Goal: Task Accomplishment & Management: Complete application form

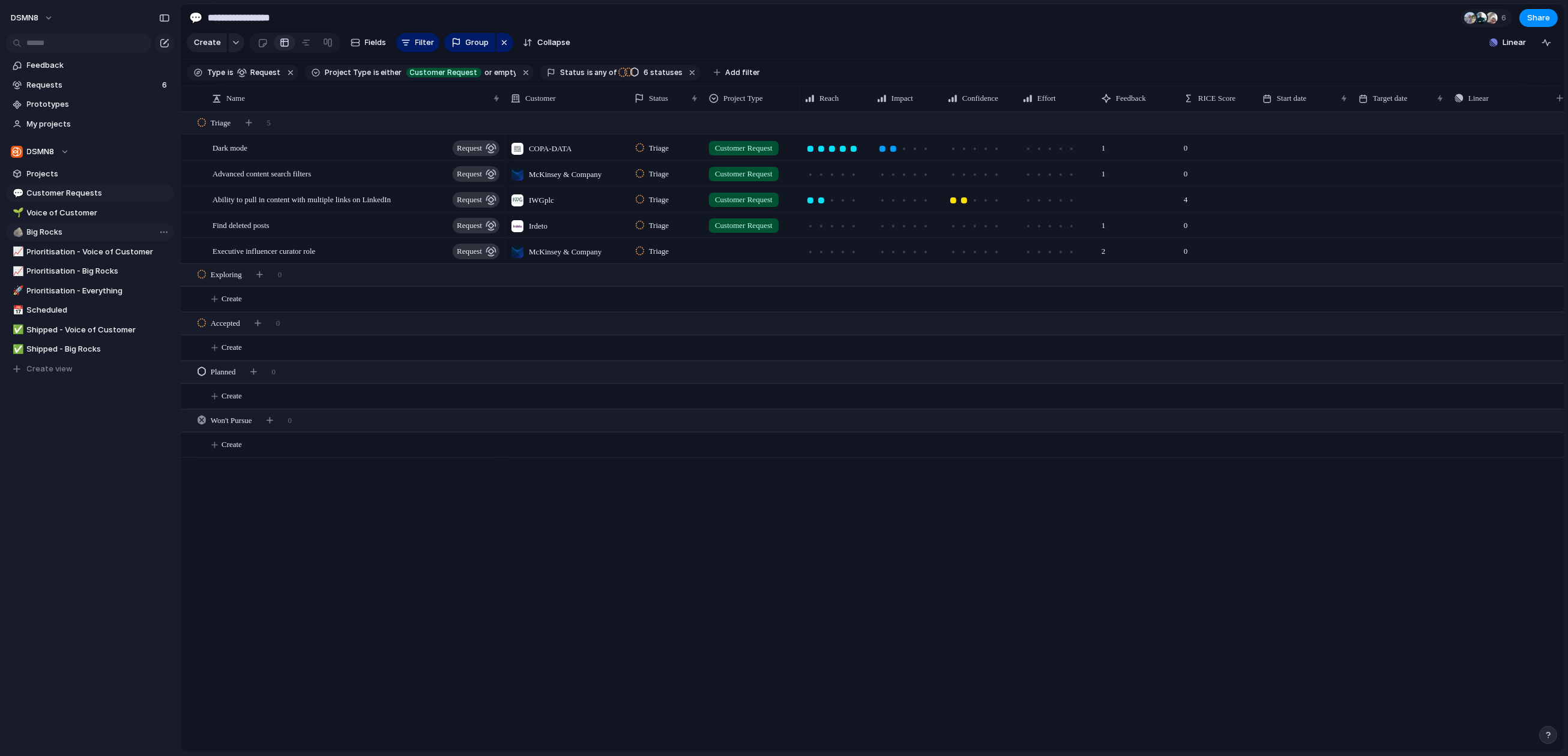
click at [102, 231] on span "Big Rocks" at bounding box center [98, 232] width 143 height 12
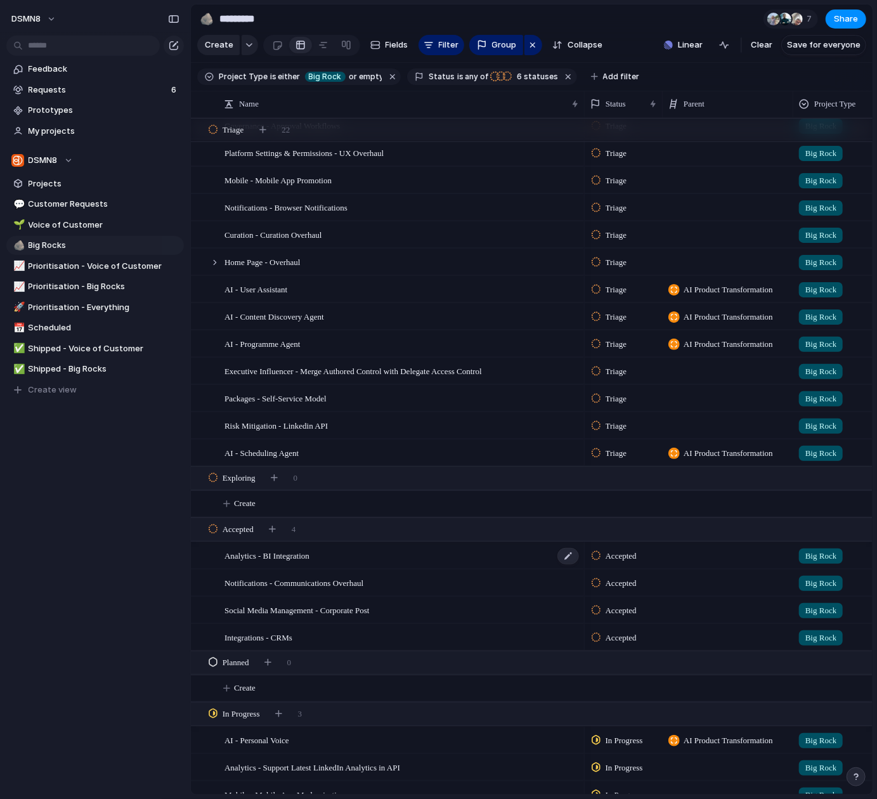
scroll to position [180, 0]
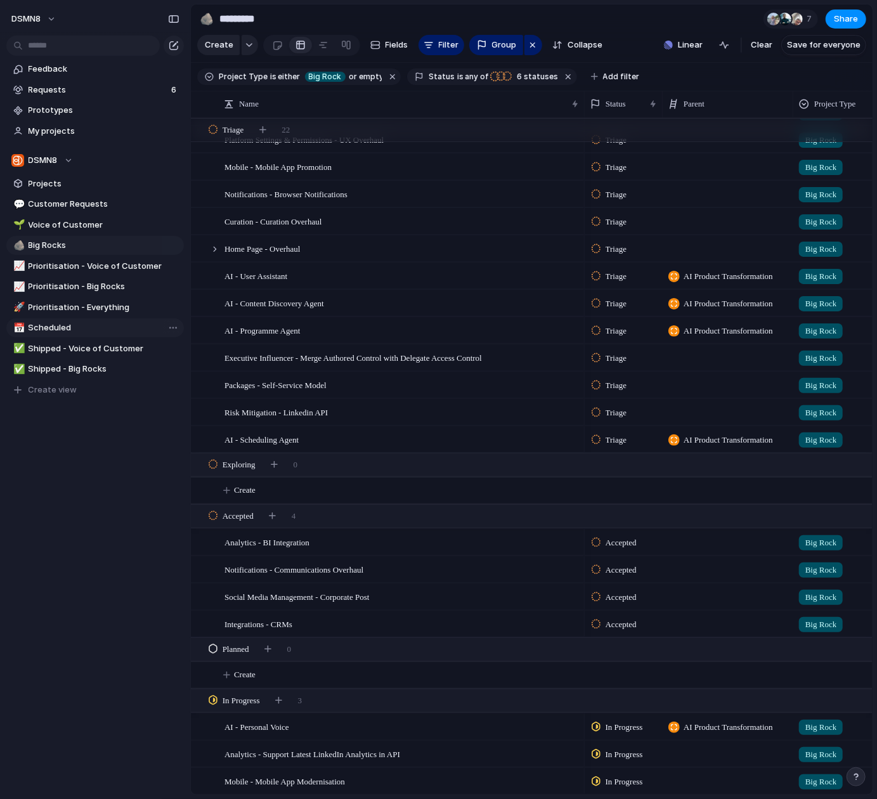
click at [64, 331] on span "Scheduled" at bounding box center [104, 328] width 151 height 13
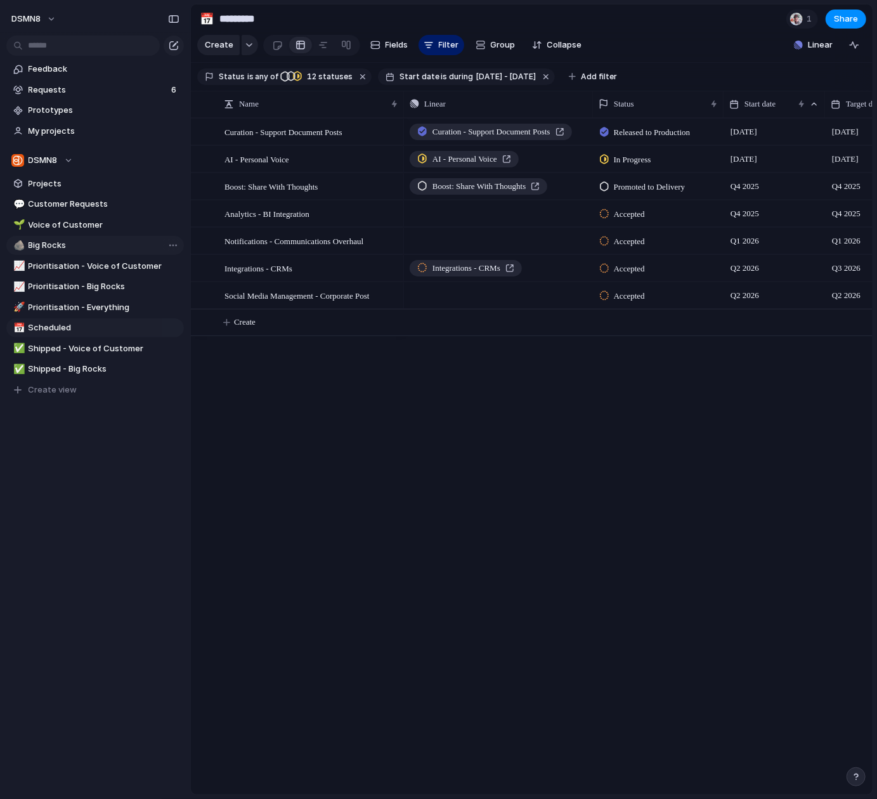
click at [67, 241] on span "Big Rocks" at bounding box center [104, 245] width 151 height 13
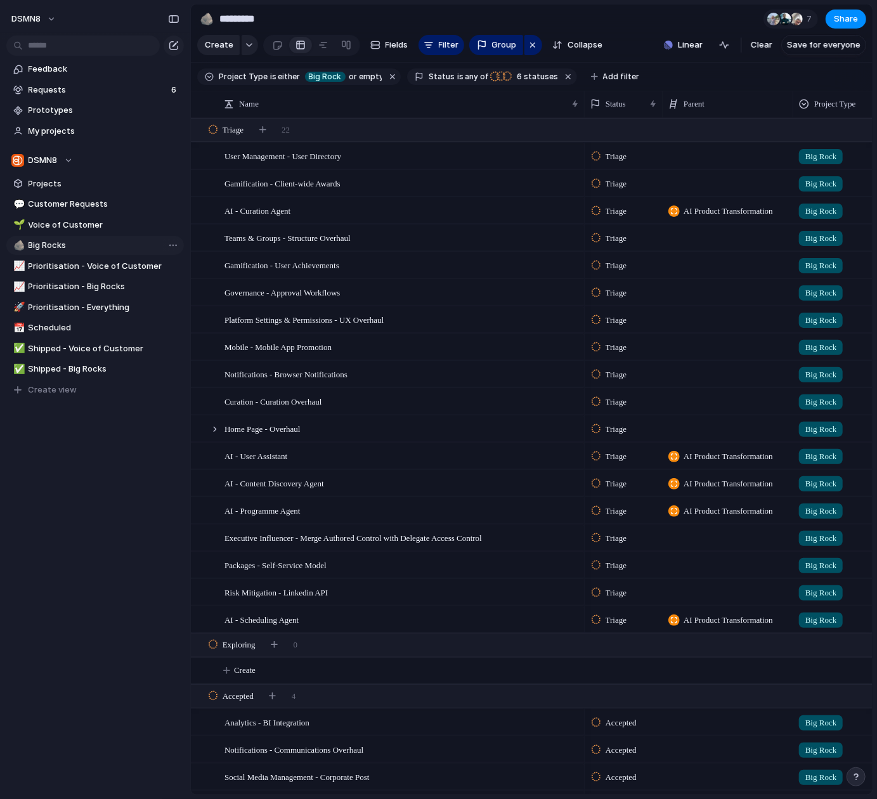
type input "*********"
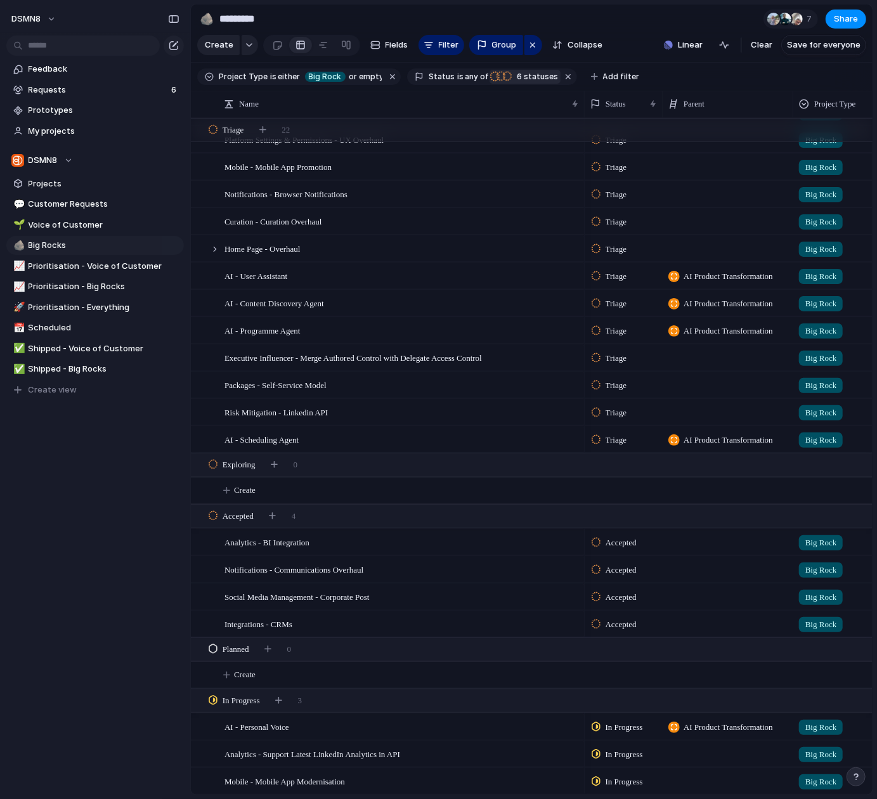
click at [522, 80] on span "6 statuses" at bounding box center [535, 76] width 45 height 11
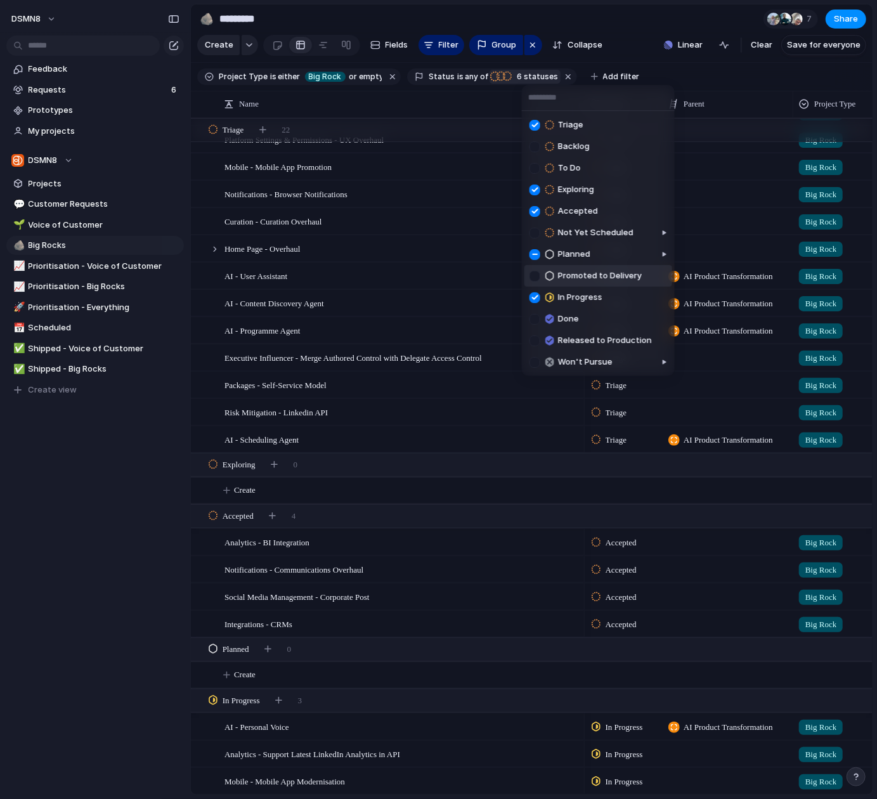
click at [536, 279] on div at bounding box center [535, 276] width 11 height 11
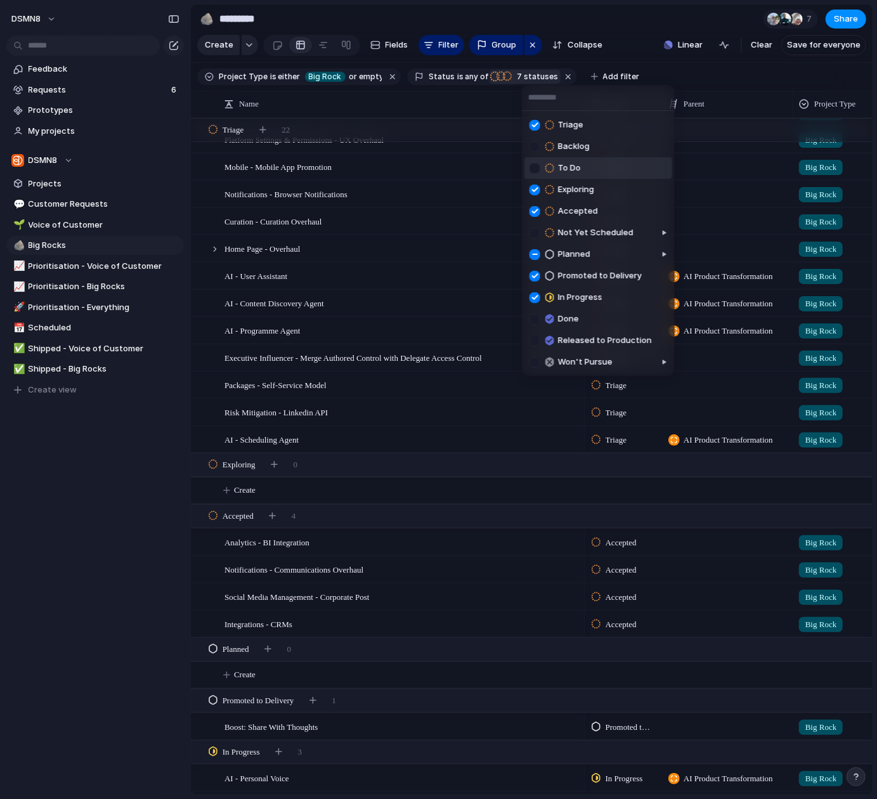
click at [801, 49] on div "Triage Backlog To Do Exploring Accepted Not Yet Scheduled Planned Promoted to D…" at bounding box center [438, 399] width 877 height 799
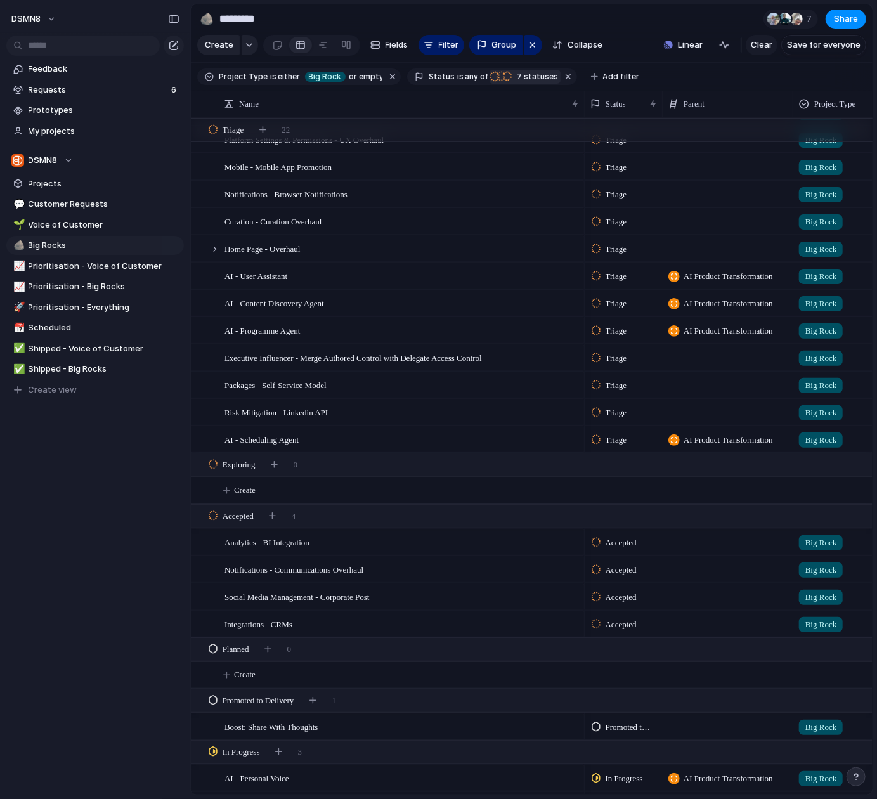
click at [806, 45] on span "Save for everyone" at bounding box center [824, 45] width 74 height 13
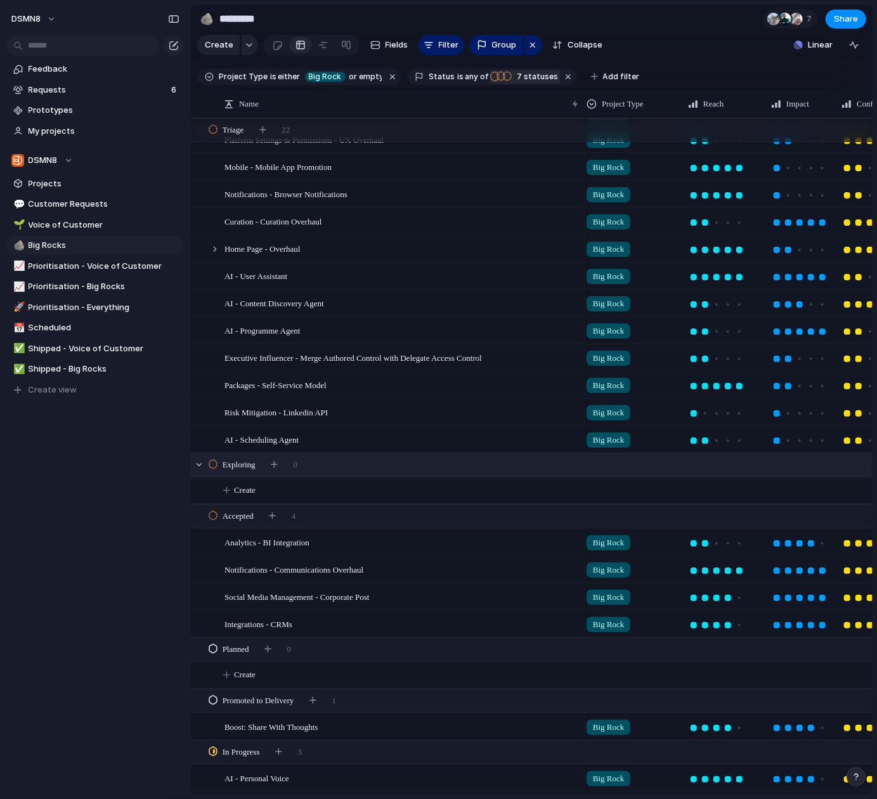
scroll to position [0, 0]
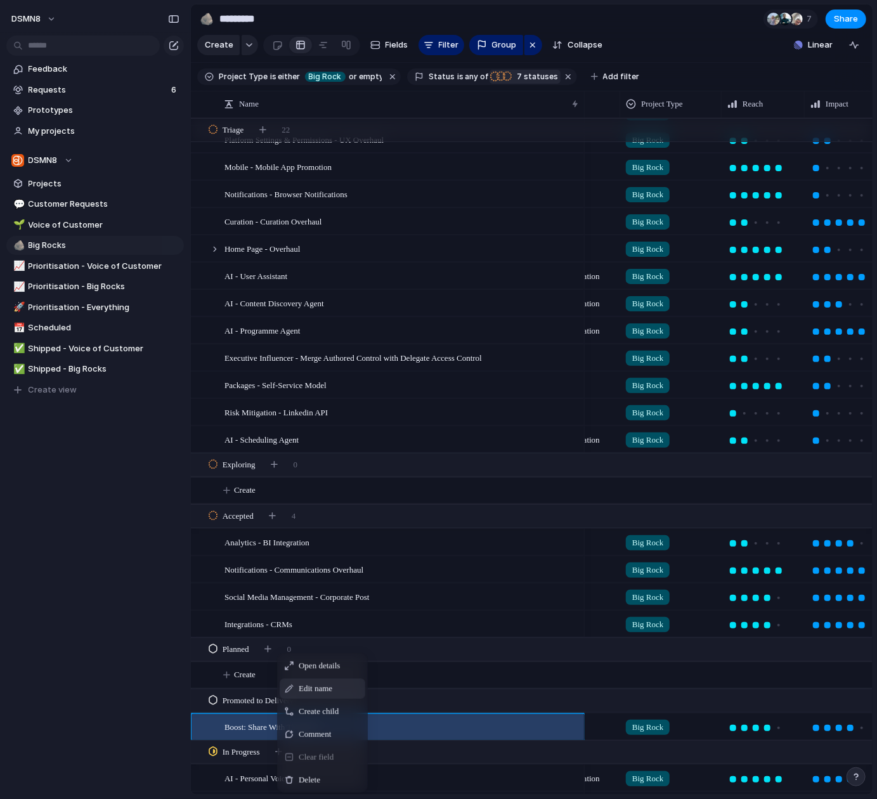
click at [310, 692] on span "Edit name" at bounding box center [316, 689] width 34 height 13
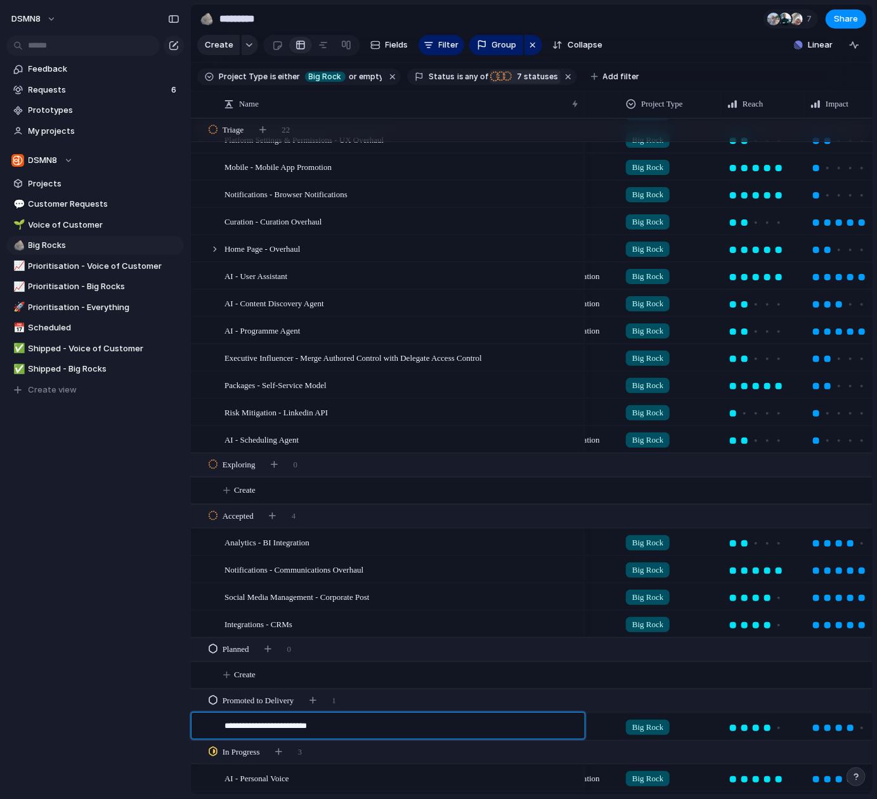
click at [251, 726] on textarea "**********" at bounding box center [400, 728] width 351 height 16
type textarea "**********"
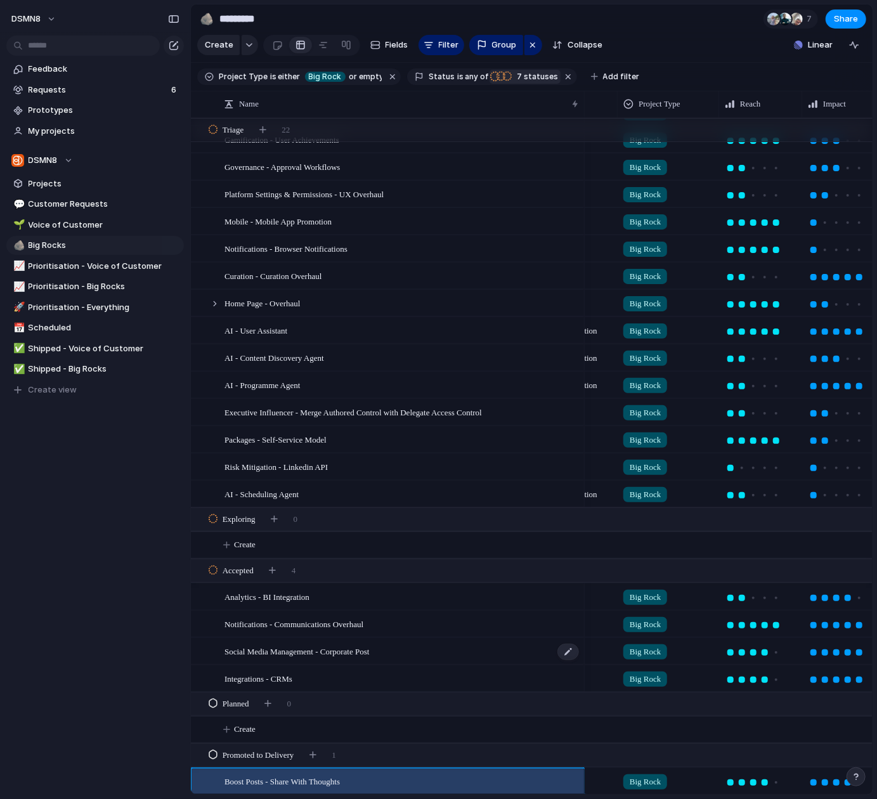
scroll to position [117, 0]
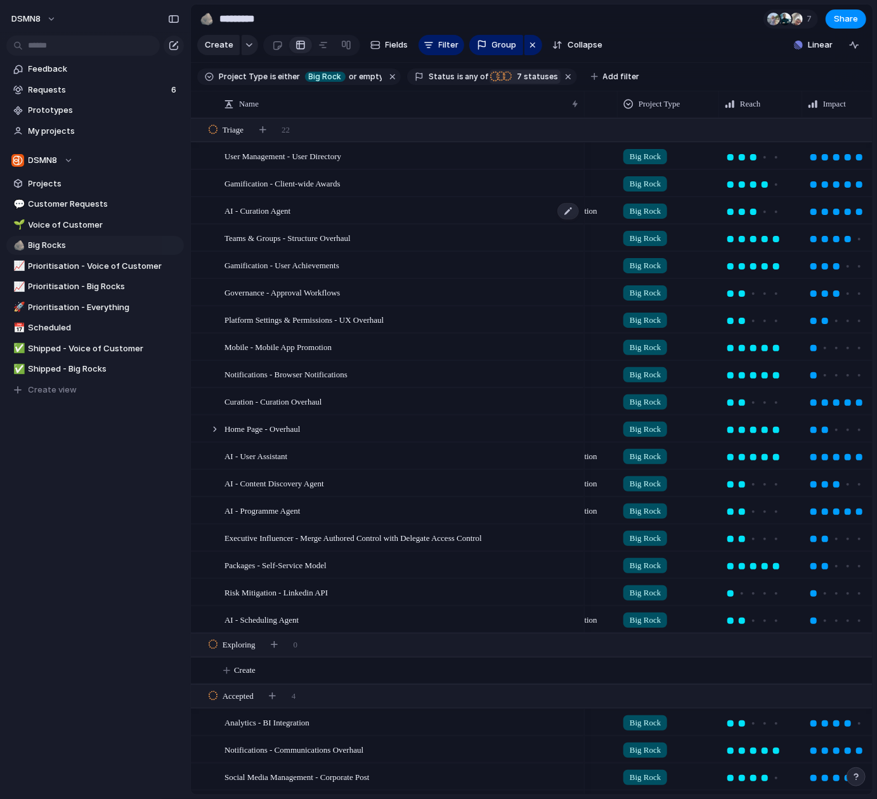
click at [287, 212] on span "AI - Curation Agent" at bounding box center [258, 210] width 66 height 15
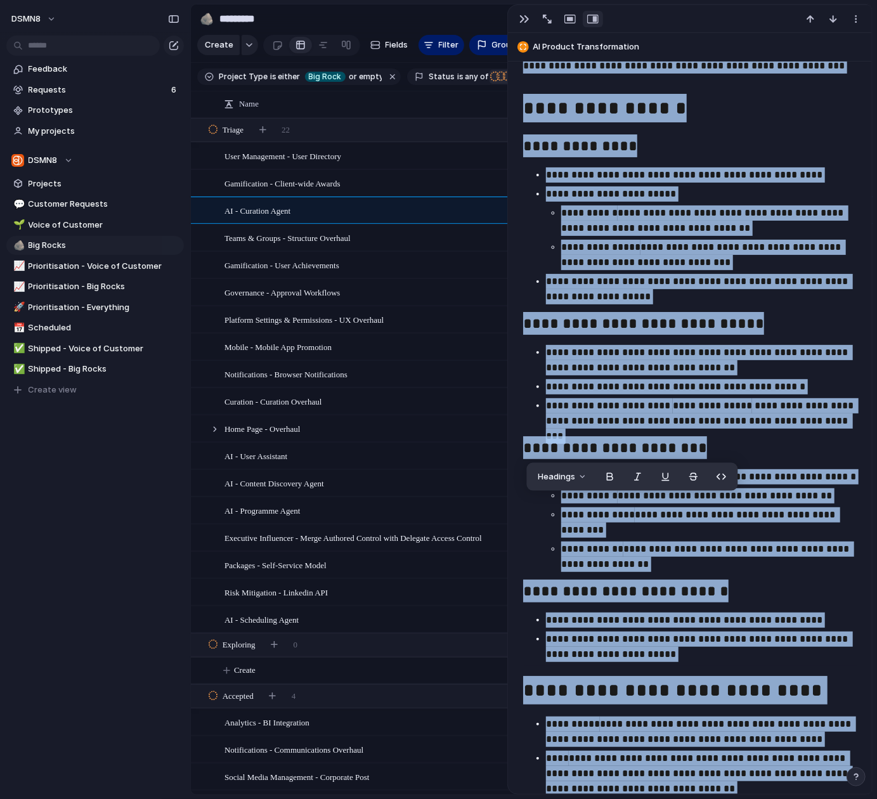
scroll to position [1051, 0]
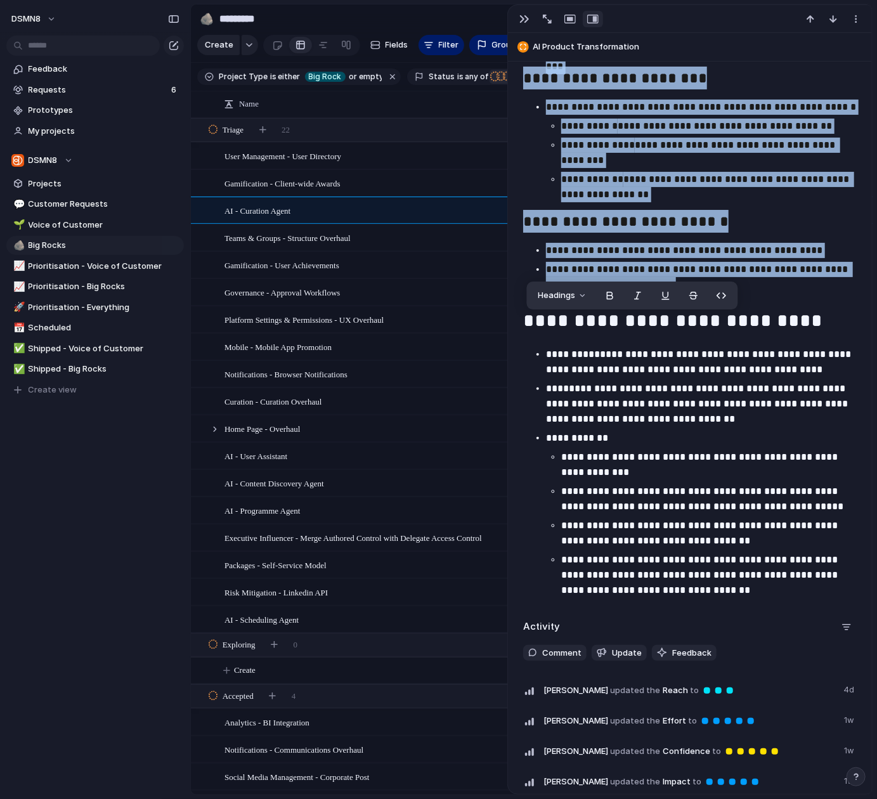
drag, startPoint x: 530, startPoint y: 327, endPoint x: 709, endPoint y: 279, distance: 184.5
click at [709, 280] on div "**********" at bounding box center [690, 102] width 334 height 1000
copy div "**********"
click at [213, 272] on div at bounding box center [203, 269] width 23 height 34
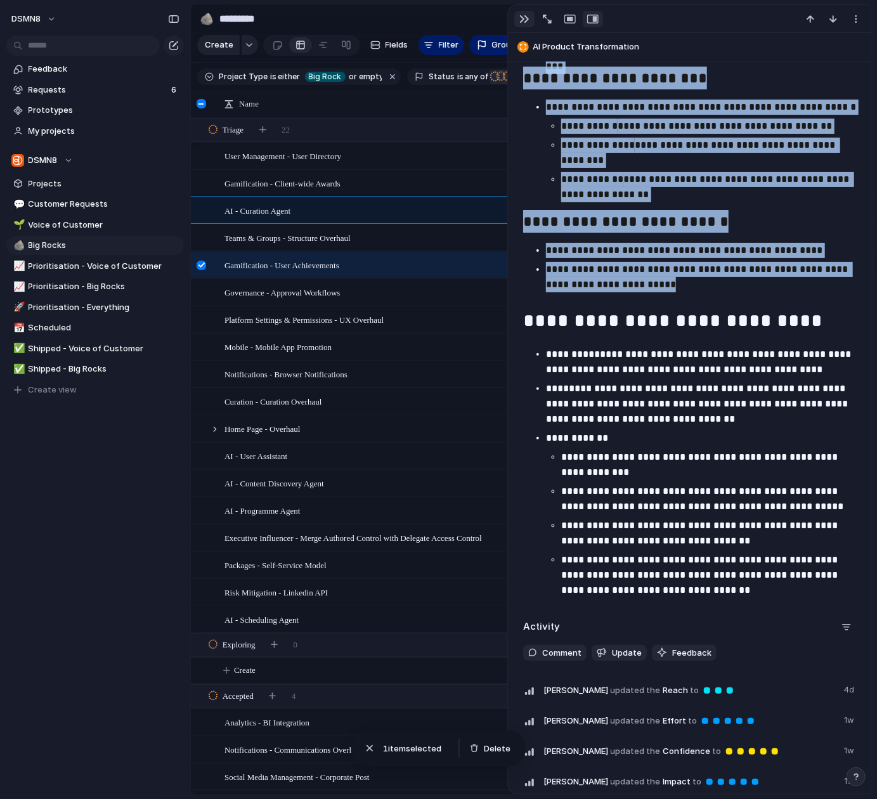
click at [527, 20] on div "button" at bounding box center [525, 19] width 10 height 10
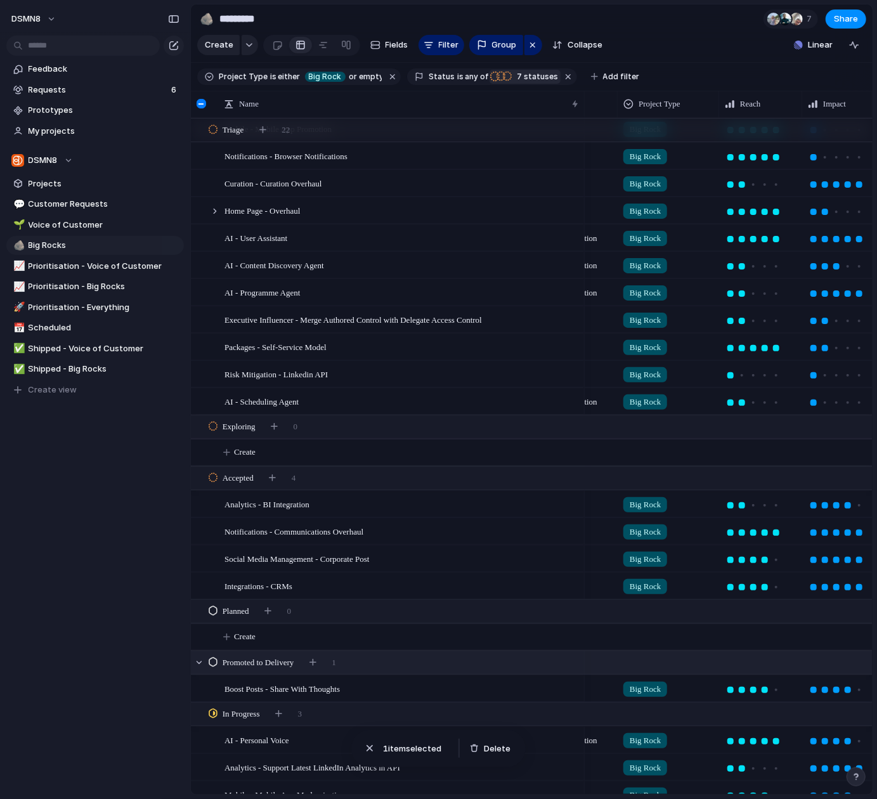
scroll to position [232, 0]
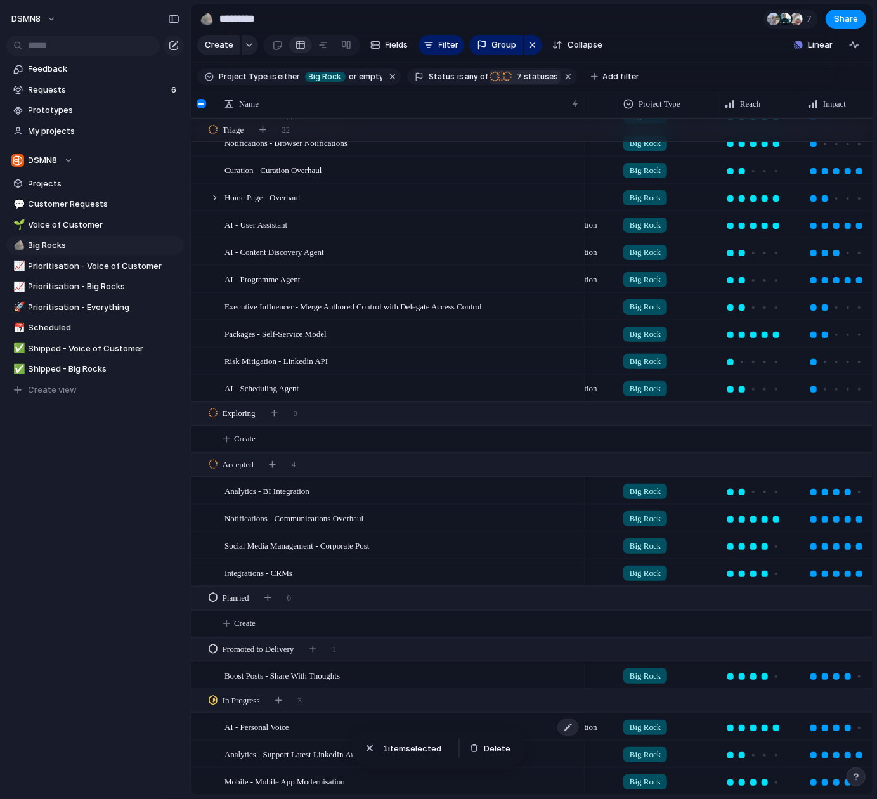
click at [311, 728] on div "AI - Personal Voice" at bounding box center [403, 727] width 356 height 26
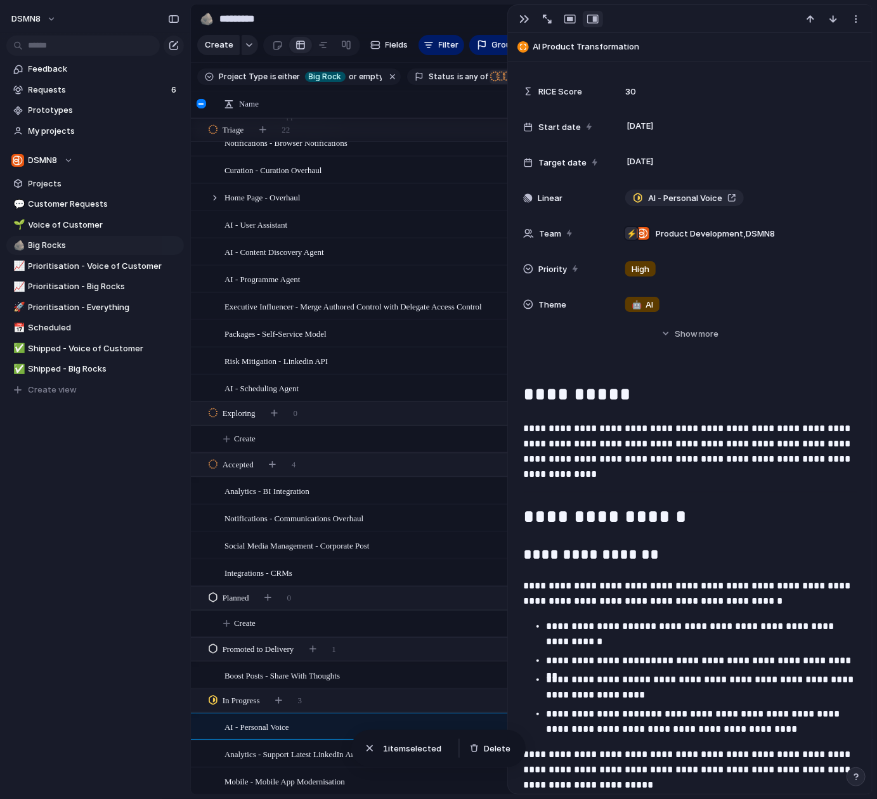
scroll to position [417, 0]
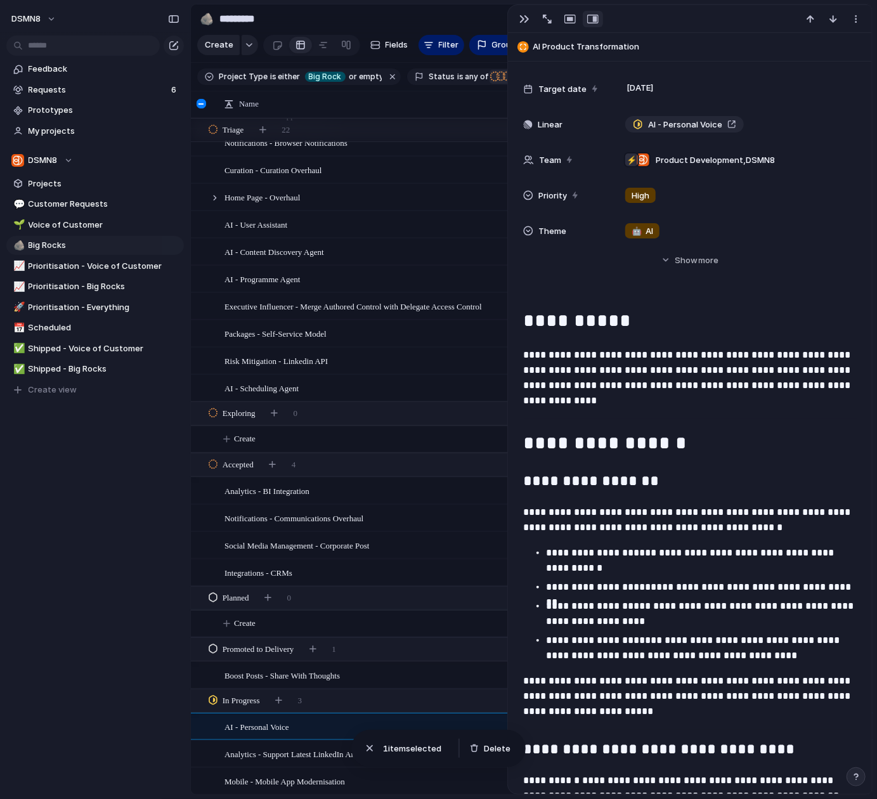
drag, startPoint x: 522, startPoint y: 317, endPoint x: 676, endPoint y: 652, distance: 367.9
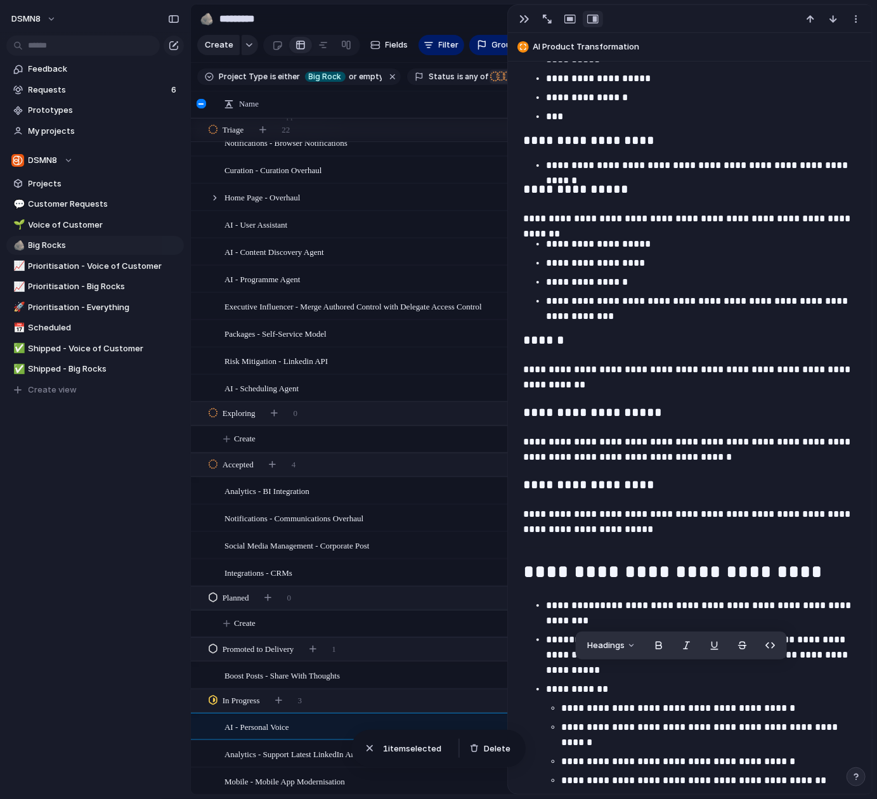
scroll to position [1893, 0]
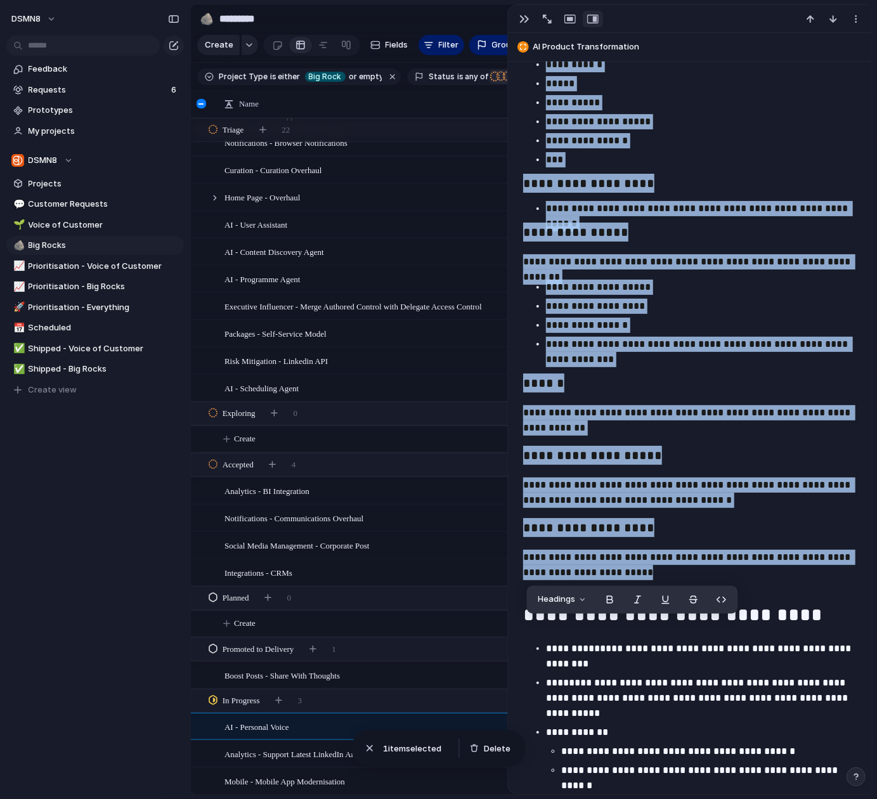
drag, startPoint x: 531, startPoint y: 324, endPoint x: 774, endPoint y: 556, distance: 336.5
copy div "**********"
drag, startPoint x: 529, startPoint y: 18, endPoint x: 530, endPoint y: 25, distance: 7.0
click at [529, 18] on button "button" at bounding box center [525, 19] width 20 height 16
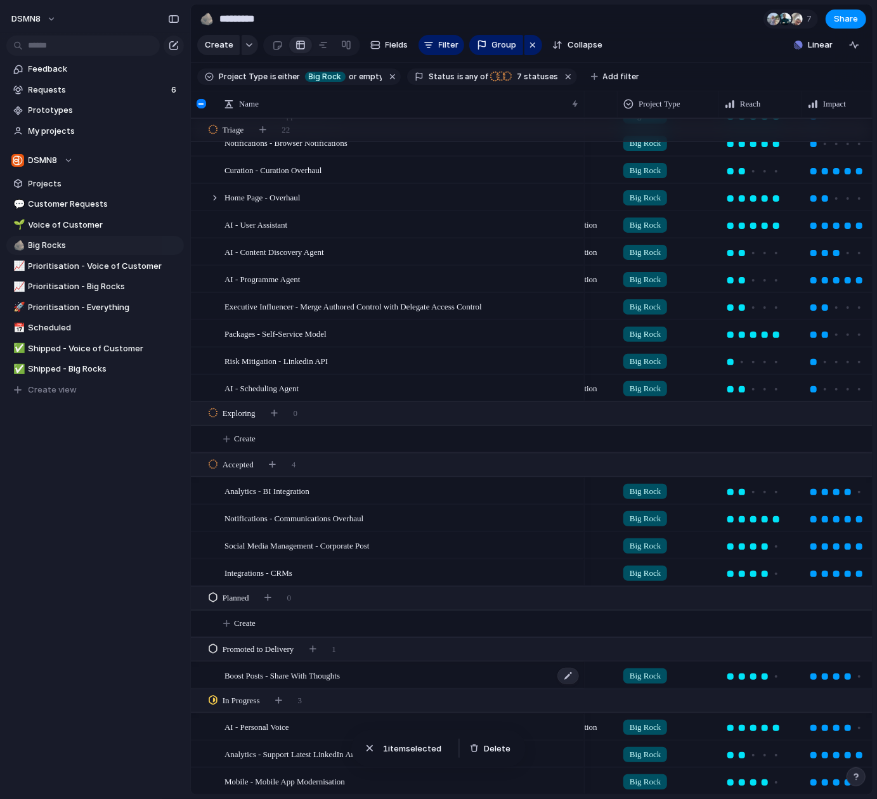
click at [307, 675] on span "Boost Posts - Share With Thoughts" at bounding box center [282, 675] width 115 height 15
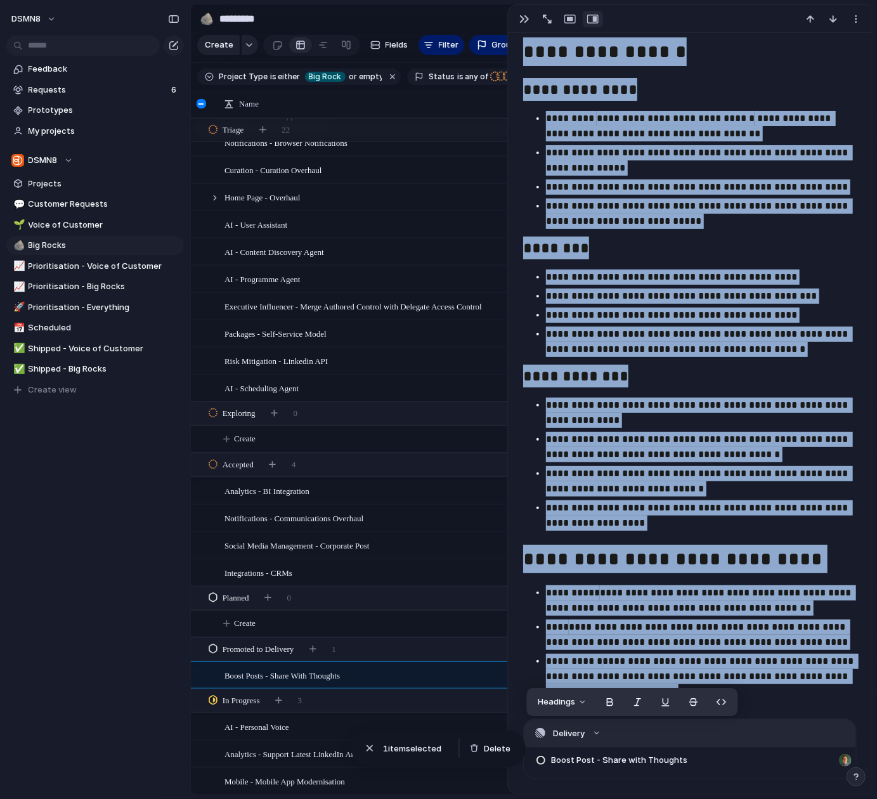
scroll to position [781, 0]
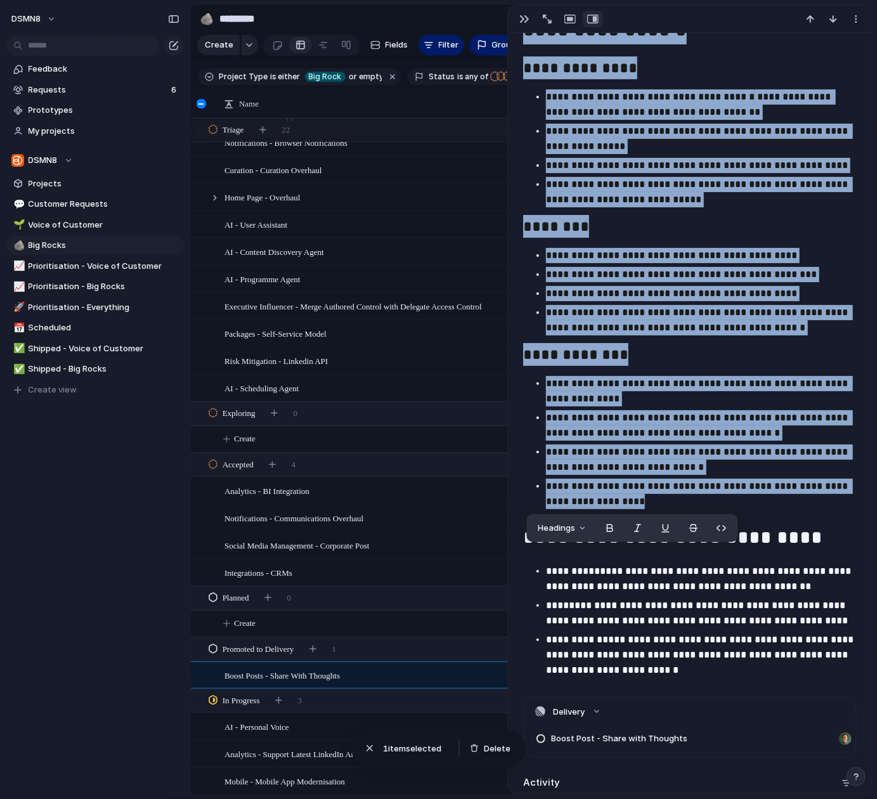
drag, startPoint x: 527, startPoint y: 160, endPoint x: 767, endPoint y: 512, distance: 426.4
click at [767, 512] on div "**********" at bounding box center [690, 279] width 334 height 803
copy div "**********"
click at [520, 16] on div "button" at bounding box center [525, 19] width 10 height 10
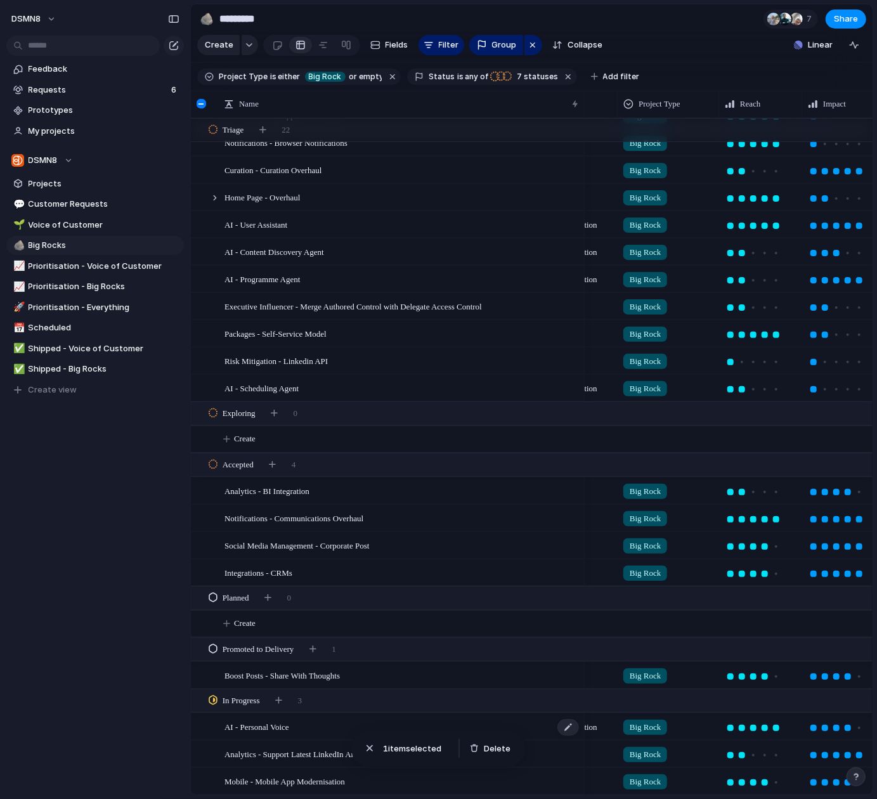
click at [299, 731] on div "AI - Personal Voice" at bounding box center [403, 727] width 356 height 26
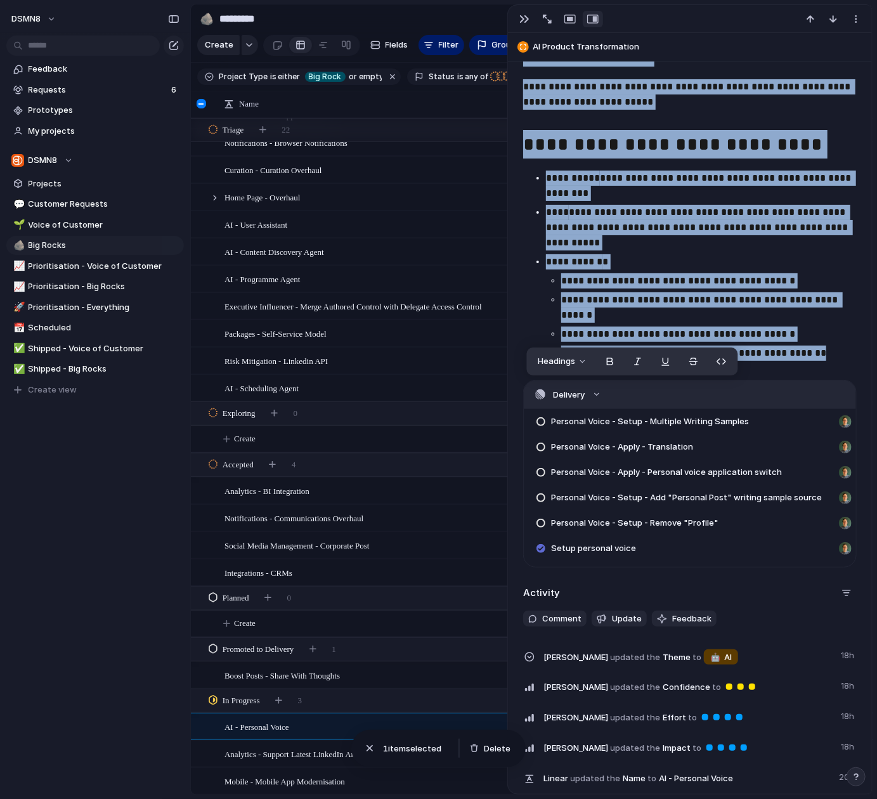
scroll to position [2361, 0]
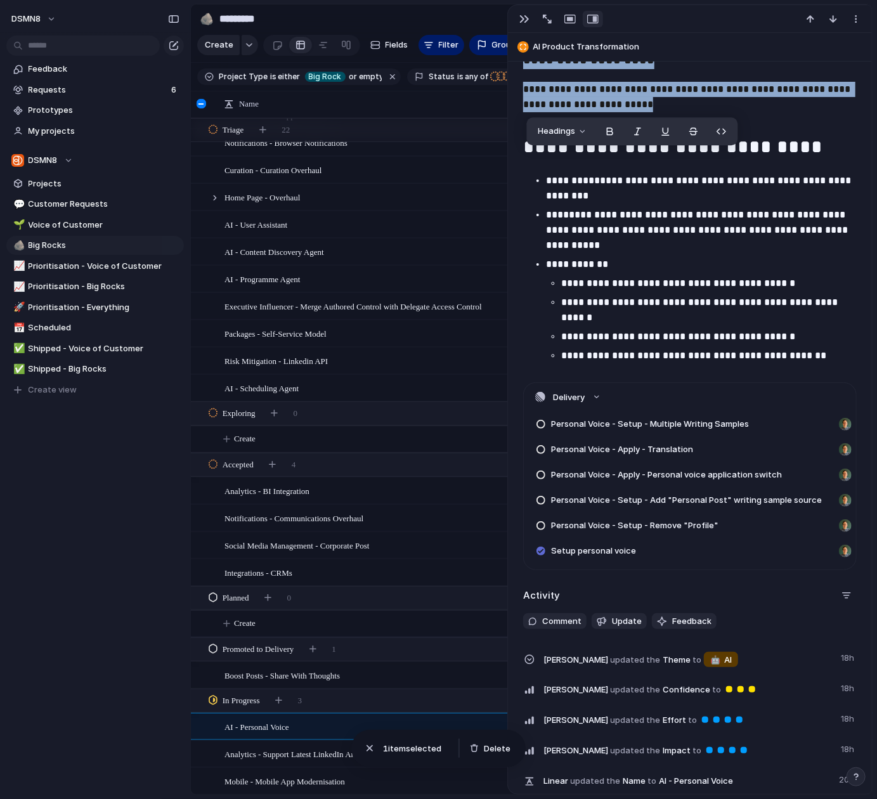
drag, startPoint x: 592, startPoint y: 470, endPoint x: 711, endPoint y: 112, distance: 377.6
copy div "**********"
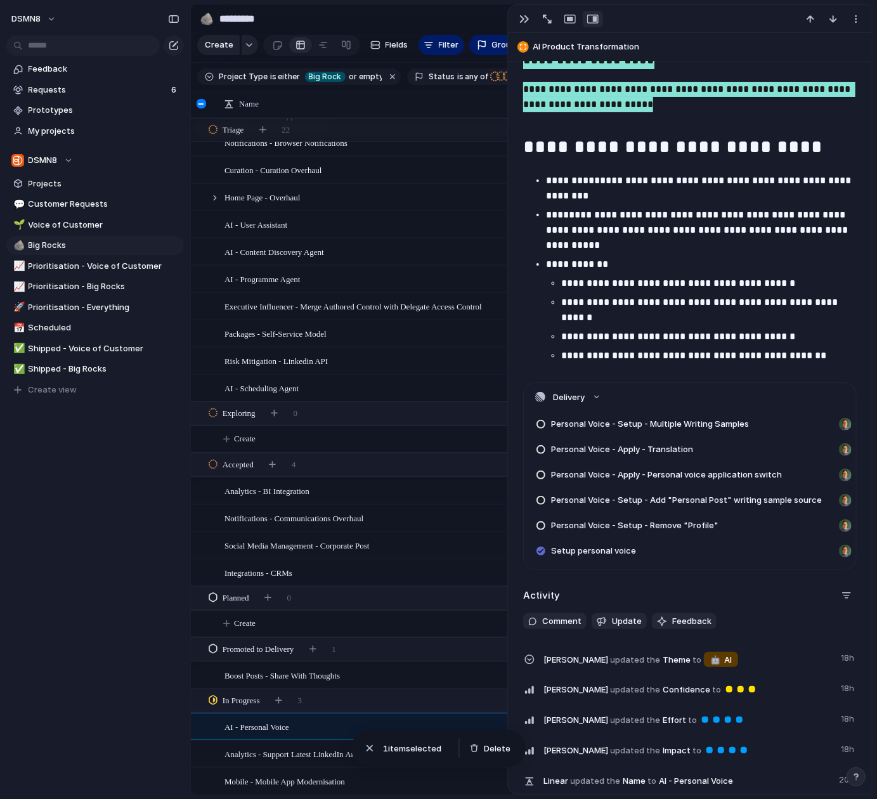
scroll to position [2357, 0]
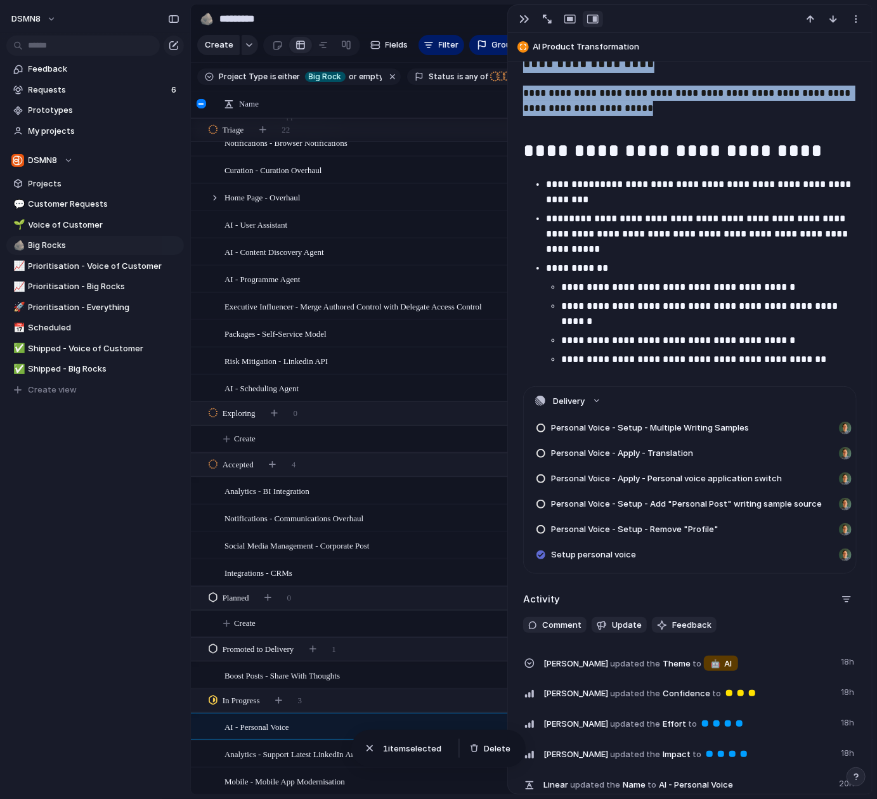
click at [292, 573] on span "Integrations - CRMs" at bounding box center [259, 572] width 68 height 15
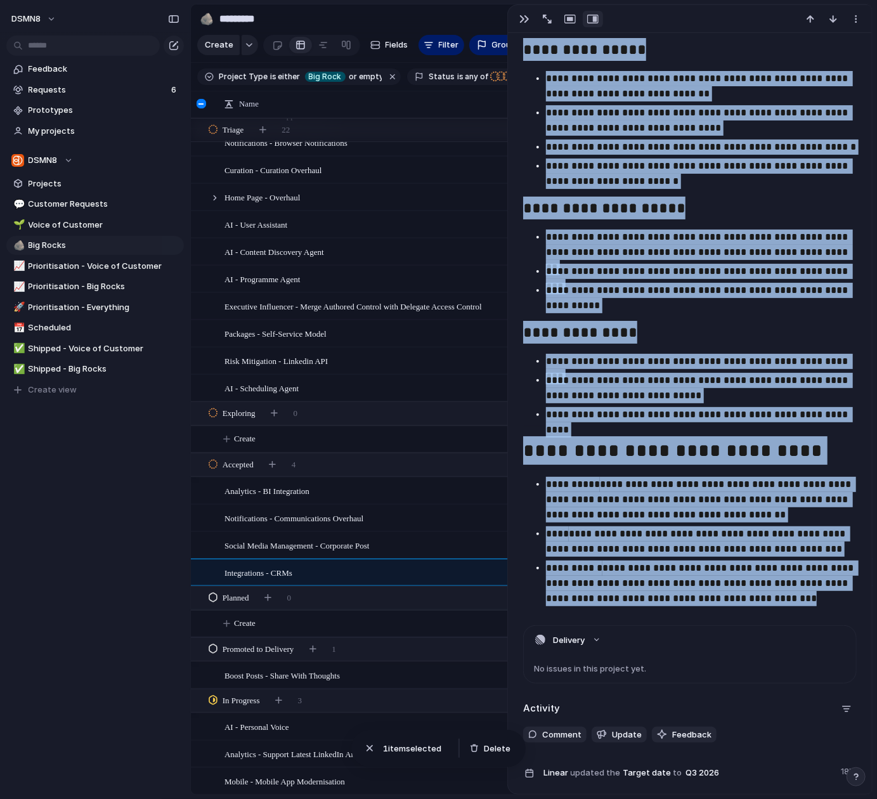
scroll to position [1360, 0]
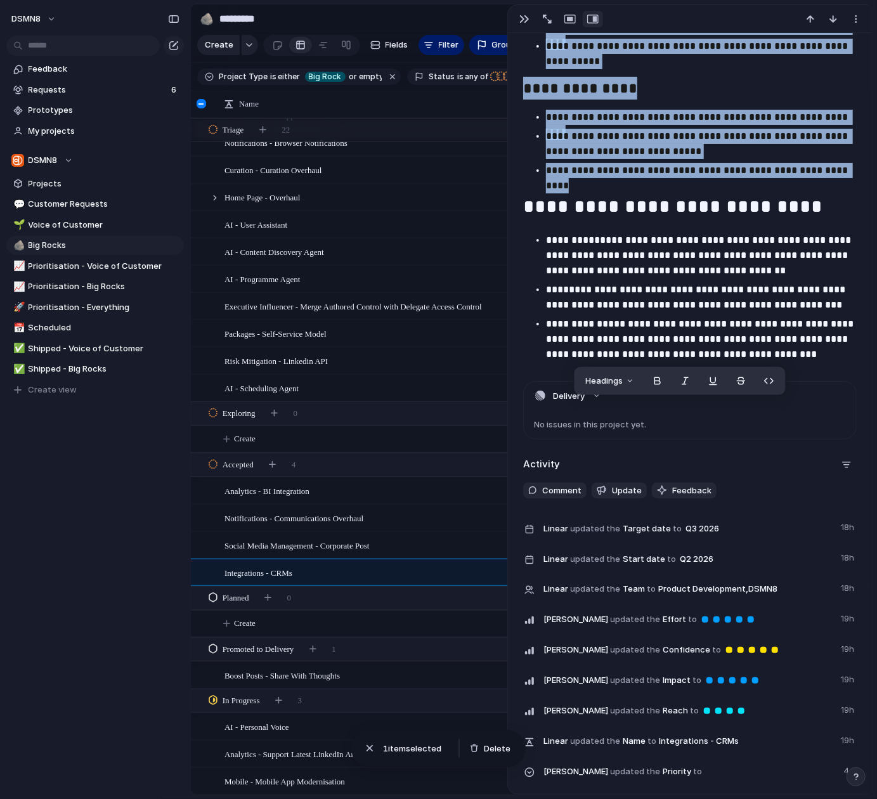
drag, startPoint x: 584, startPoint y: 470, endPoint x: 840, endPoint y: 177, distance: 388.9
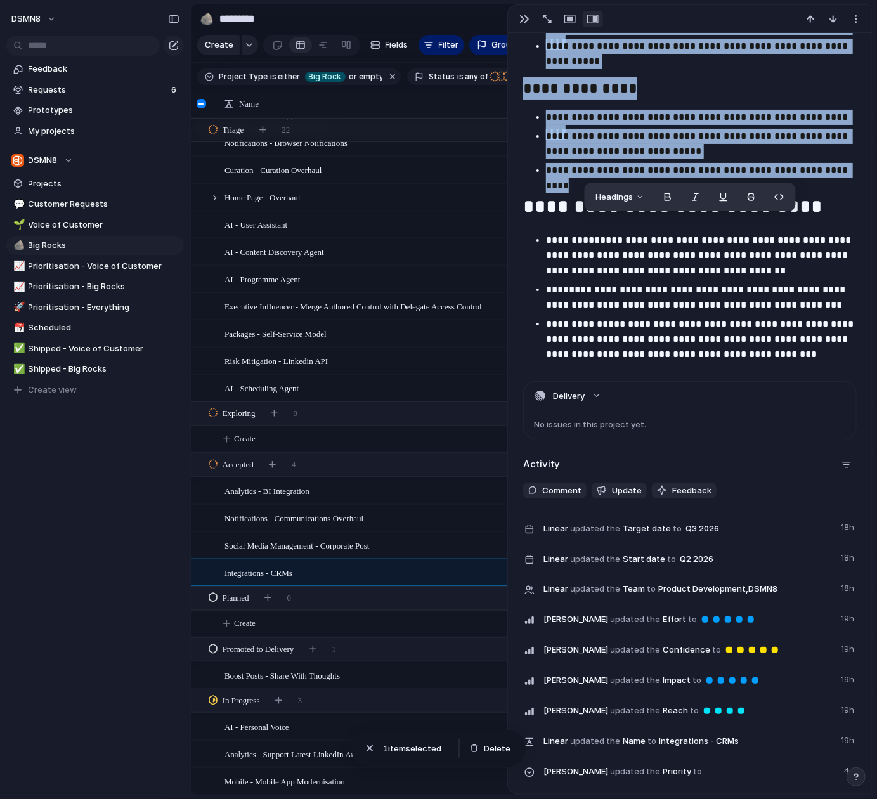
copy div "**********"
click at [301, 540] on span "Social Media Management - Corporate Post" at bounding box center [297, 545] width 145 height 15
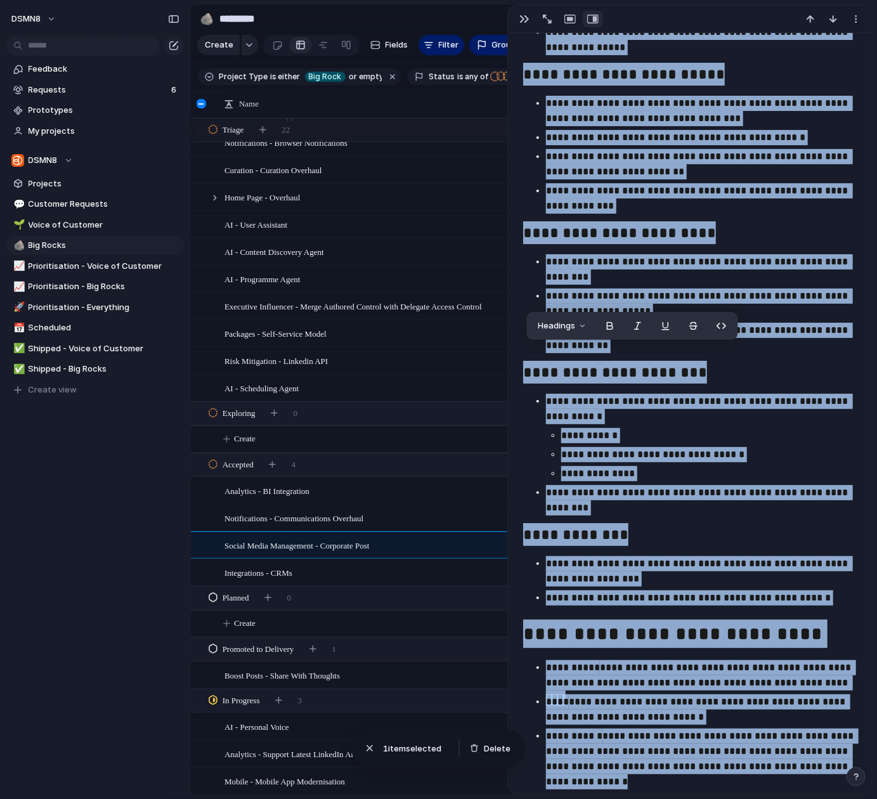
scroll to position [1062, 0]
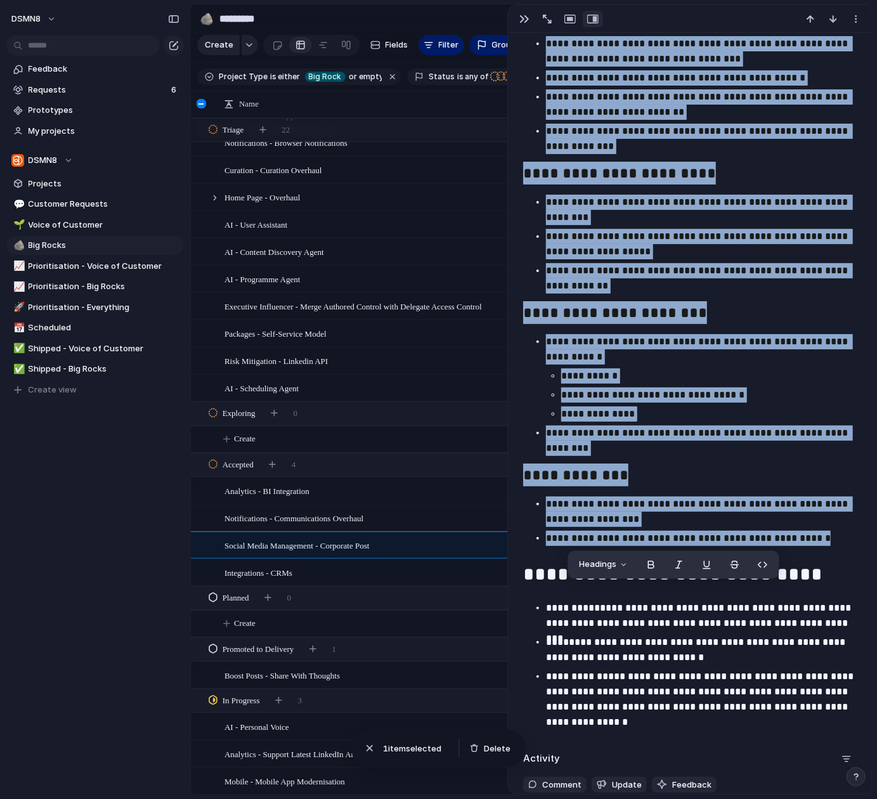
drag, startPoint x: 527, startPoint y: 198, endPoint x: 836, endPoint y: 538, distance: 459.0
click at [836, 538] on div "**********" at bounding box center [690, 195] width 334 height 1076
copy div "**********"
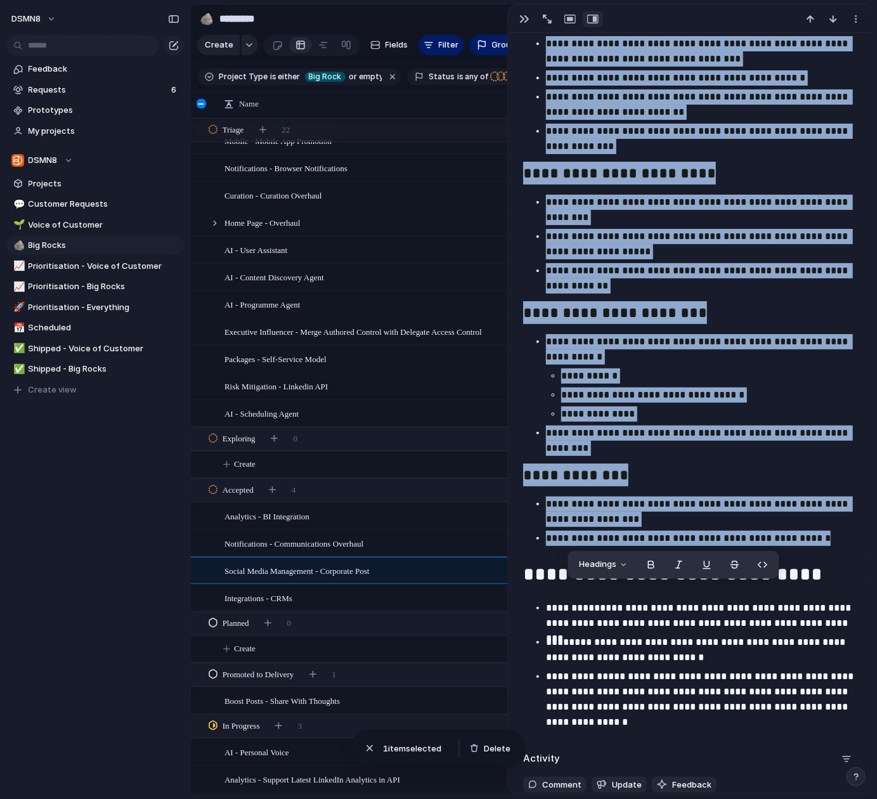
scroll to position [200, 0]
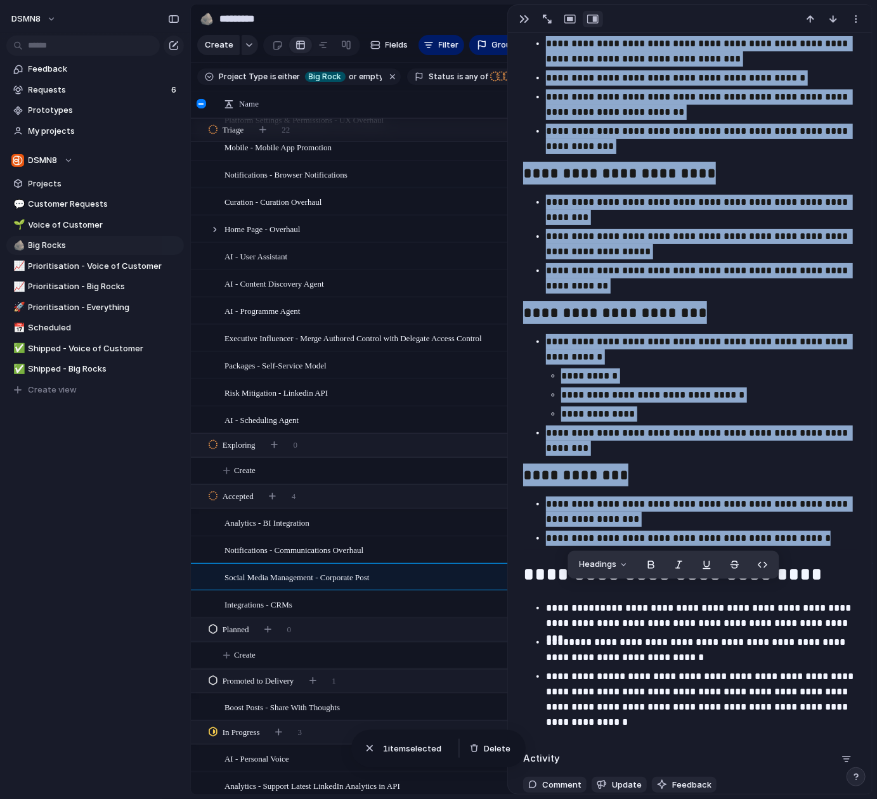
click at [273, 257] on span "AI - User Assistant" at bounding box center [256, 256] width 63 height 15
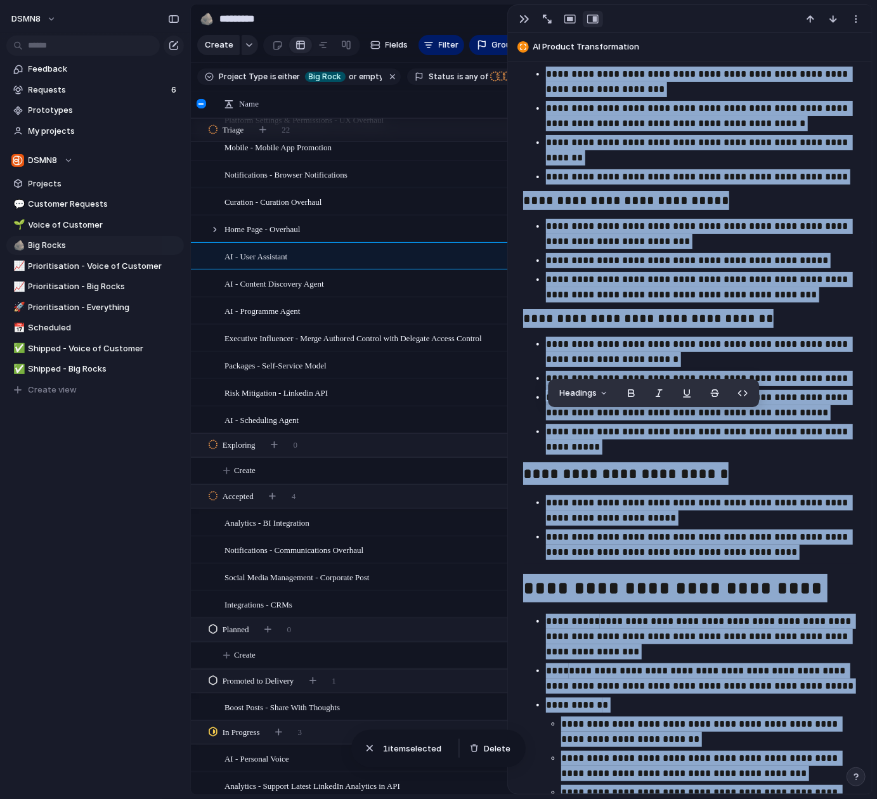
scroll to position [1143, 0]
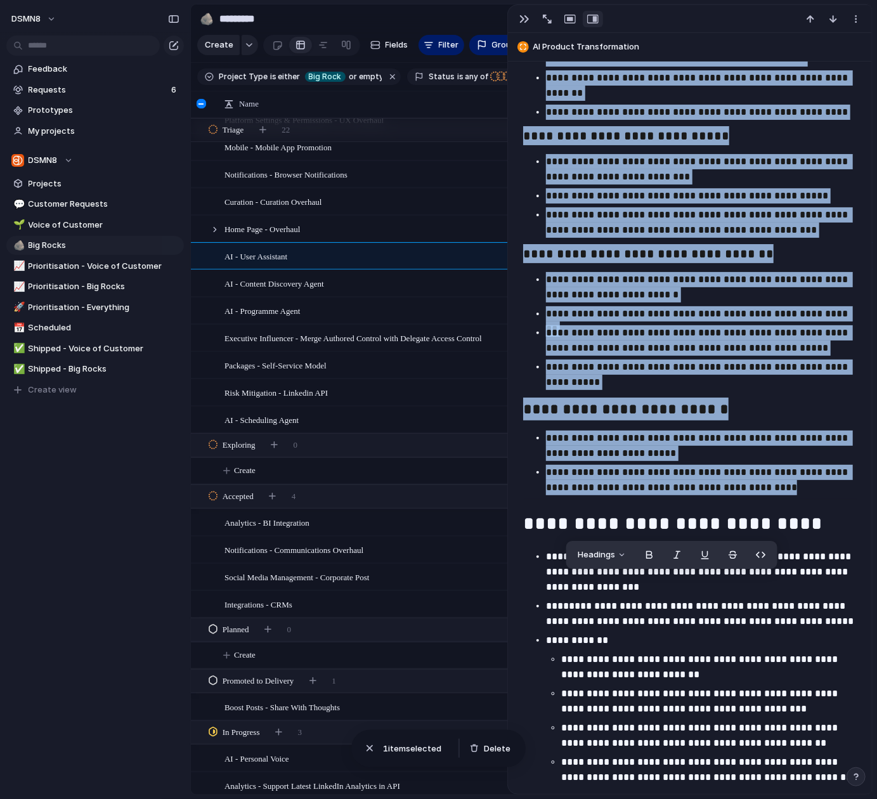
drag, startPoint x: 536, startPoint y: 251, endPoint x: 760, endPoint y: 480, distance: 320.8
click at [856, 490] on div "**********" at bounding box center [690, 184] width 334 height 1209
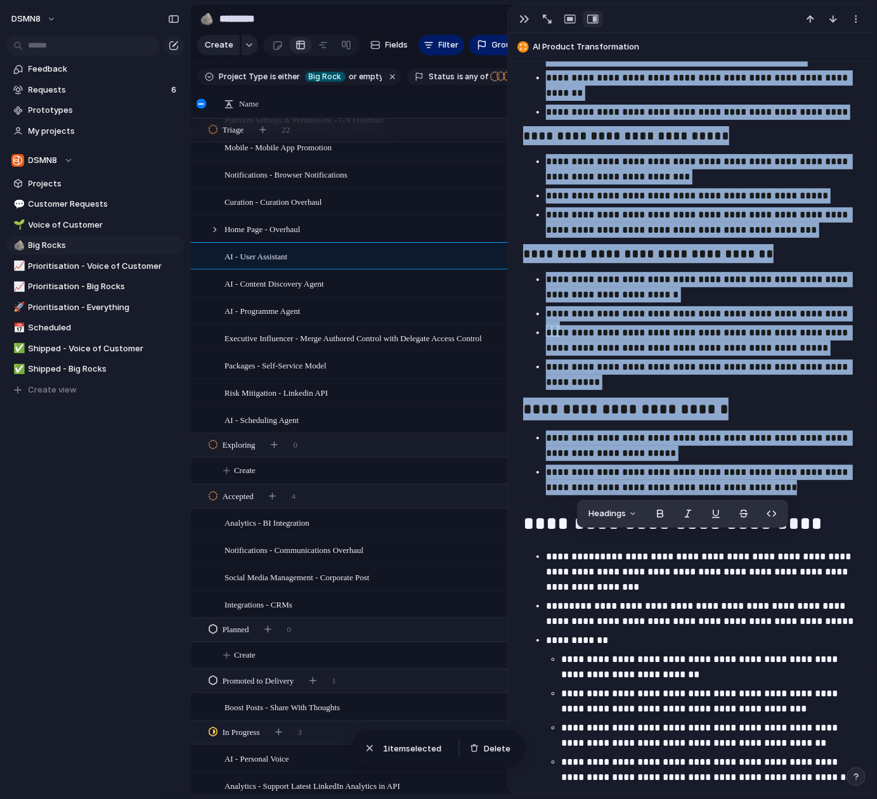
copy div "**********"
click at [299, 311] on span "AI - Programme Agent" at bounding box center [263, 310] width 76 height 15
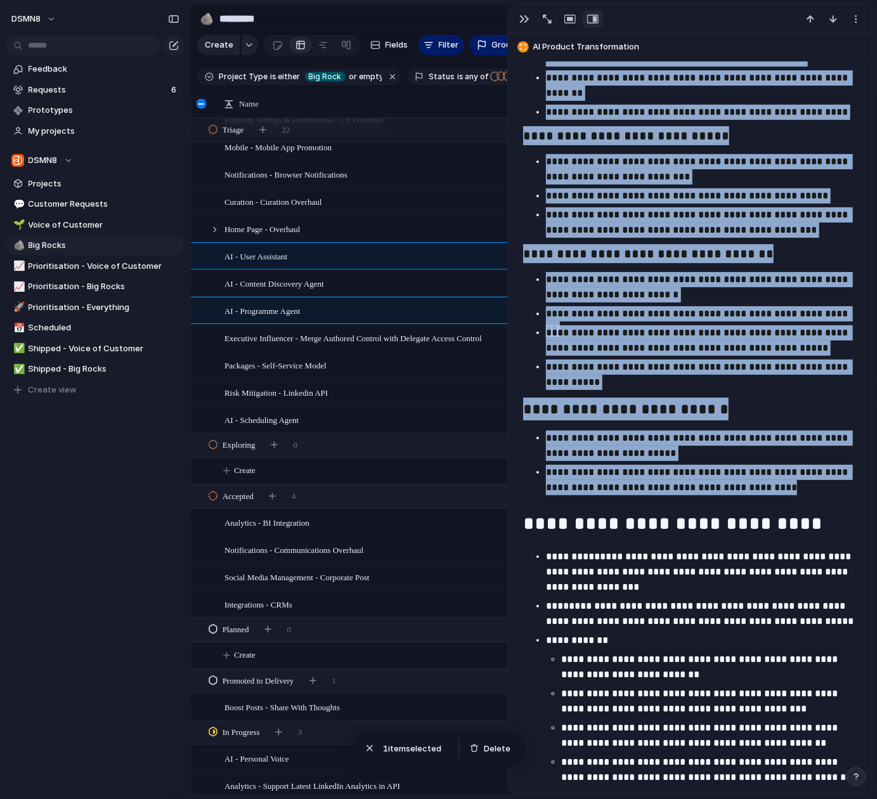
type textarea "**********"
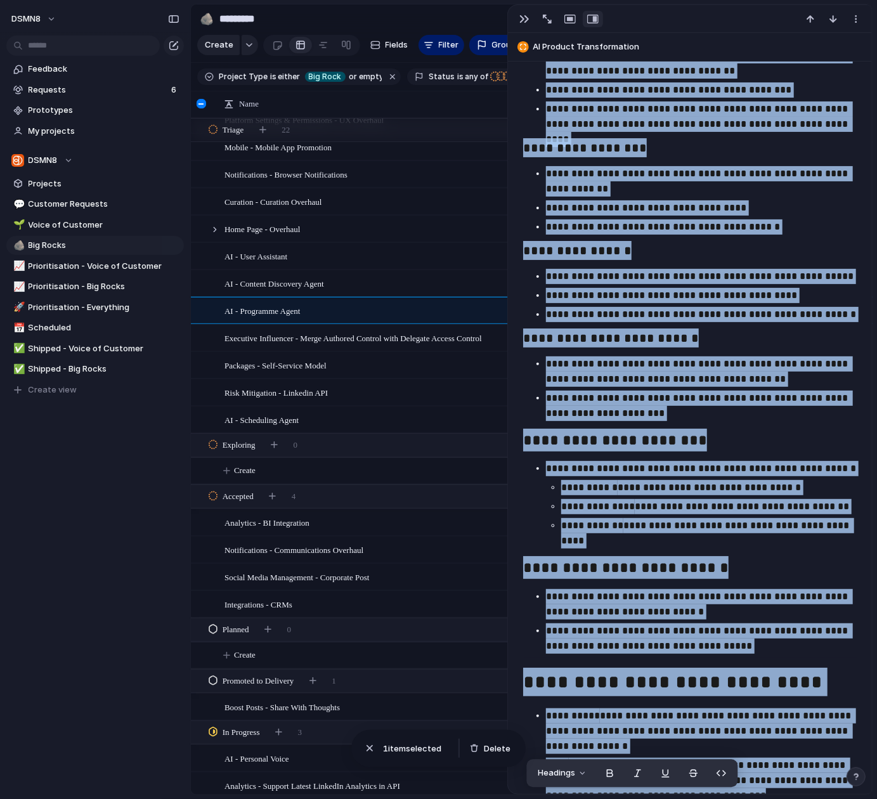
scroll to position [1133, 0]
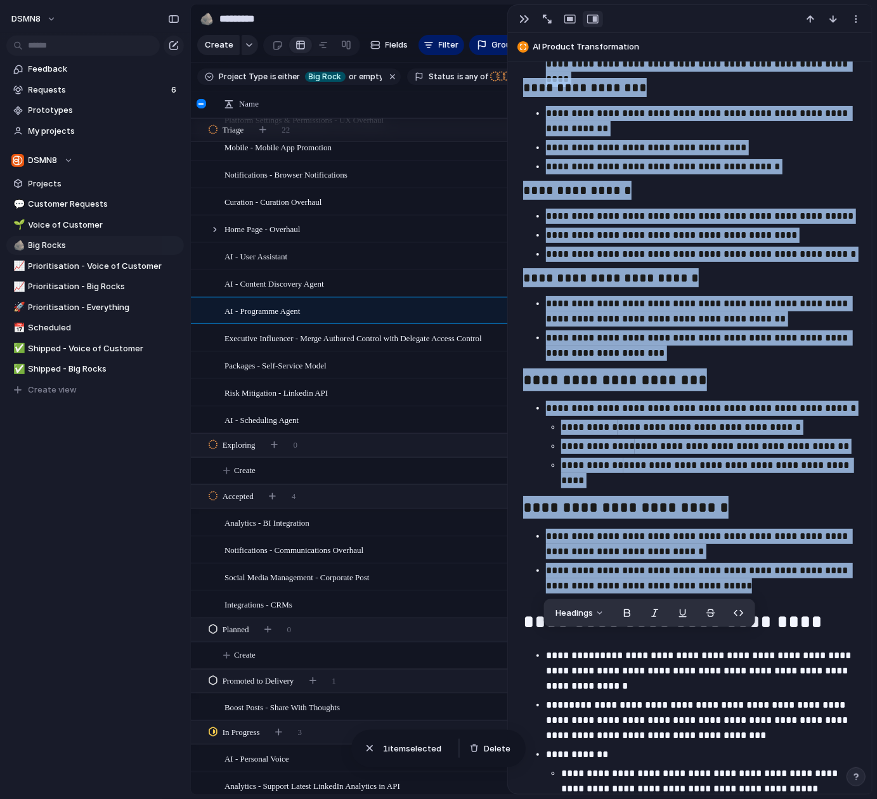
drag, startPoint x: 530, startPoint y: 233, endPoint x: 738, endPoint y: 571, distance: 397.0
click at [775, 587] on div "**********" at bounding box center [690, 254] width 334 height 1328
copy div "**********"
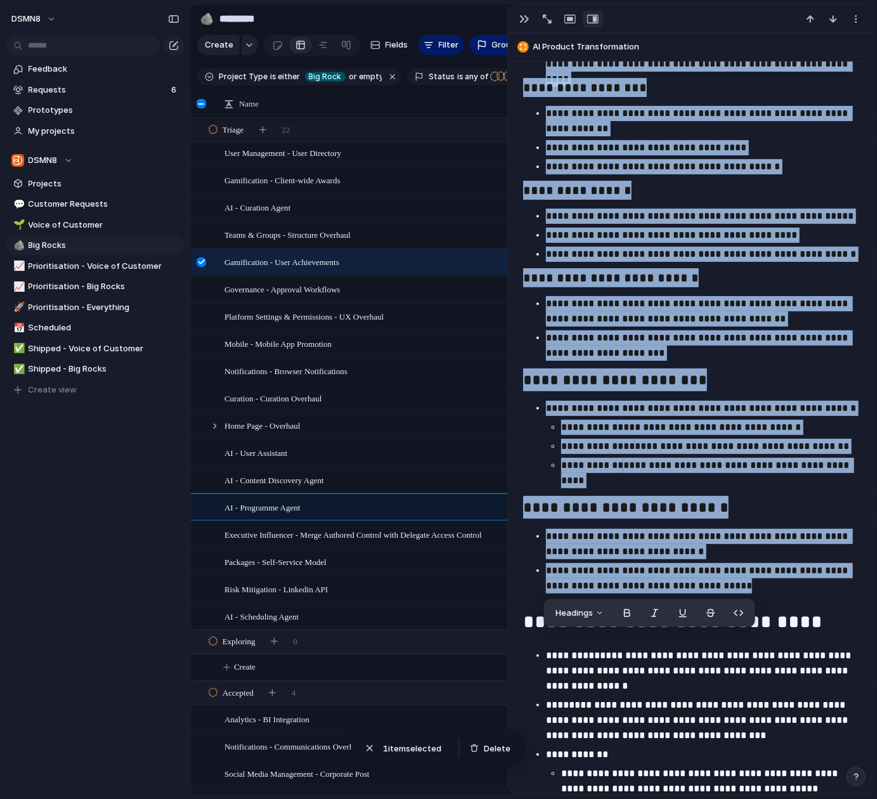
scroll to position [0, 0]
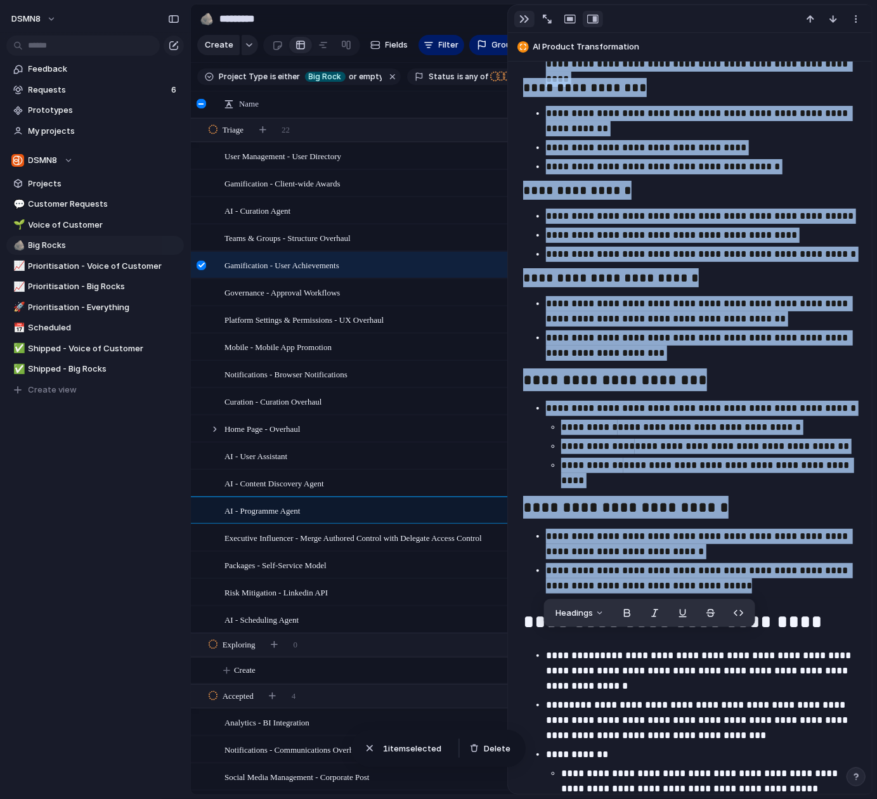
click at [527, 19] on div "button" at bounding box center [525, 19] width 10 height 10
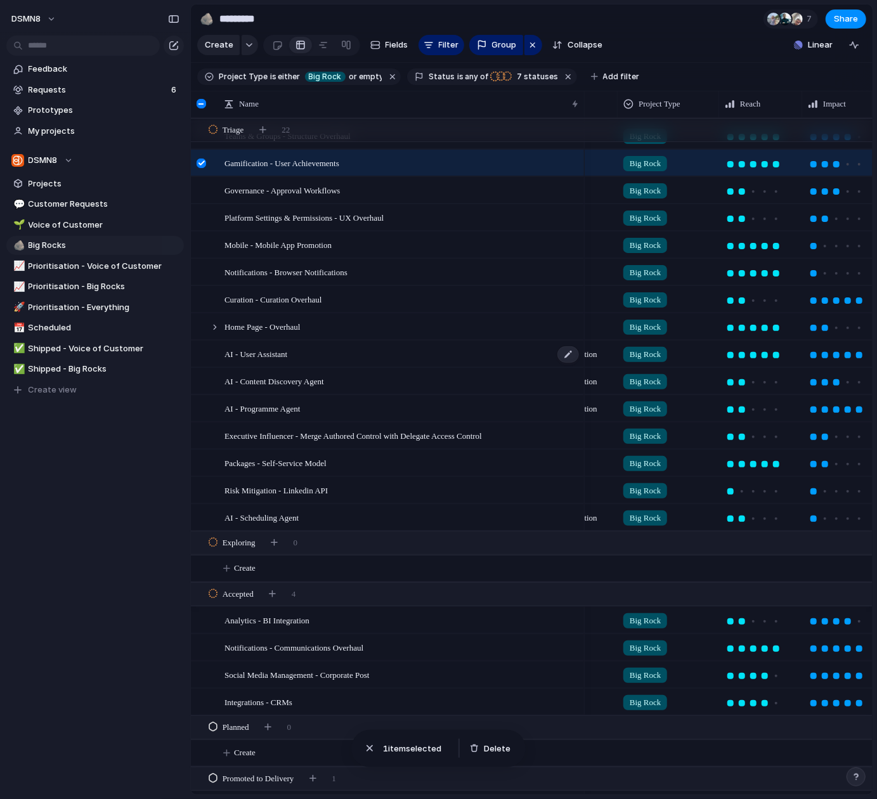
scroll to position [103, 0]
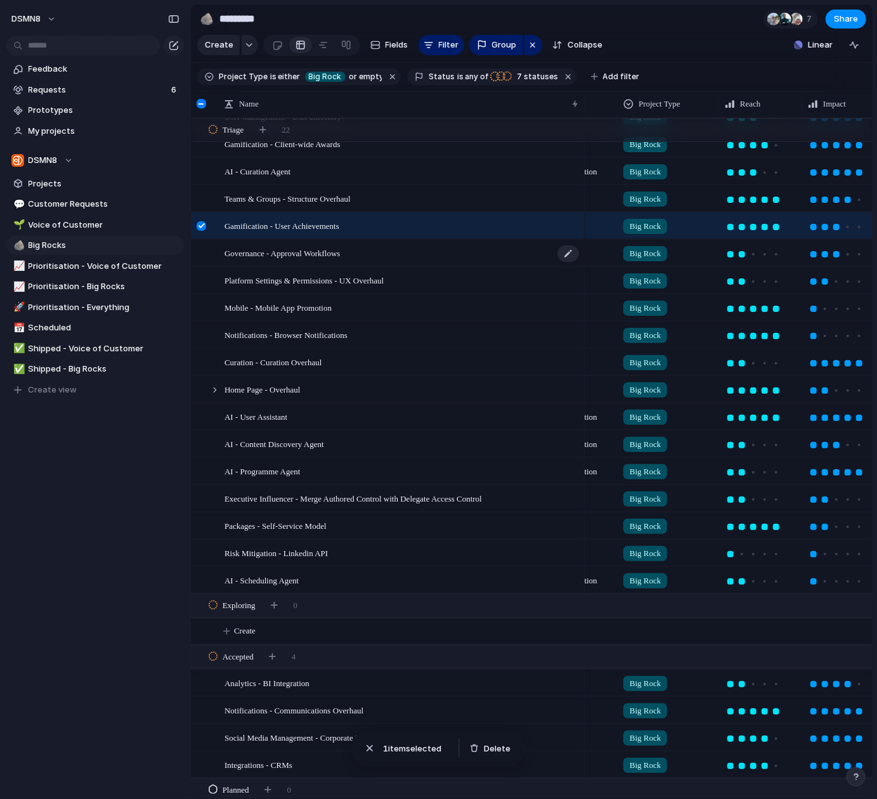
click at [318, 256] on span "Governance - Approval Workflows" at bounding box center [282, 253] width 115 height 15
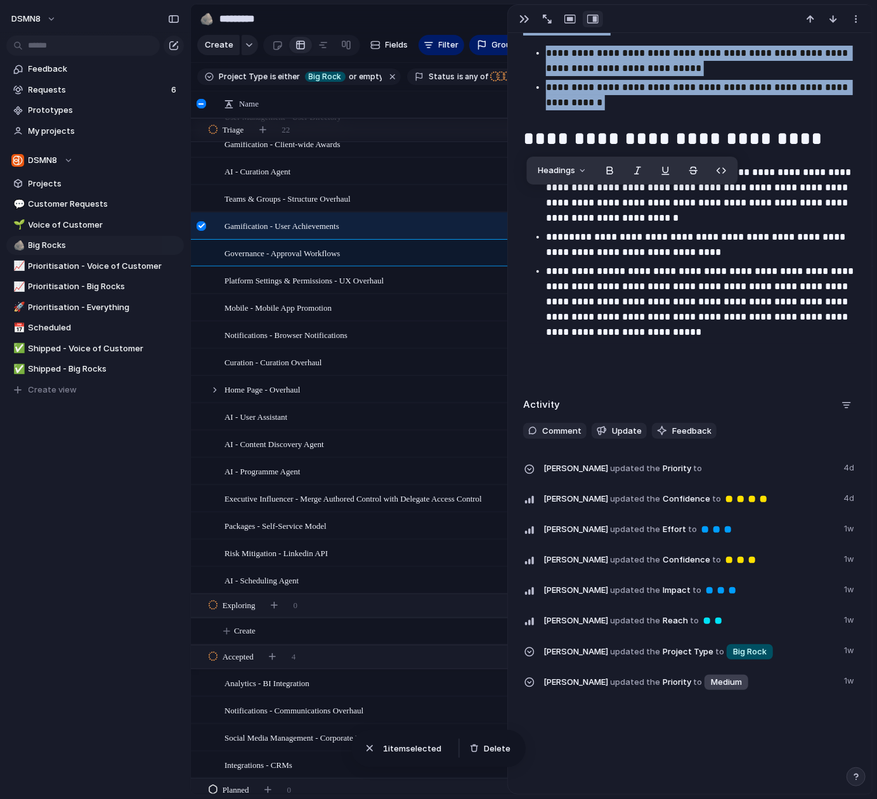
drag, startPoint x: 527, startPoint y: 121, endPoint x: 707, endPoint y: 117, distance: 180.8
copy div "**********"
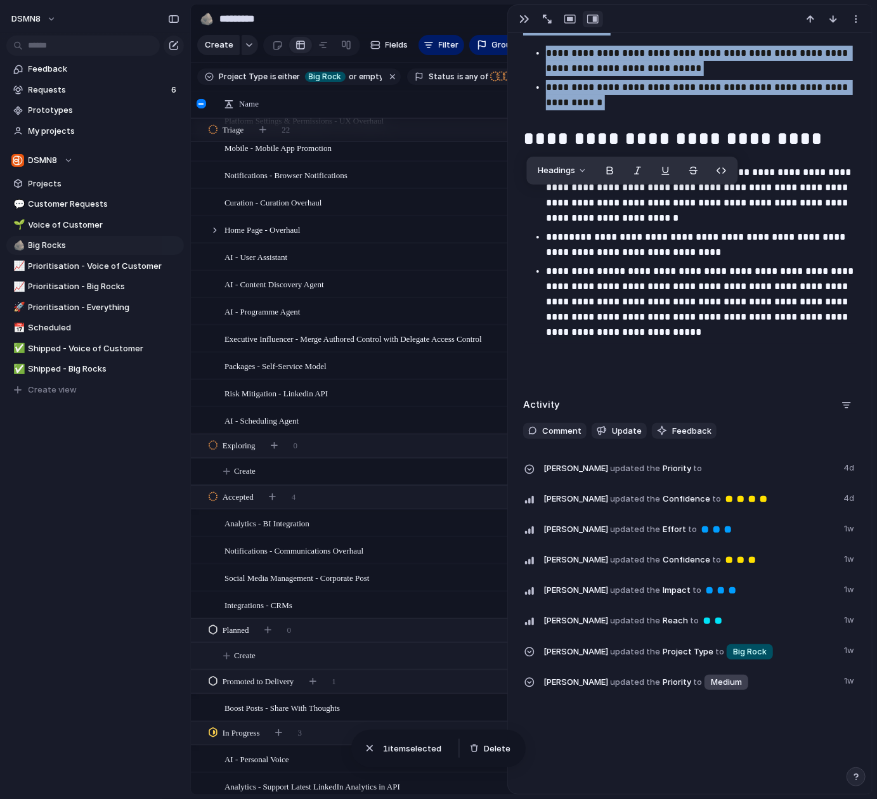
scroll to position [232, 0]
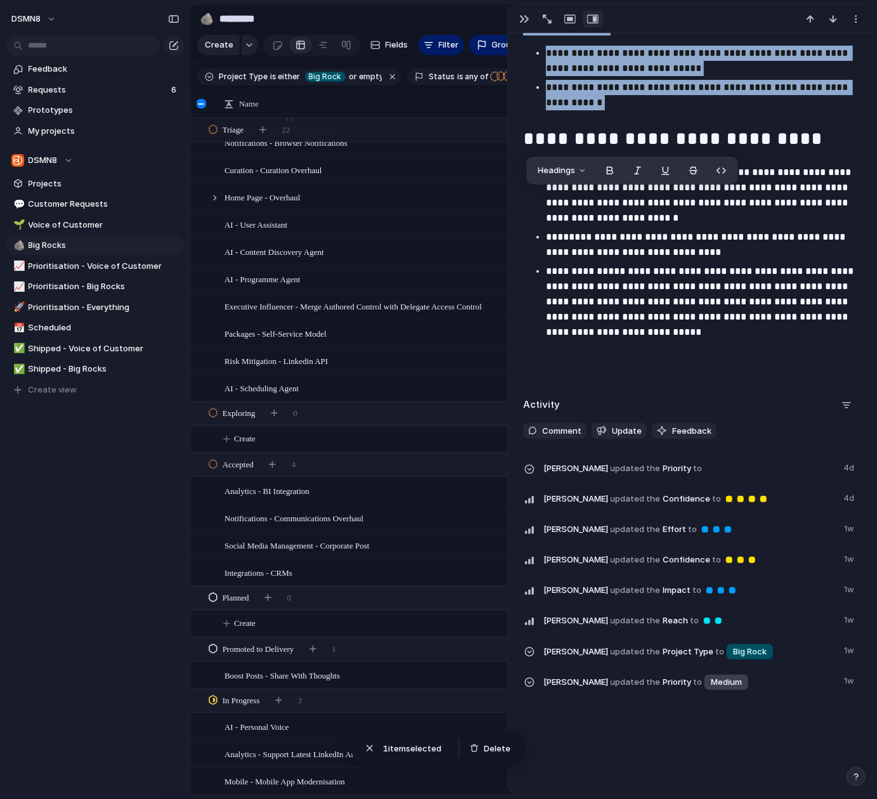
click at [268, 491] on span "Analytics - BI Integration" at bounding box center [267, 490] width 85 height 15
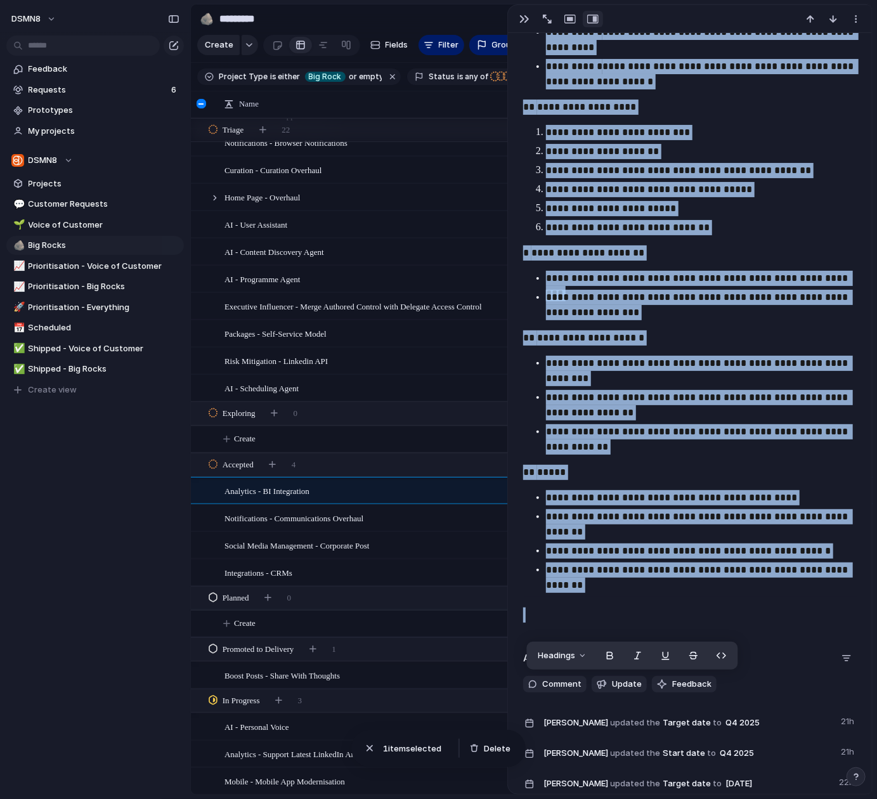
scroll to position [1809, 0]
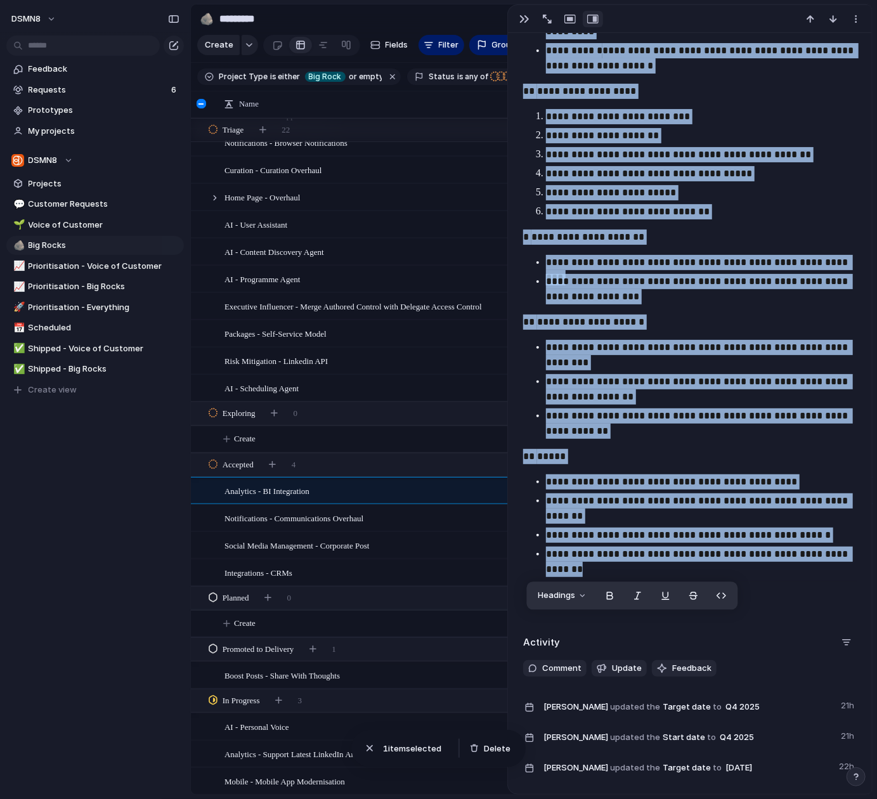
drag, startPoint x: 527, startPoint y: 279, endPoint x: 699, endPoint y: 530, distance: 304.3
copy div "**********"
click at [297, 247] on span "AI - Content Discovery Agent" at bounding box center [275, 251] width 100 height 15
type textarea "**********"
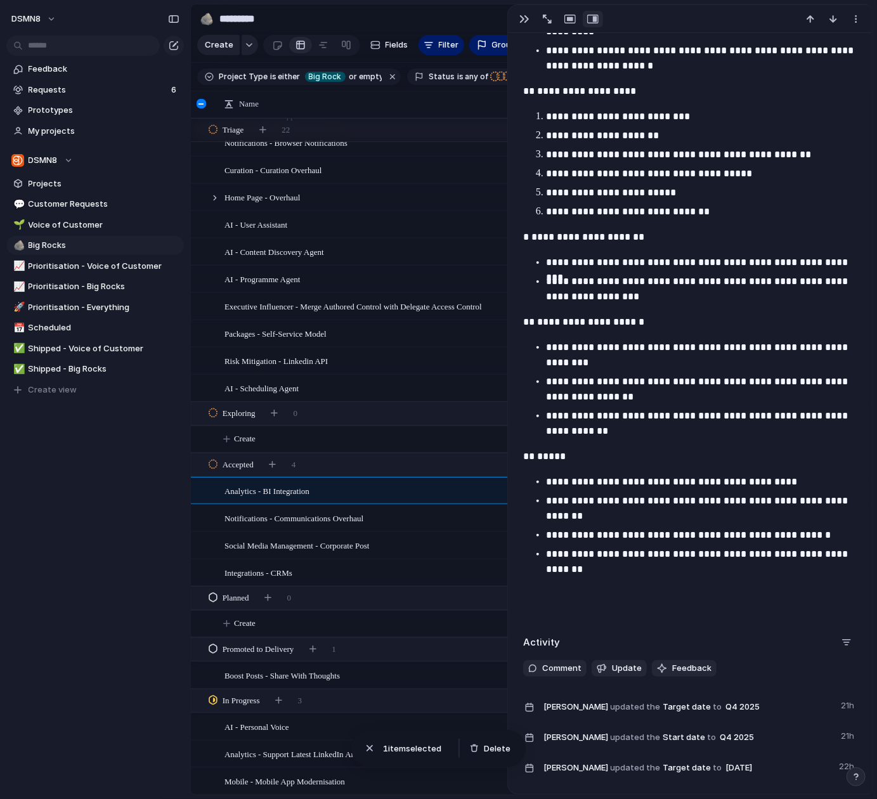
scroll to position [1088, 0]
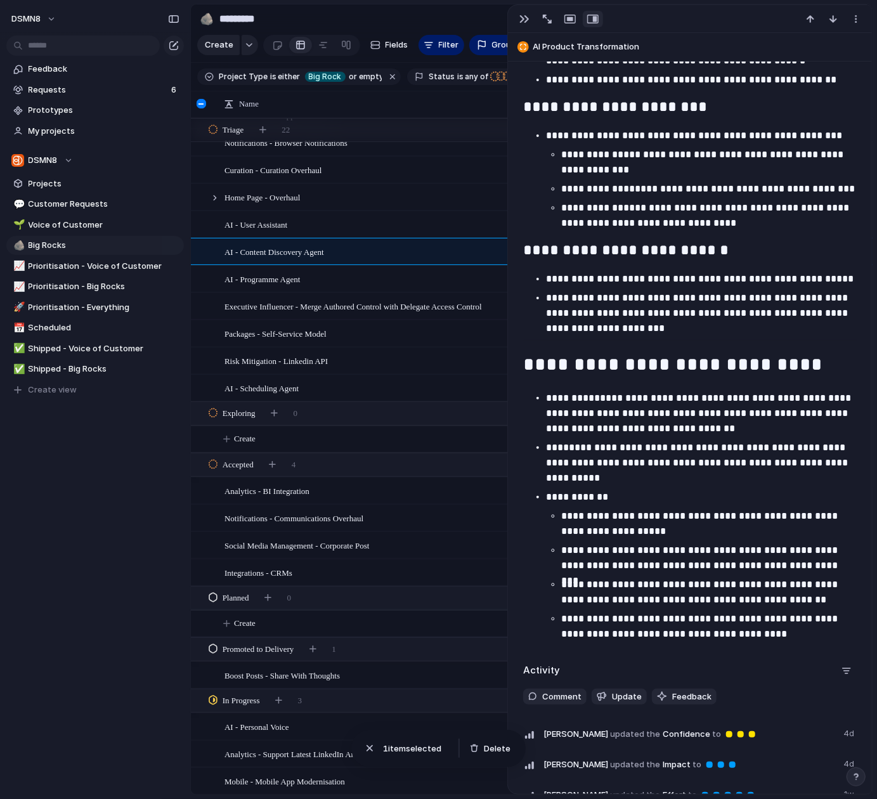
click at [292, 251] on span "AI - Content Discovery Agent" at bounding box center [275, 251] width 100 height 15
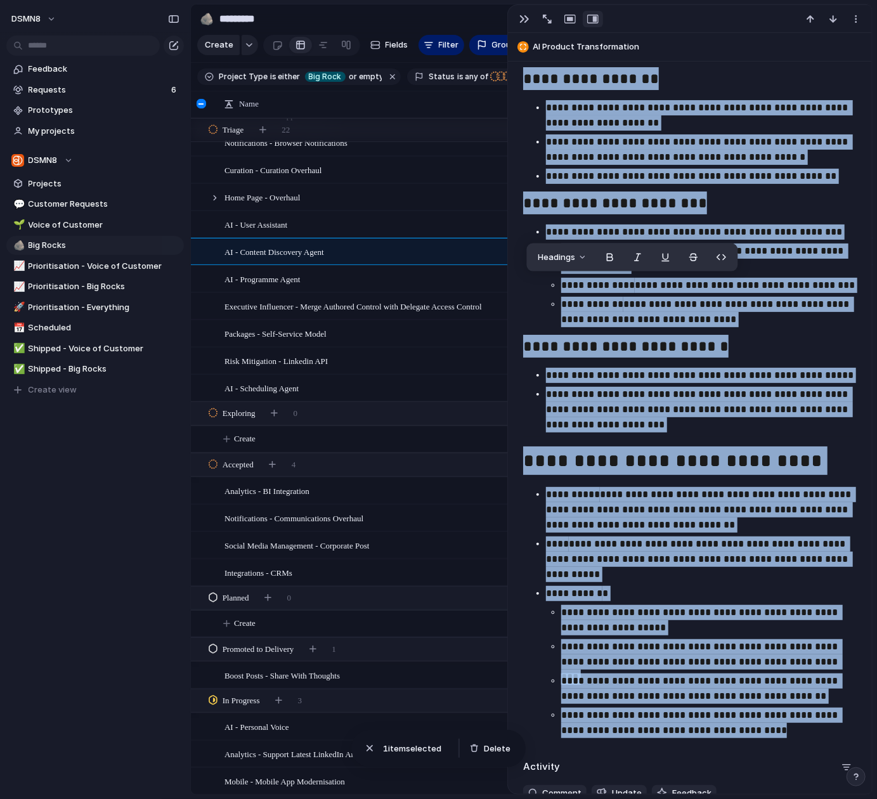
scroll to position [1042, 0]
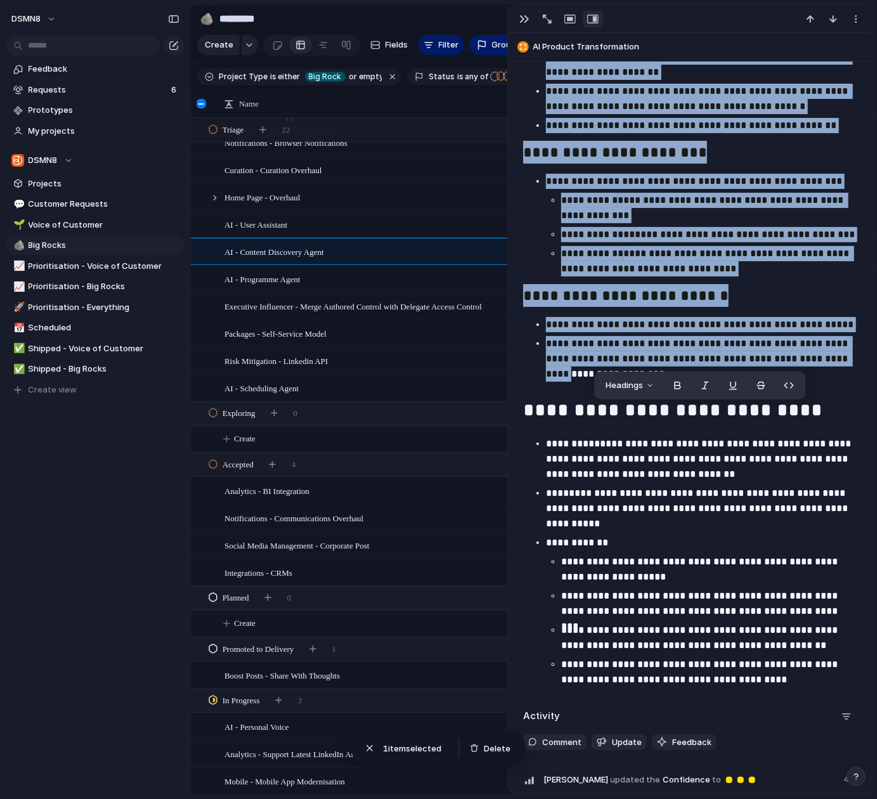
drag, startPoint x: 529, startPoint y: 126, endPoint x: 727, endPoint y: 343, distance: 293.7
click at [877, 363] on html "DSMN8 Feedback Requests 6 Prototypes My projects DSMN8 Projects 💬 Customer Requ…" at bounding box center [438, 399] width 877 height 799
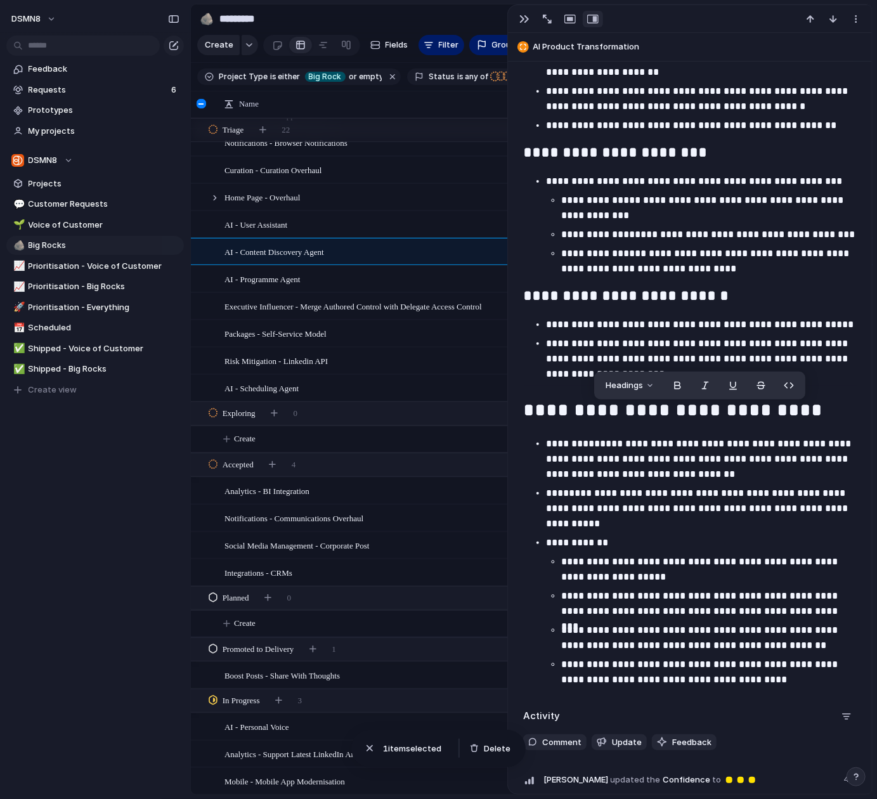
drag, startPoint x: 574, startPoint y: 381, endPoint x: 639, endPoint y: 377, distance: 64.8
click at [574, 381] on p "**********" at bounding box center [701, 359] width 311 height 46
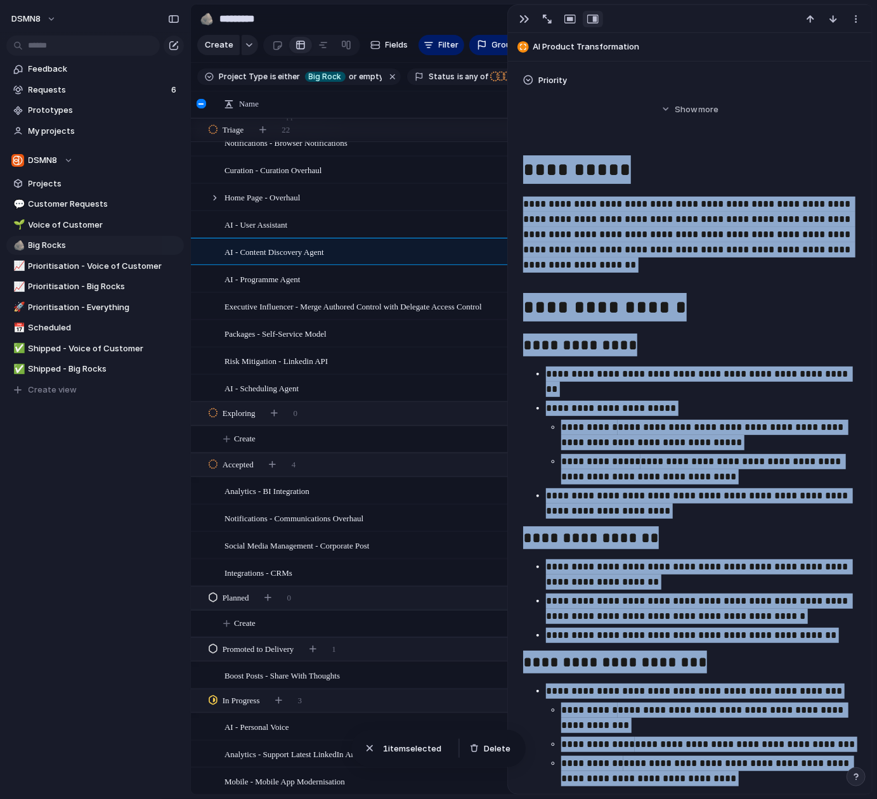
scroll to position [524, 0]
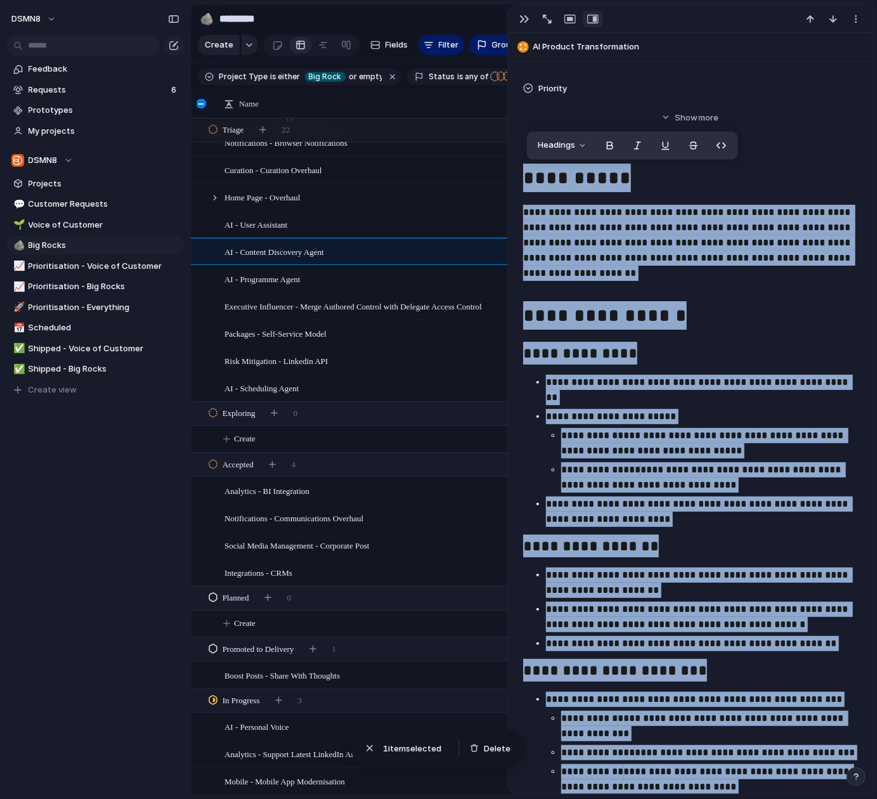
drag, startPoint x: 622, startPoint y: 374, endPoint x: 505, endPoint y: 211, distance: 200.4
click at [502, 211] on main "🪨 ********* 7 Share Create Fields Filter Group Zoom Collapse Linear Clear Save …" at bounding box center [531, 400] width 683 height 792
click at [518, 18] on button "button" at bounding box center [525, 19] width 20 height 16
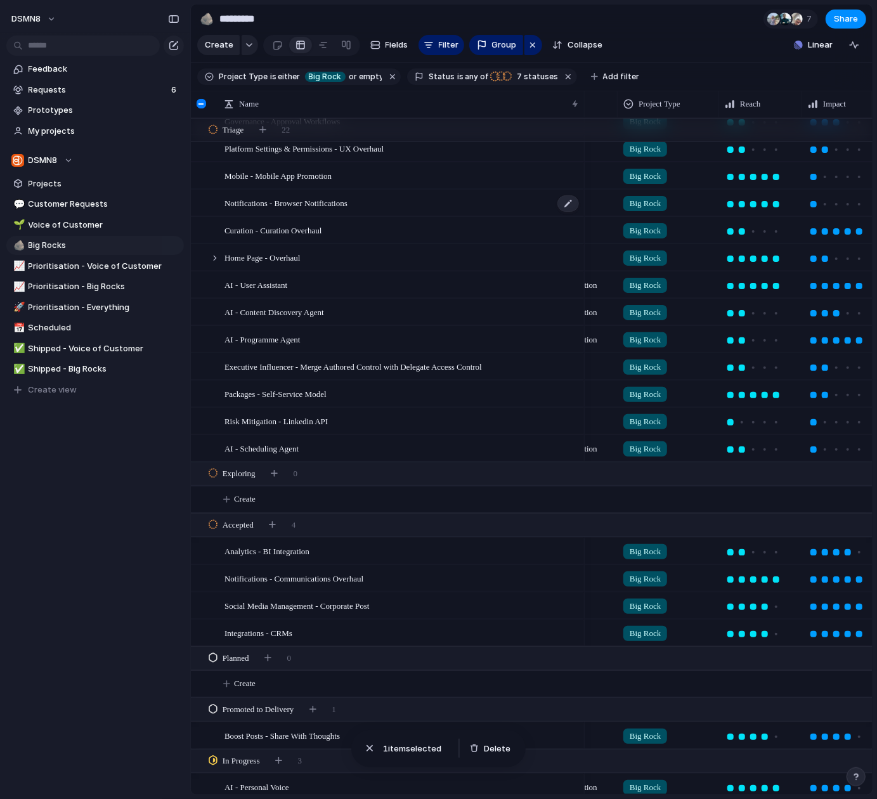
scroll to position [166, 0]
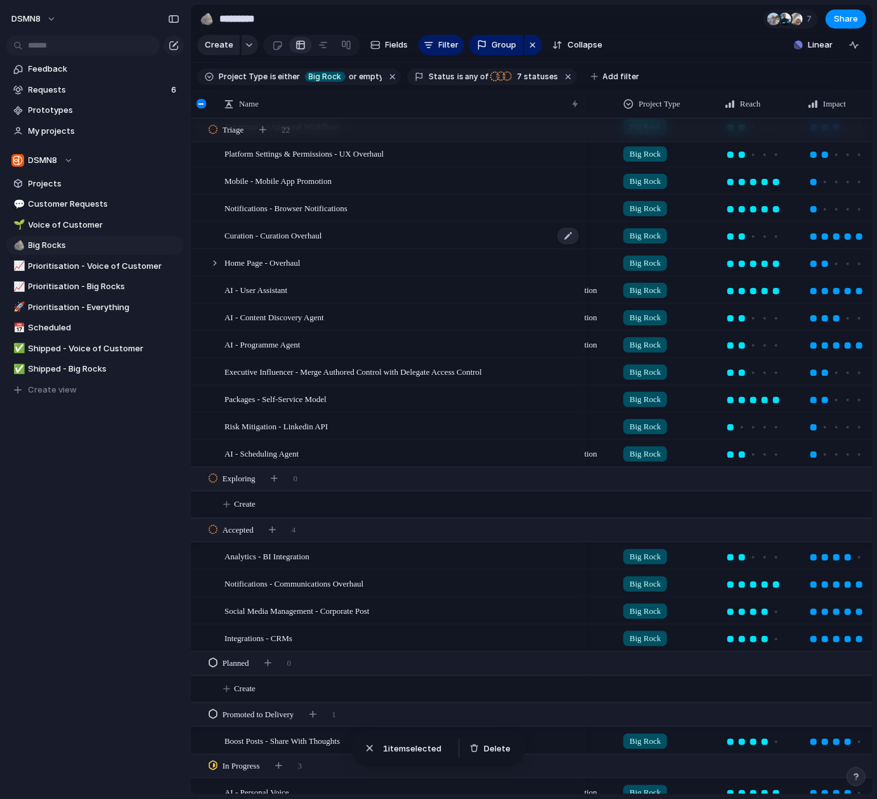
click at [291, 235] on span "Curation - Curation Overhaul" at bounding box center [273, 235] width 97 height 15
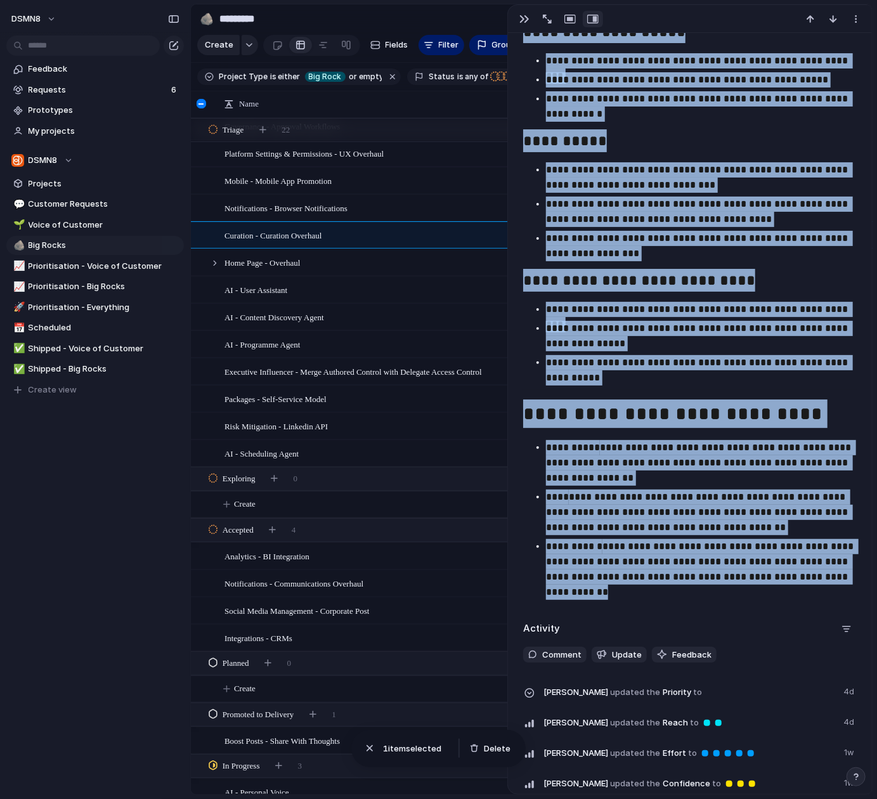
scroll to position [1178, 0]
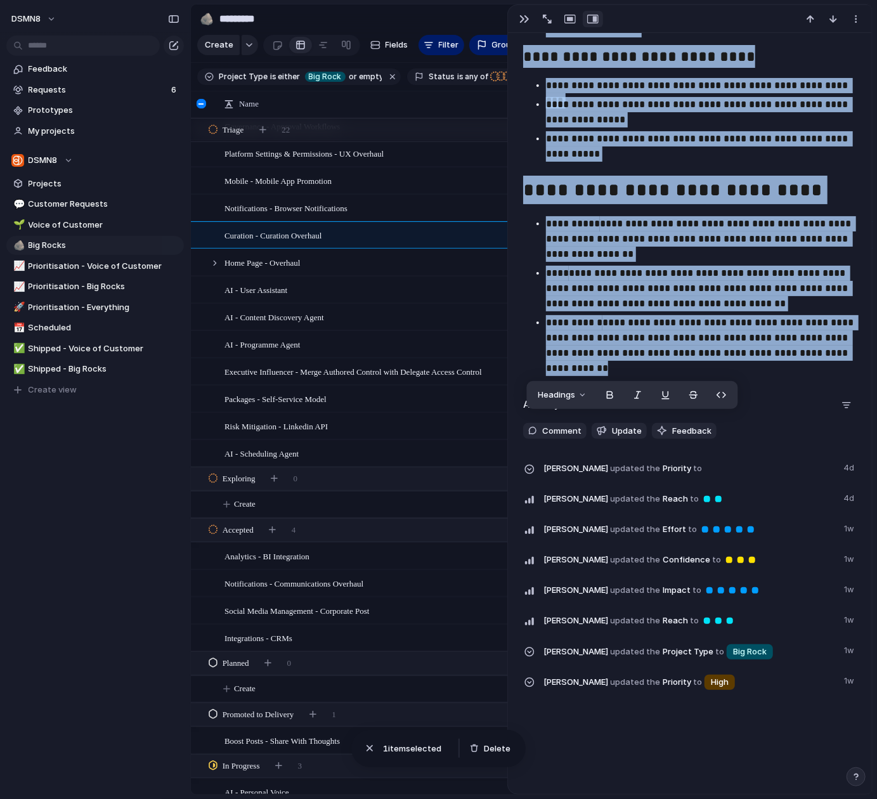
drag, startPoint x: 527, startPoint y: 259, endPoint x: 841, endPoint y: 365, distance: 330.8
click at [522, 15] on div "button" at bounding box center [525, 19] width 10 height 10
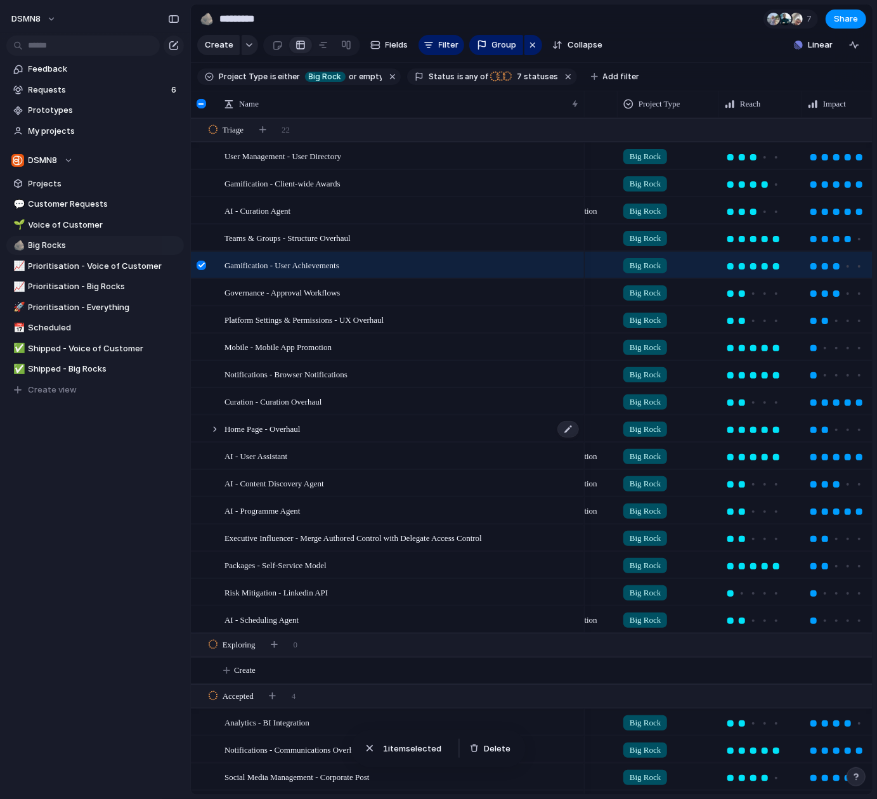
click at [252, 425] on span "Home Page - Overhaul" at bounding box center [263, 428] width 76 height 15
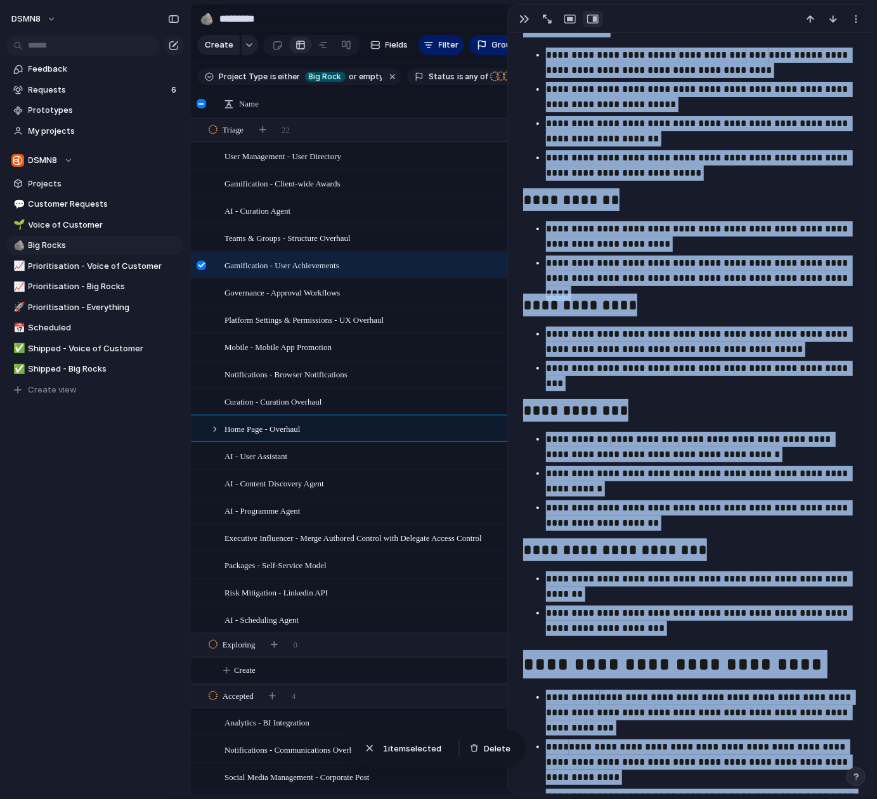
scroll to position [1031, 0]
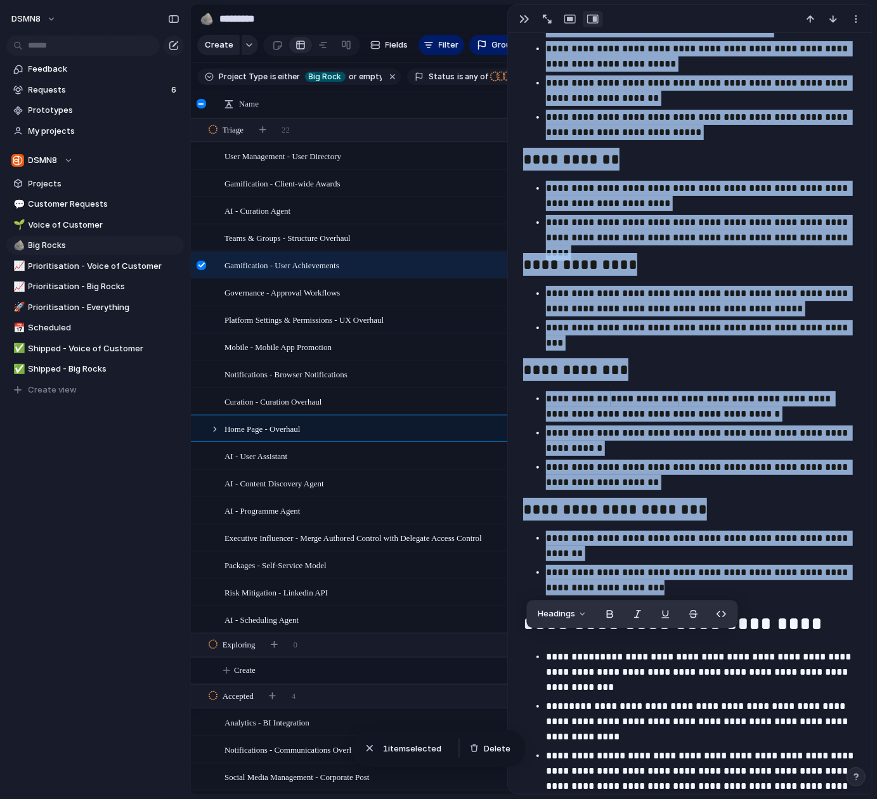
drag, startPoint x: 525, startPoint y: 159, endPoint x: 722, endPoint y: 556, distance: 443.5
click at [807, 580] on div "**********" at bounding box center [690, 220] width 334 height 1185
drag, startPoint x: 527, startPoint y: 18, endPoint x: 487, endPoint y: 86, distance: 79.0
click at [527, 18] on div "button" at bounding box center [525, 19] width 10 height 10
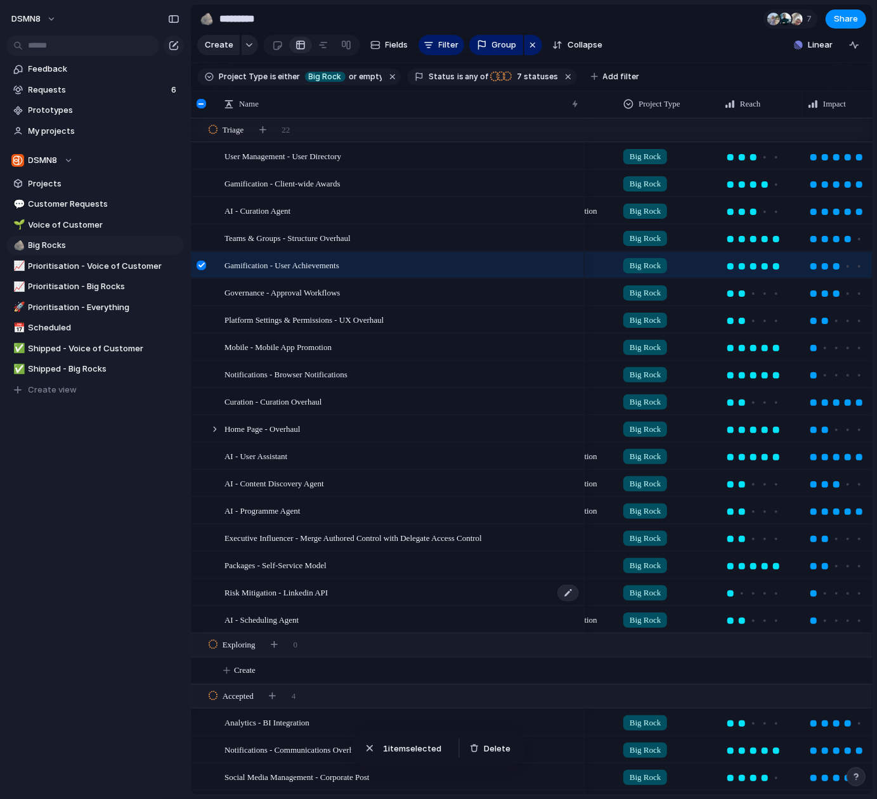
scroll to position [232, 0]
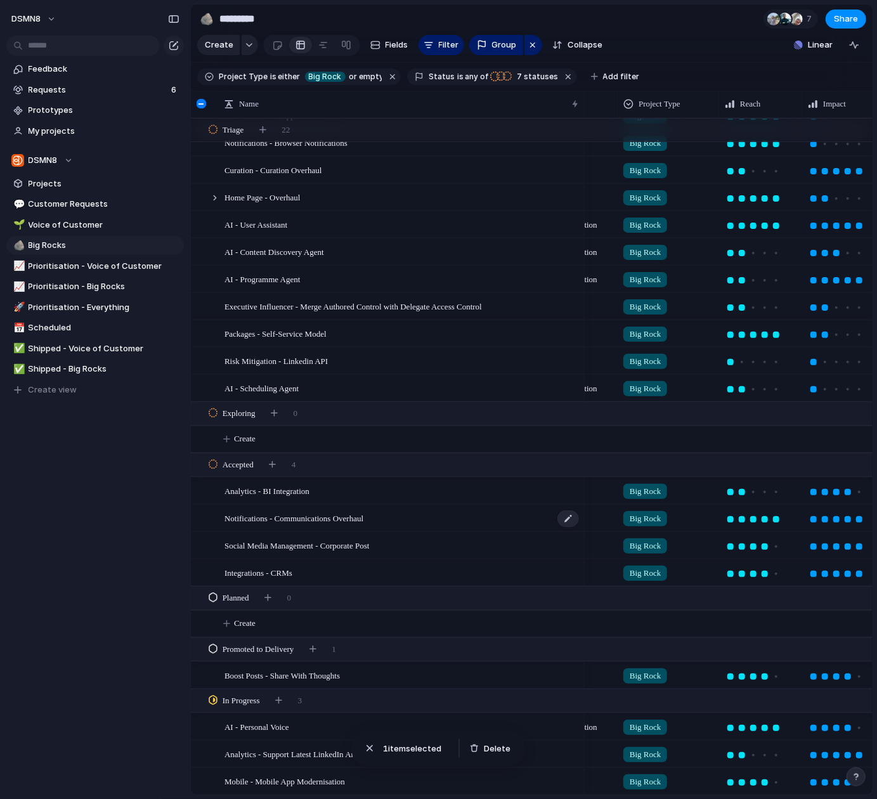
click at [262, 523] on span "Notifications - Communications Overhaul" at bounding box center [294, 518] width 139 height 15
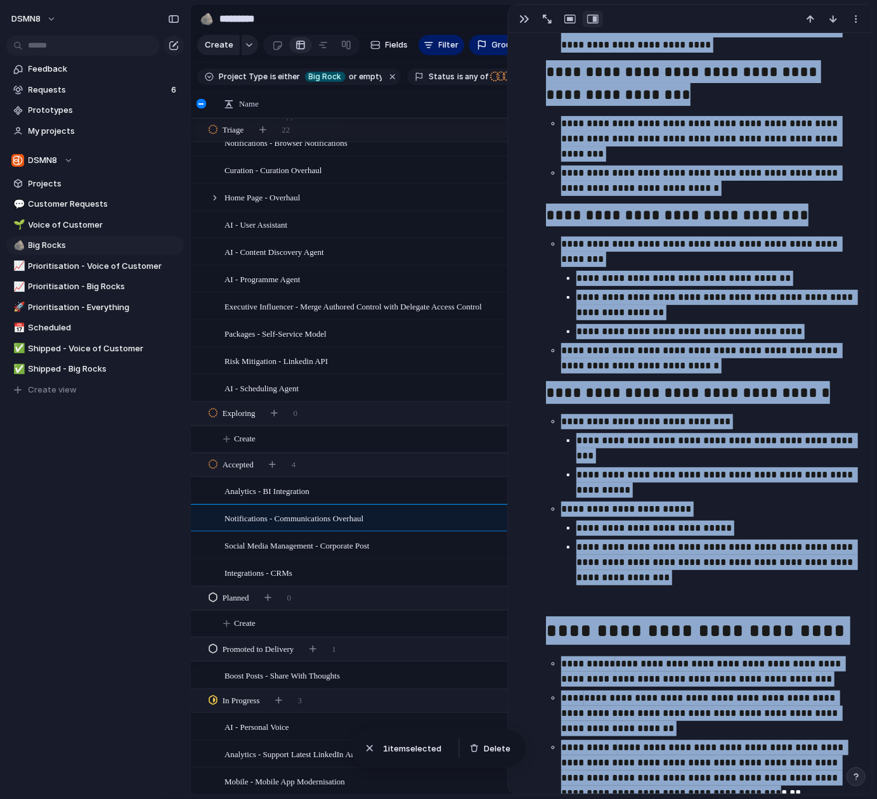
scroll to position [1254, 0]
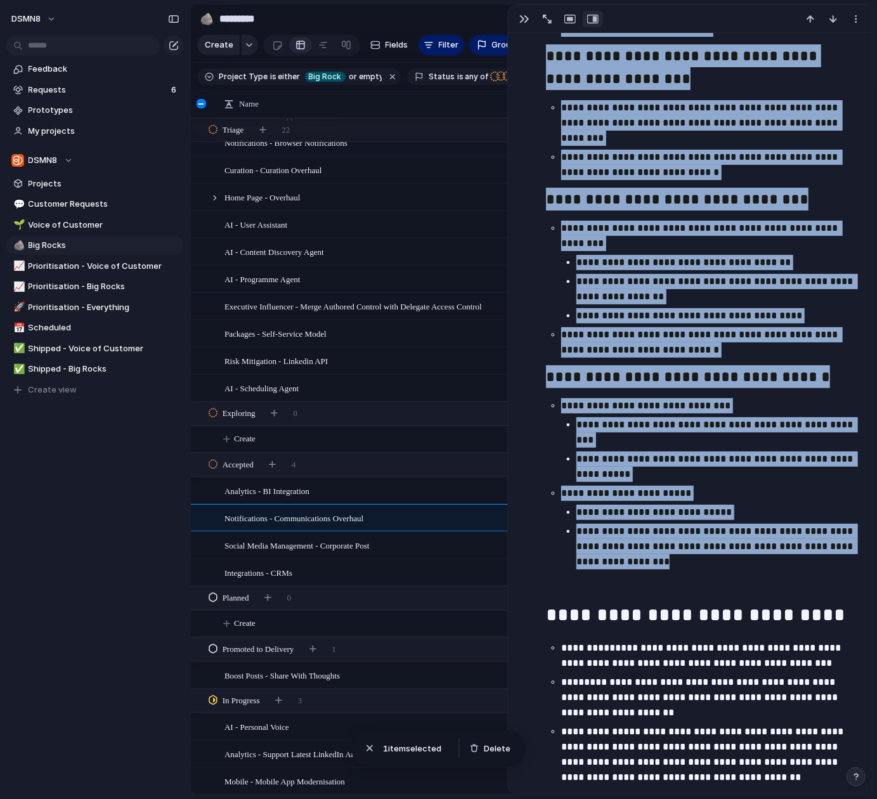
drag, startPoint x: 528, startPoint y: 152, endPoint x: 731, endPoint y: 561, distance: 456.8
click at [736, 562] on div "**********" at bounding box center [690, 110] width 334 height 1360
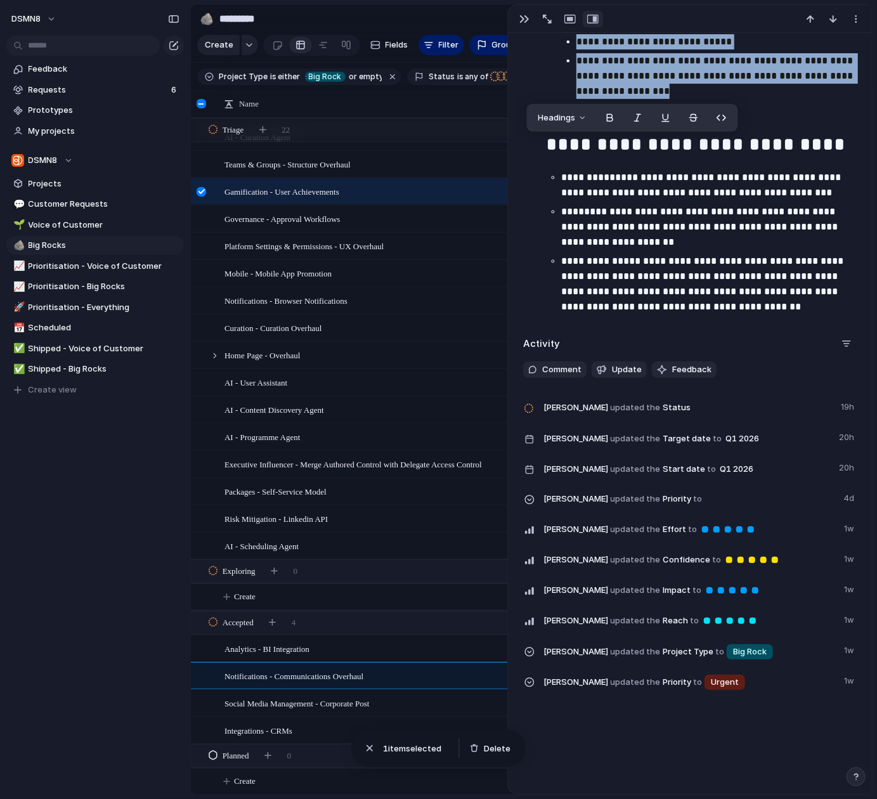
scroll to position [30, 0]
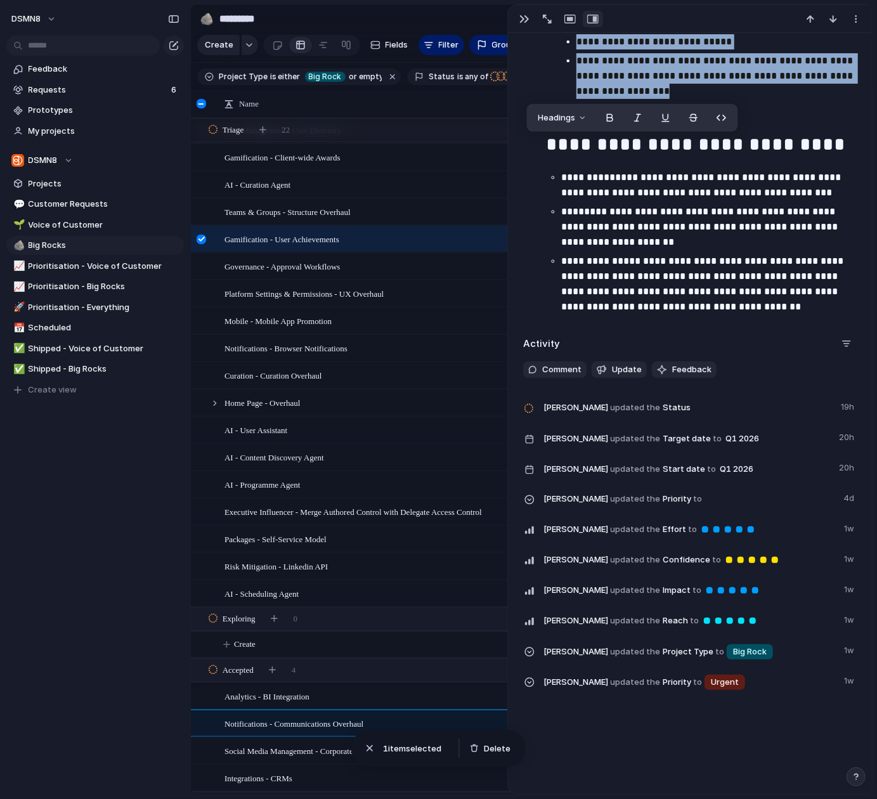
click at [293, 595] on span "AI - Scheduling Agent" at bounding box center [262, 593] width 74 height 15
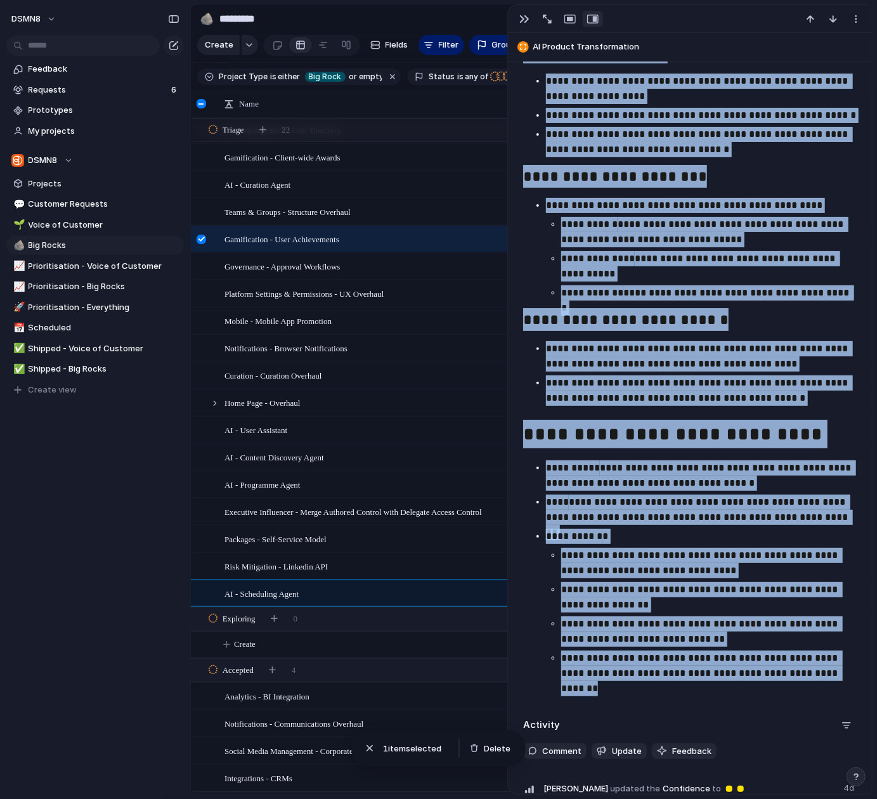
scroll to position [1293, 0]
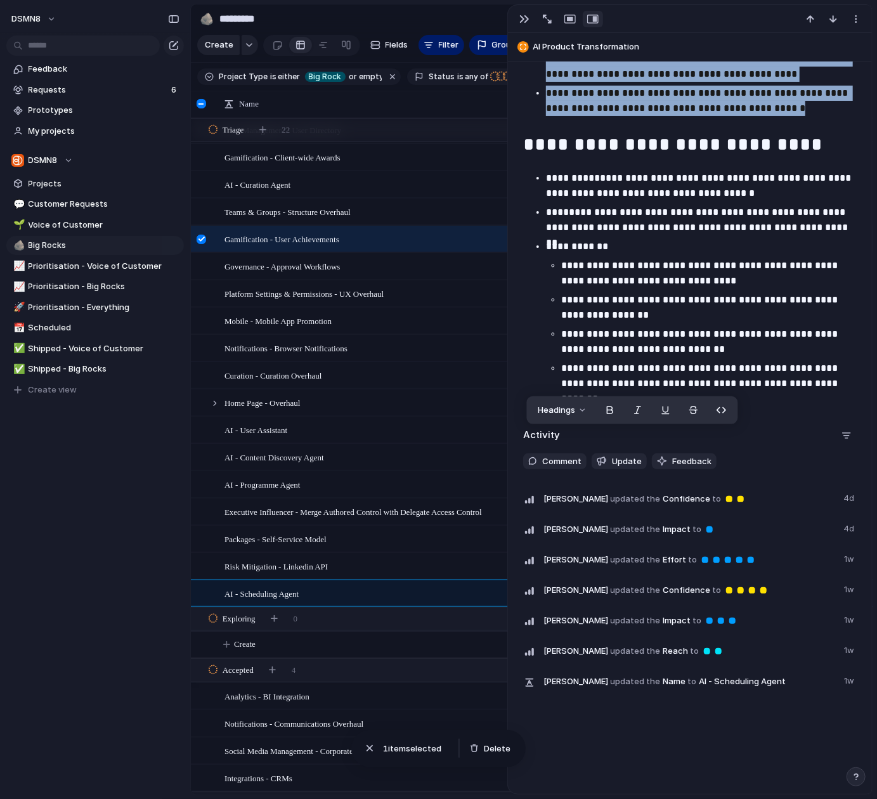
drag, startPoint x: 532, startPoint y: 298, endPoint x: 799, endPoint y: 115, distance: 324.0
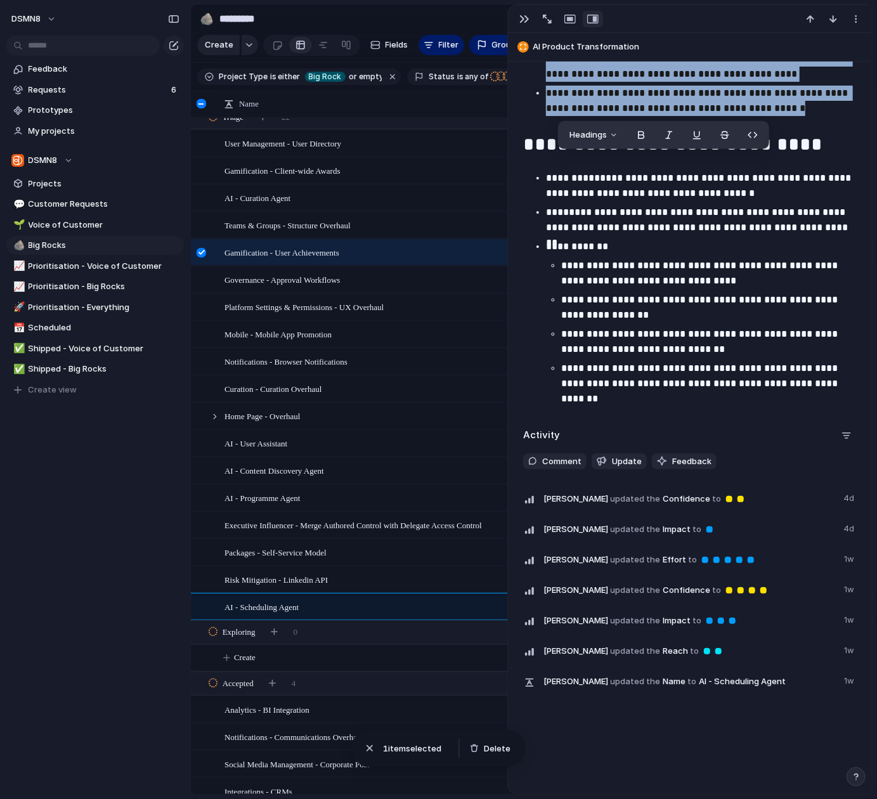
scroll to position [0, 0]
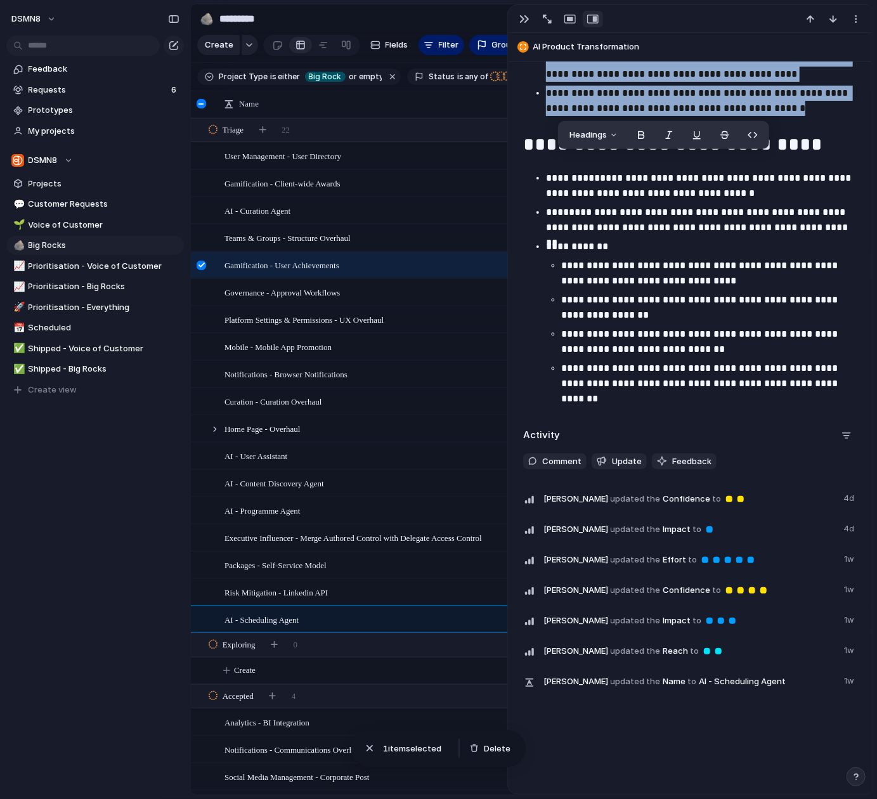
click at [300, 368] on span "Notifications - Browser Notifications" at bounding box center [286, 374] width 123 height 15
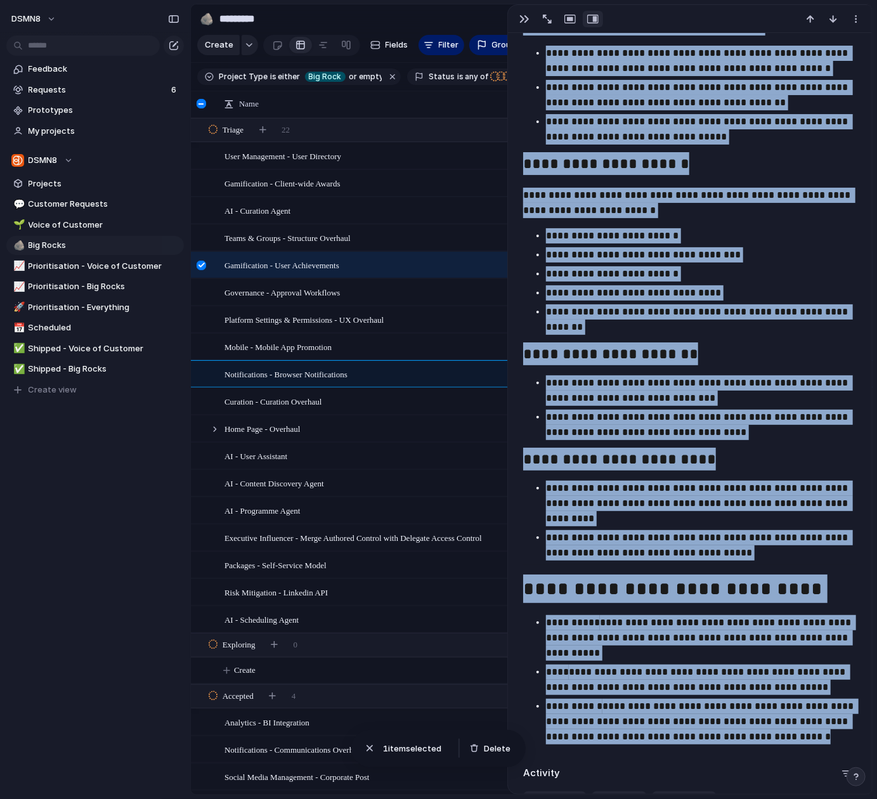
scroll to position [845, 0]
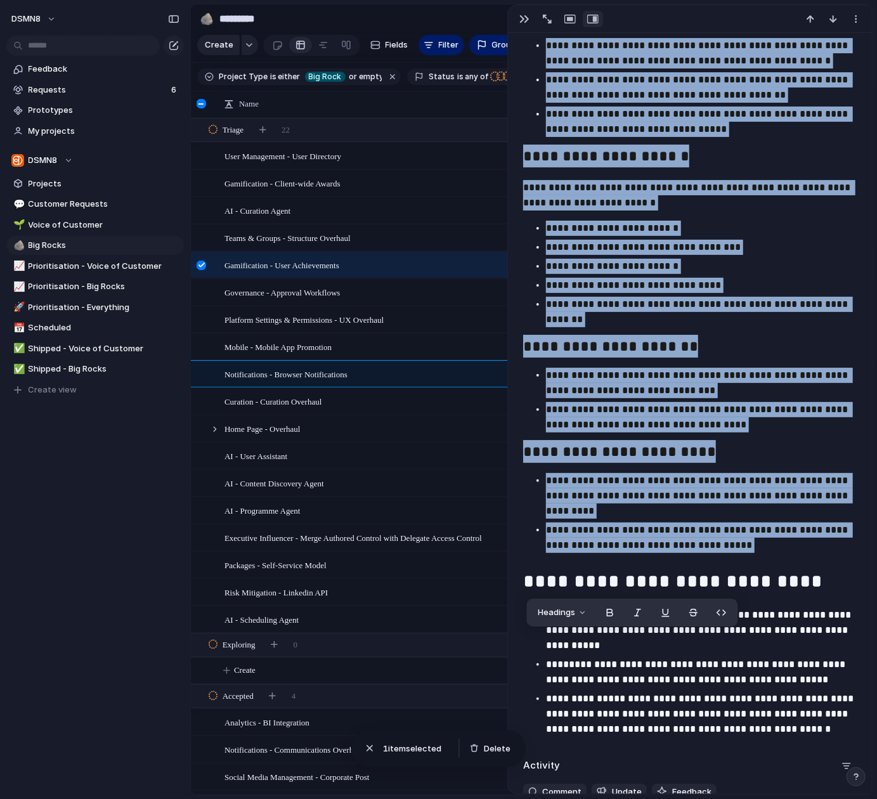
drag, startPoint x: 529, startPoint y: 233, endPoint x: 728, endPoint y: 561, distance: 382.9
click at [731, 563] on div "**********" at bounding box center [690, 277] width 334 height 926
click at [284, 153] on span "User Management - User Directory" at bounding box center [283, 155] width 117 height 15
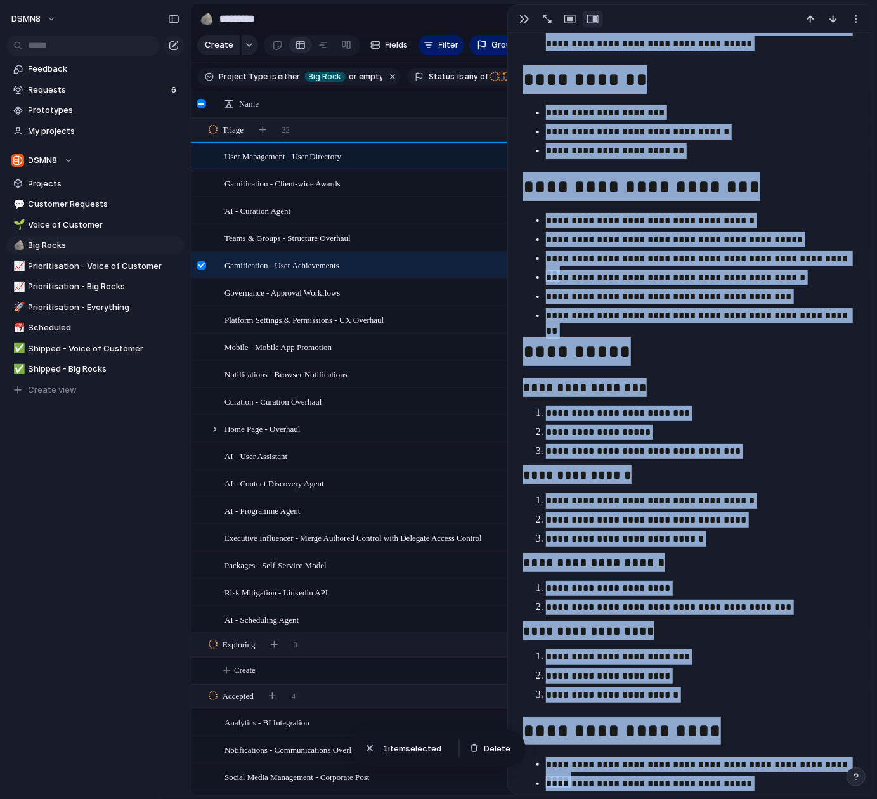
scroll to position [2079, 0]
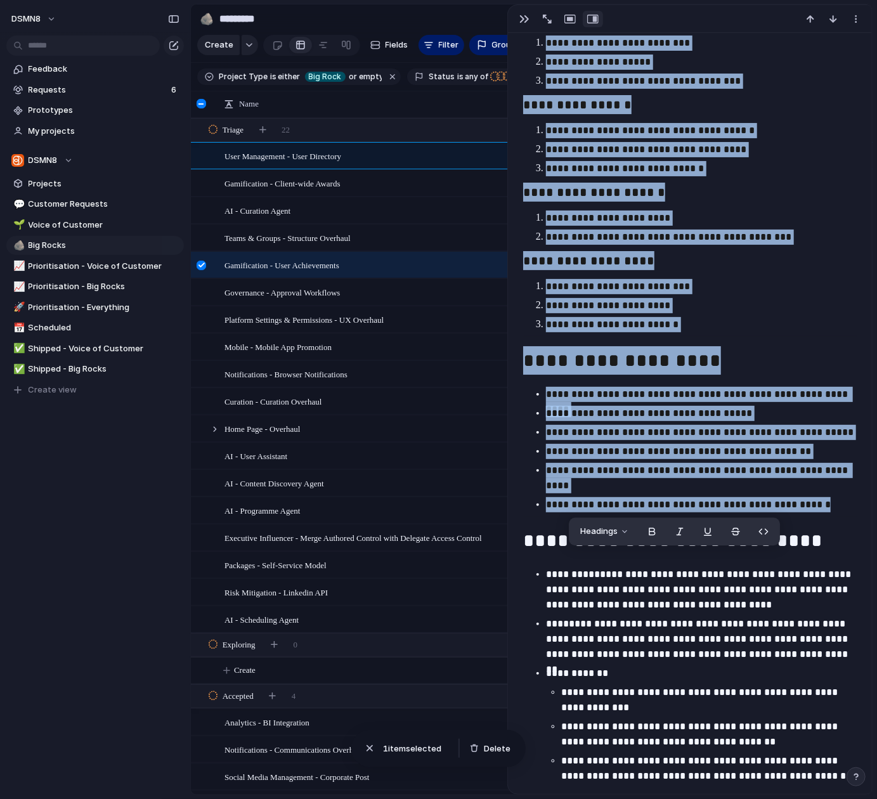
drag, startPoint x: 541, startPoint y: 365, endPoint x: 734, endPoint y: 491, distance: 231.0
click at [299, 240] on span "Teams & Groups - Structure Overhaul" at bounding box center [288, 237] width 126 height 15
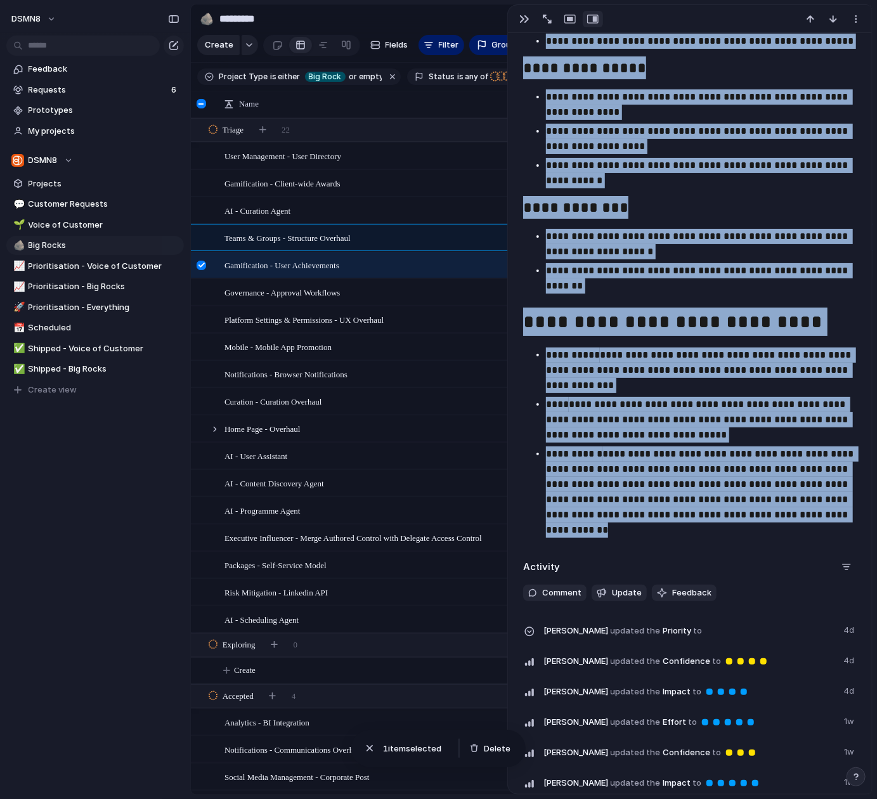
scroll to position [1789, 0]
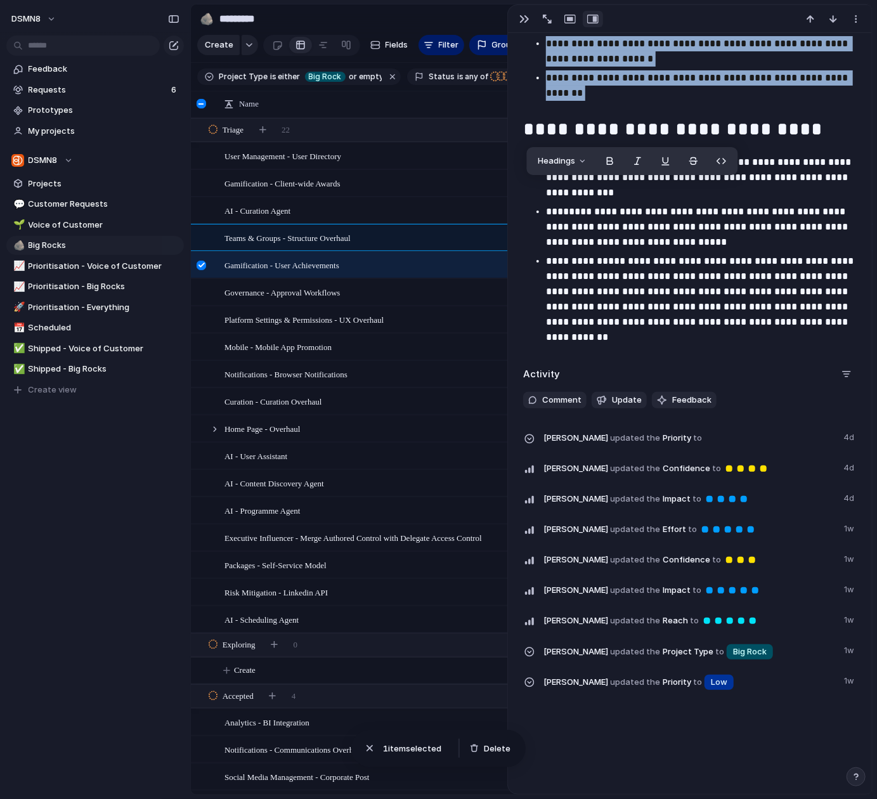
drag, startPoint x: 527, startPoint y: 315, endPoint x: 716, endPoint y: 107, distance: 281.1
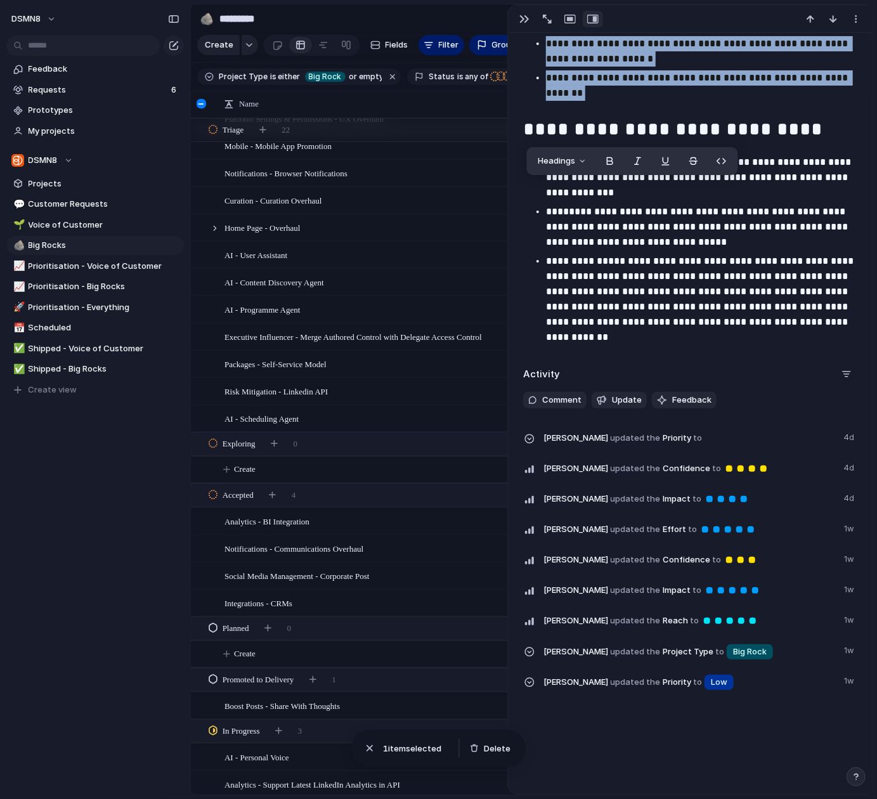
scroll to position [0, 0]
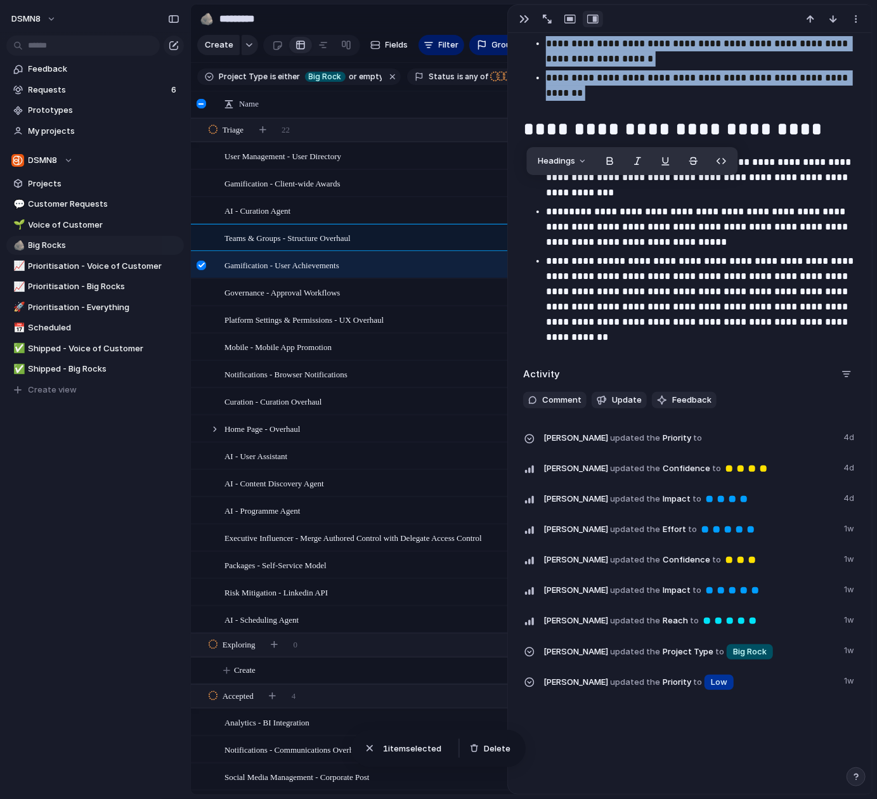
click at [301, 318] on span "Platform Settings & Permissions - UX Overhaul" at bounding box center [304, 319] width 159 height 15
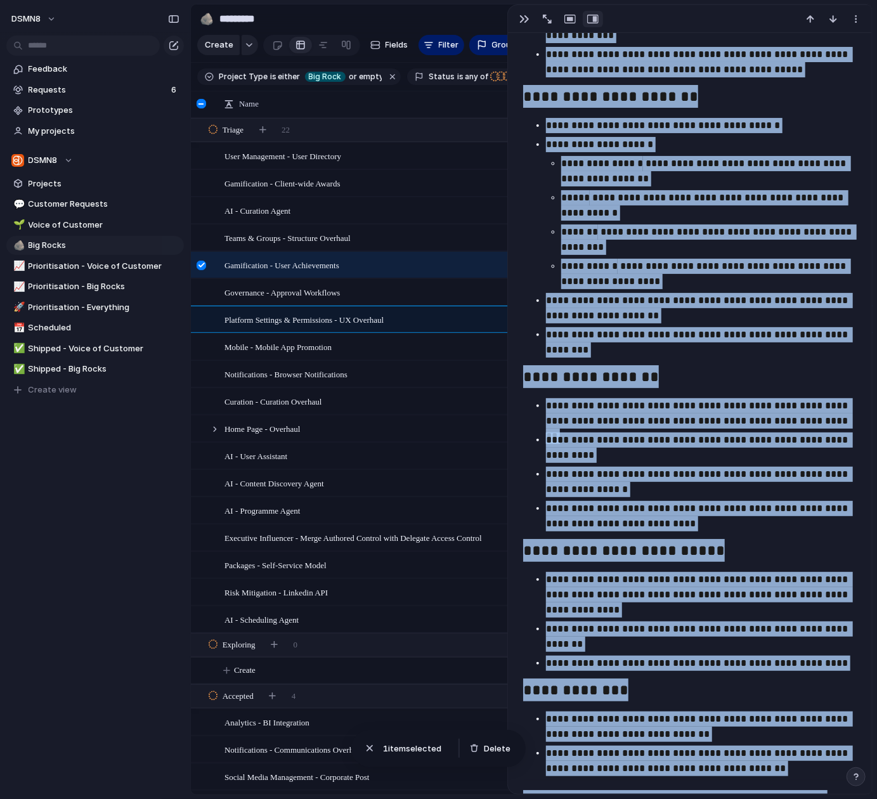
scroll to position [1167, 0]
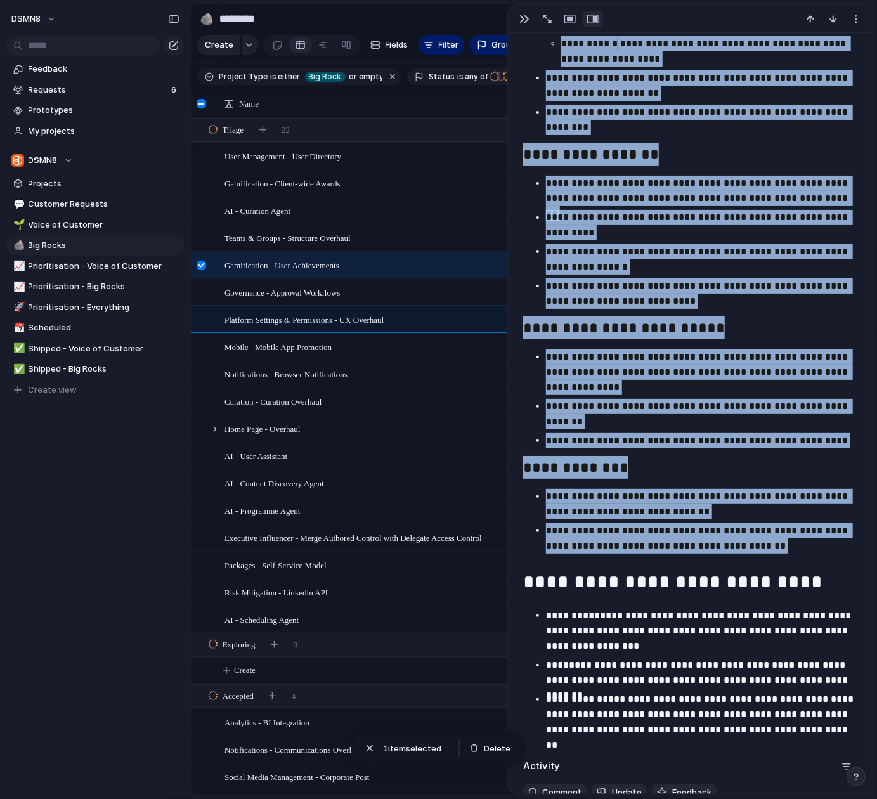
drag, startPoint x: 532, startPoint y: 125, endPoint x: 686, endPoint y: 520, distance: 423.9
click at [809, 560] on div "**********" at bounding box center [690, 129] width 334 height 1224
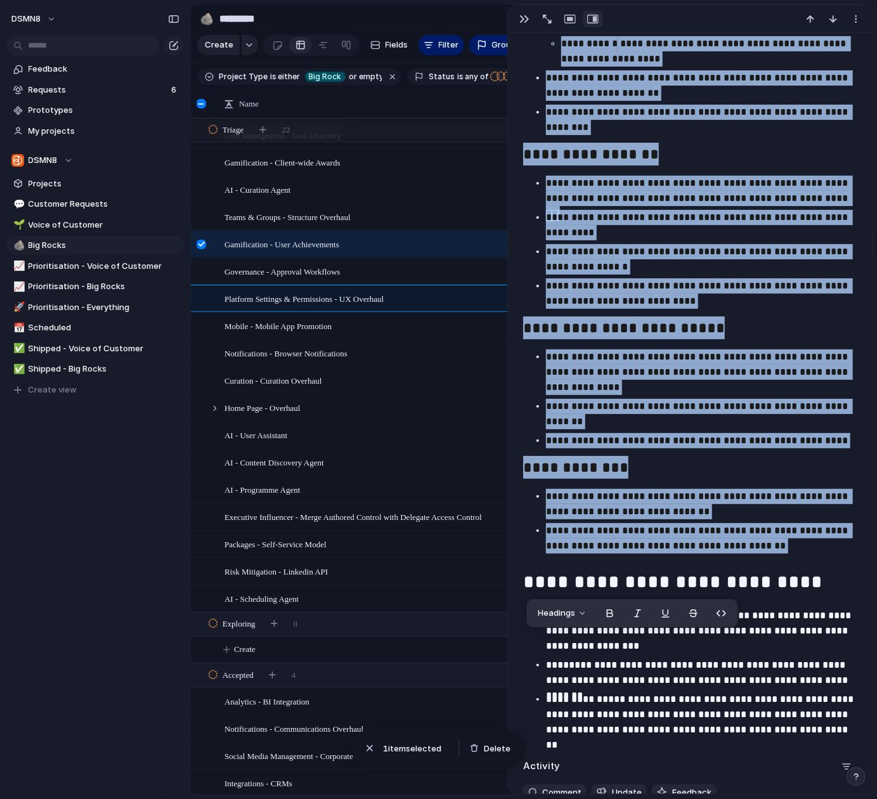
scroll to position [0, 0]
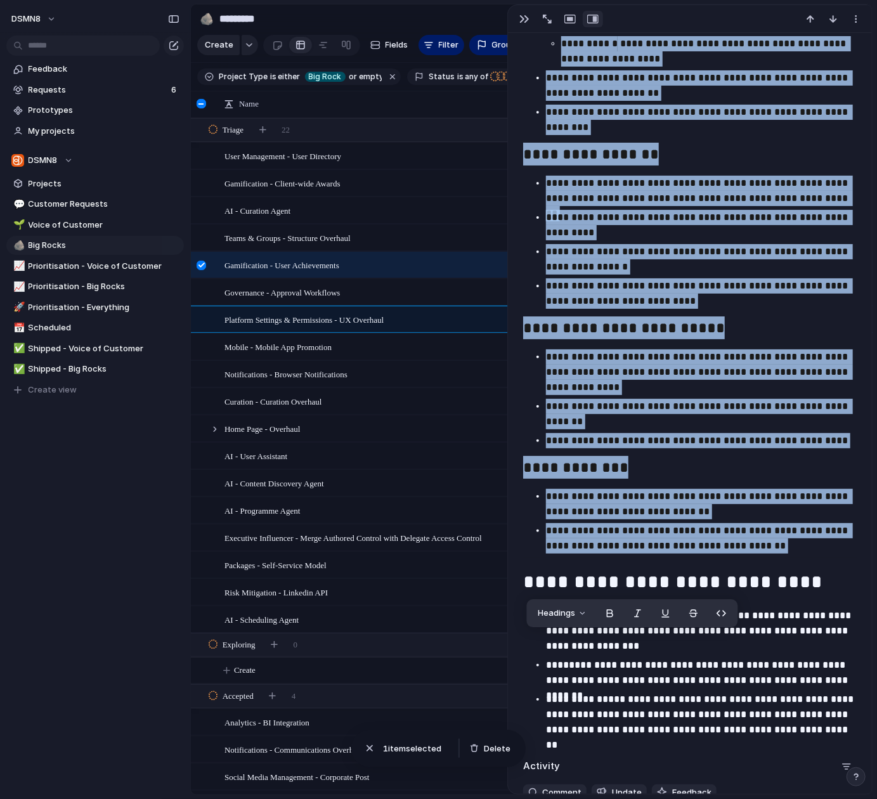
click at [288, 178] on span "Gamification - Client-wide Awards" at bounding box center [283, 183] width 116 height 15
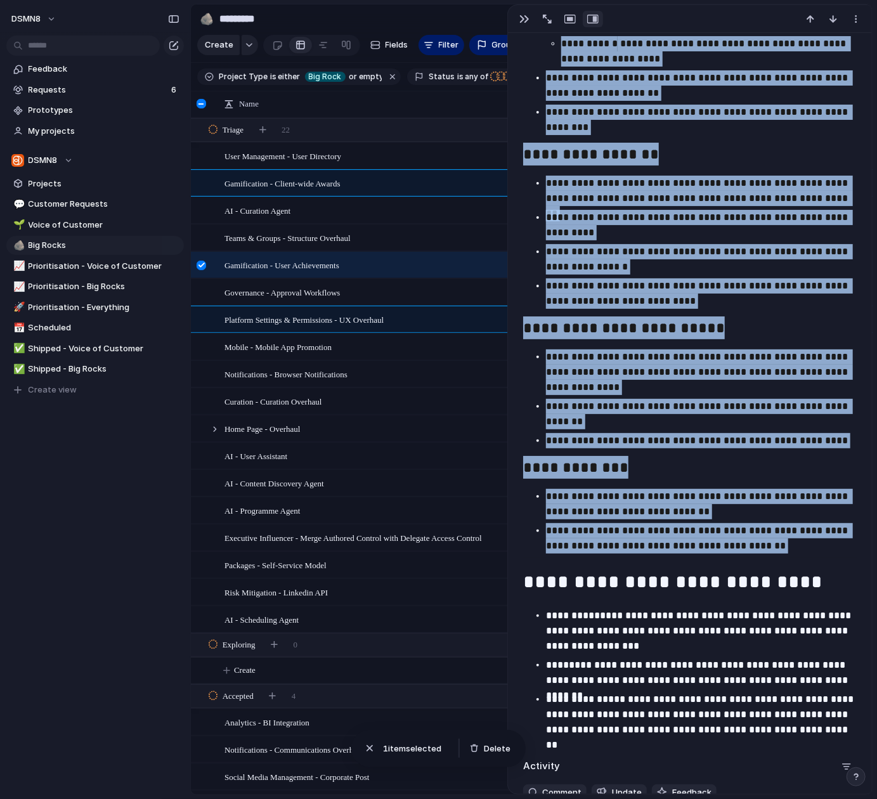
type textarea "**********"
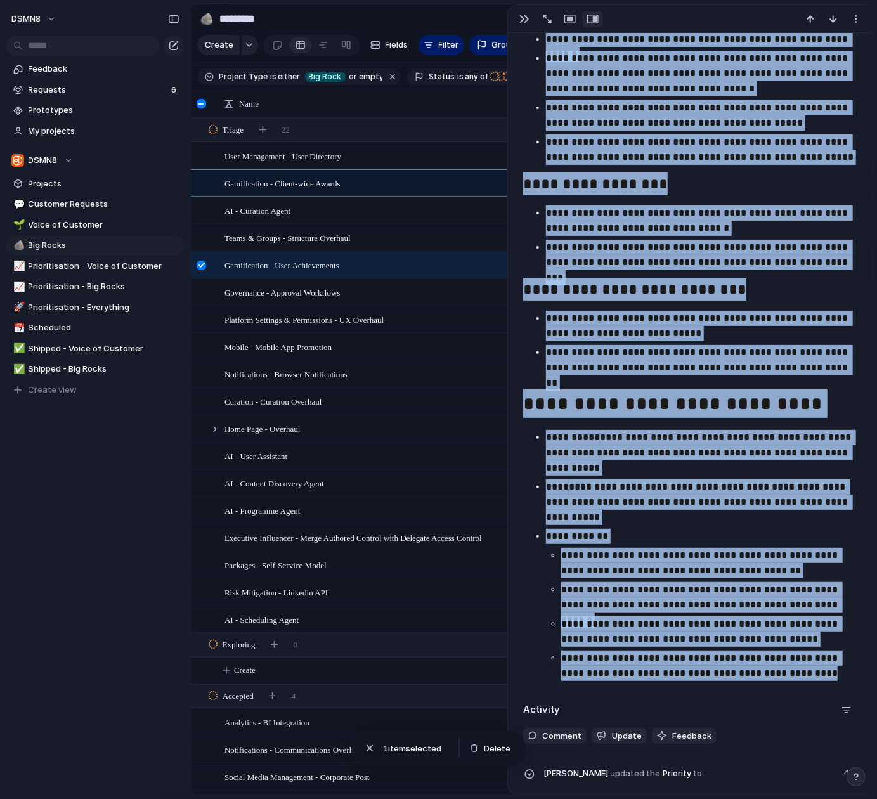
scroll to position [965, 0]
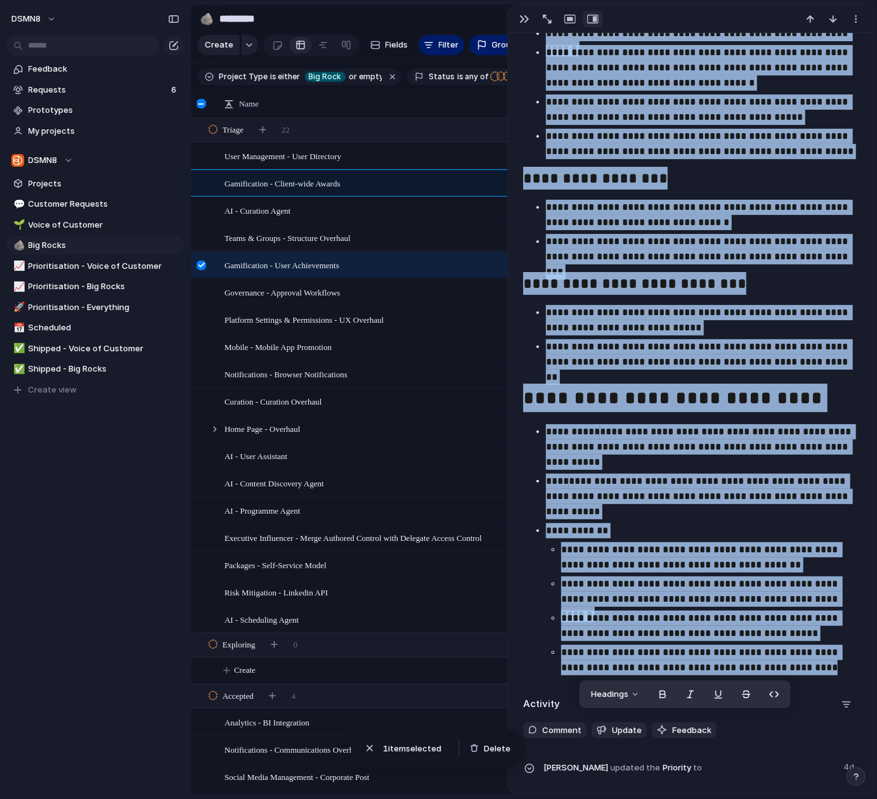
drag, startPoint x: 524, startPoint y: 165, endPoint x: 761, endPoint y: 634, distance: 526.0
click at [830, 671] on div "**********" at bounding box center [690, 186] width 334 height 985
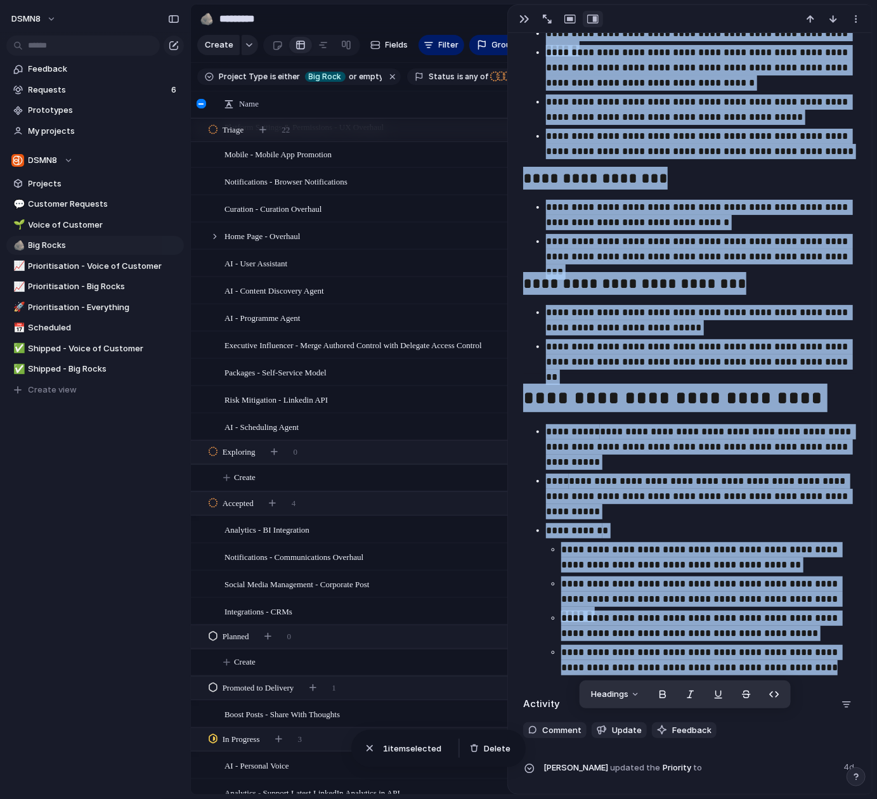
scroll to position [228, 0]
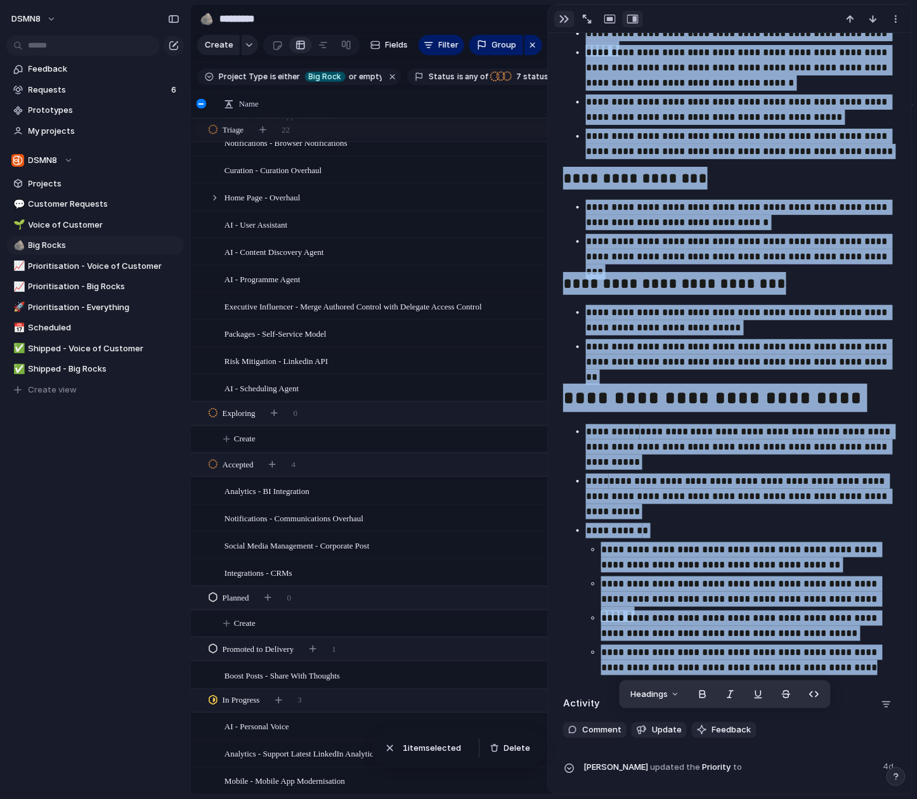
click at [561, 18] on div "button" at bounding box center [565, 19] width 10 height 10
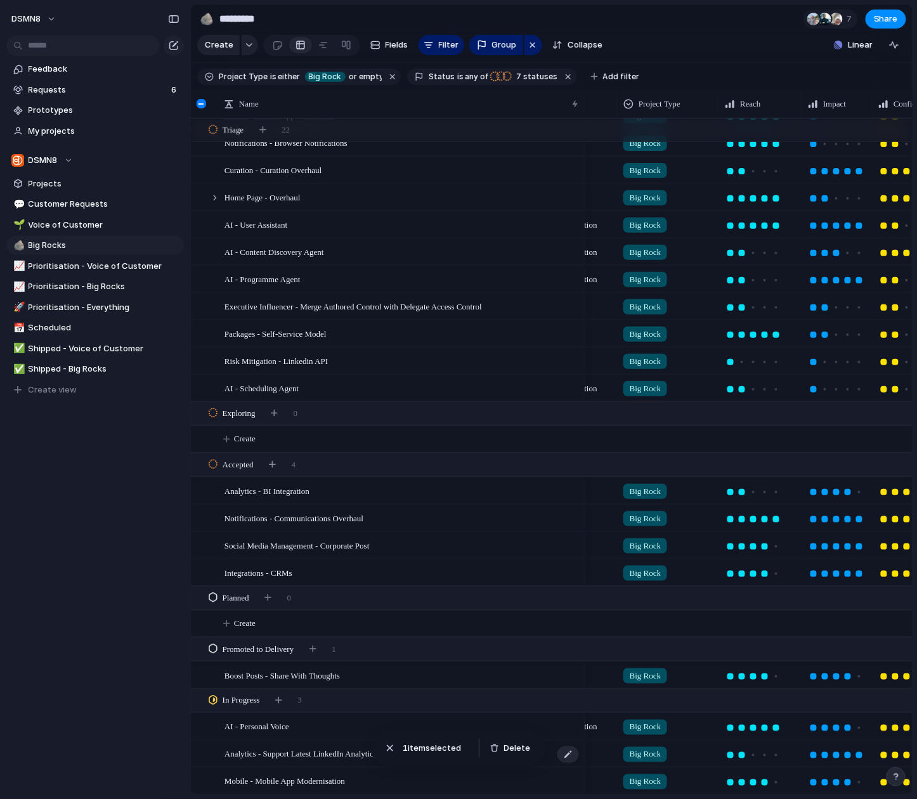
click at [301, 752] on span "Analytics - Support Latest LinkedIn Analytics in API" at bounding box center [313, 754] width 176 height 15
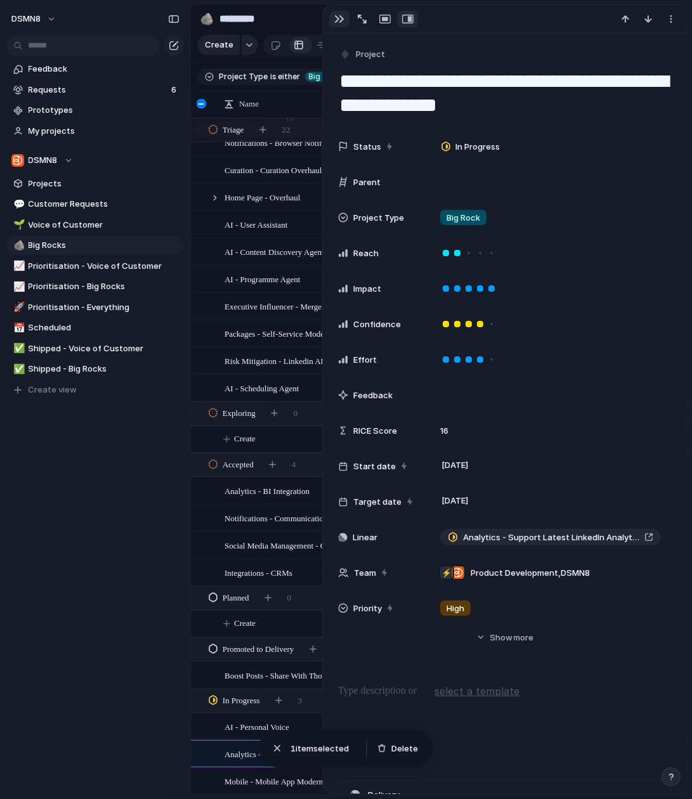
click at [337, 21] on div "button" at bounding box center [339, 19] width 10 height 10
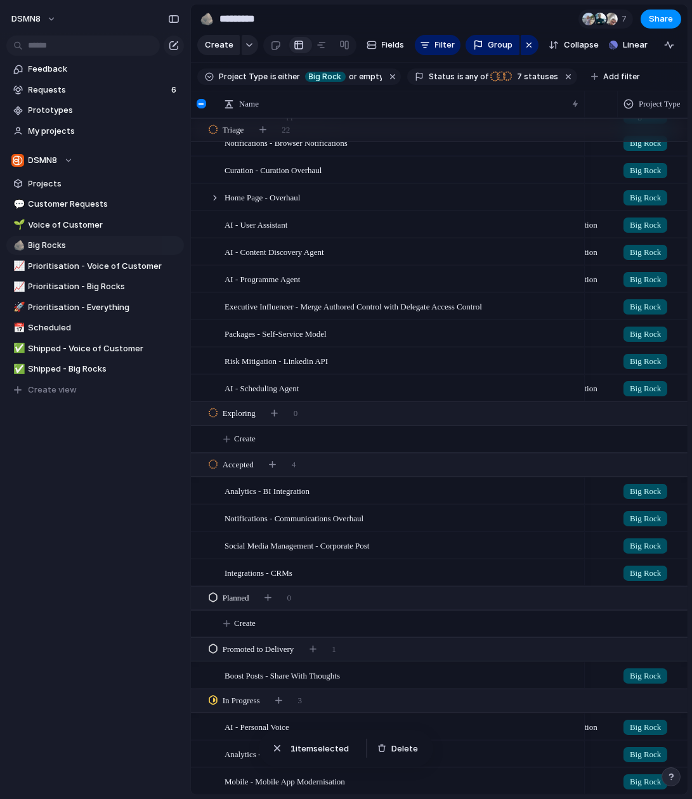
click at [148, 691] on div "DSMN8 Feedback Requests 6 Prototypes My projects DSMN8 Projects 💬 Customer Requ…" at bounding box center [95, 399] width 190 height 799
click at [299, 550] on span "Social Media Management - Corporate Post" at bounding box center [297, 545] width 145 height 15
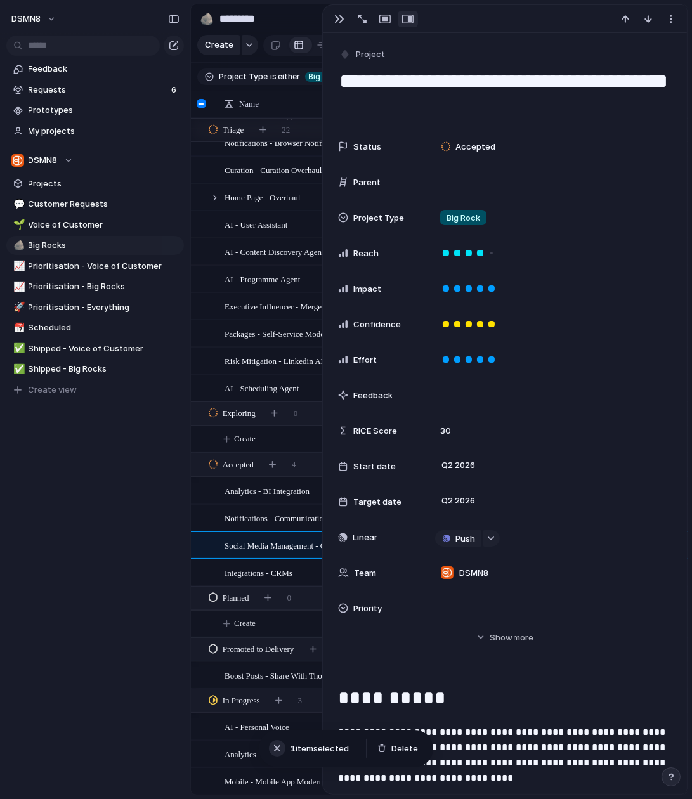
click at [279, 752] on div "button" at bounding box center [277, 748] width 13 height 13
drag, startPoint x: 336, startPoint y: 14, endPoint x: 348, endPoint y: 117, distance: 103.6
click at [336, 14] on div "button" at bounding box center [339, 19] width 10 height 10
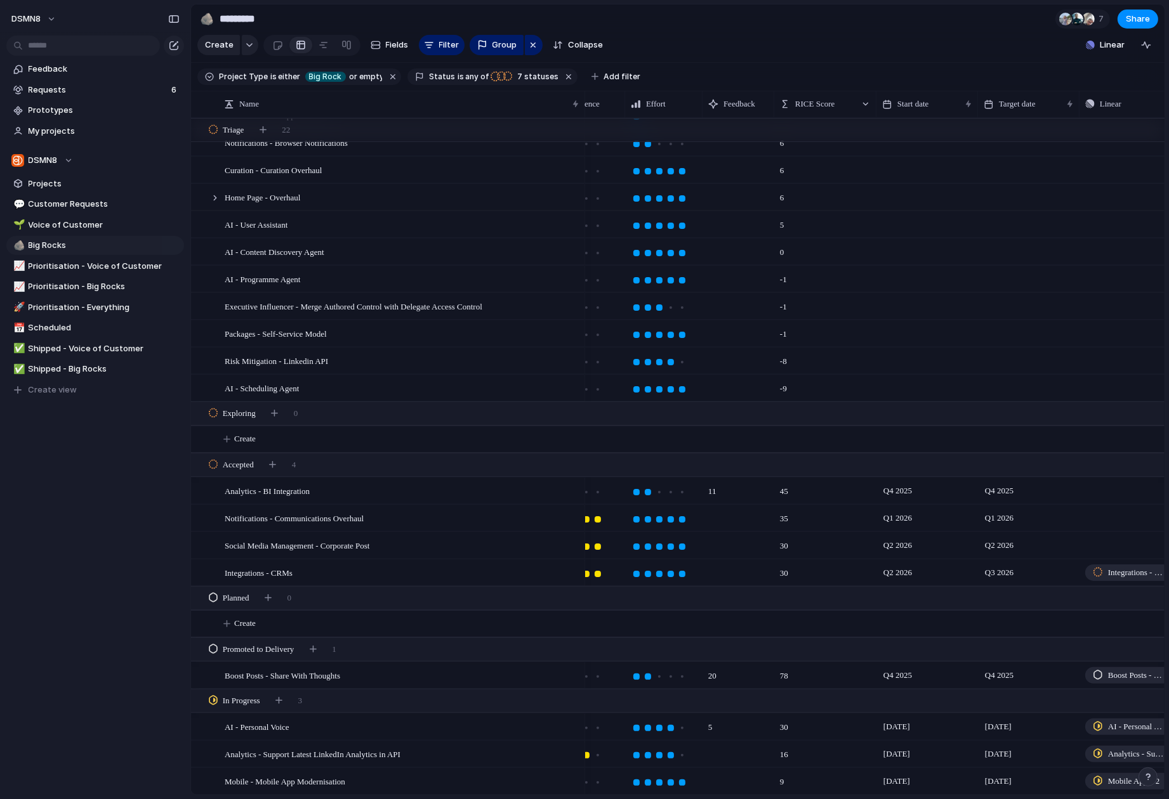
scroll to position [0, 511]
click at [1000, 572] on span "Q3 2026" at bounding box center [995, 572] width 35 height 15
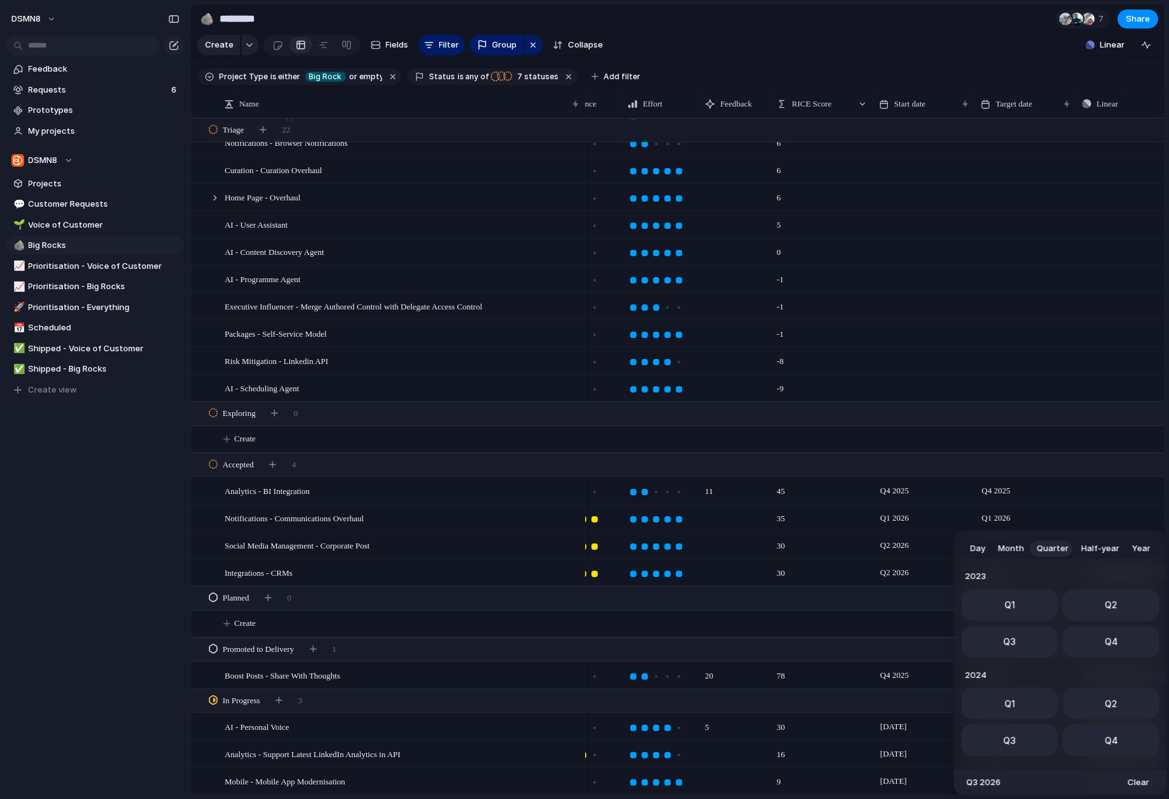
scroll to position [201, 0]
click at [1116, 699] on button "Q2" at bounding box center [1111, 700] width 96 height 32
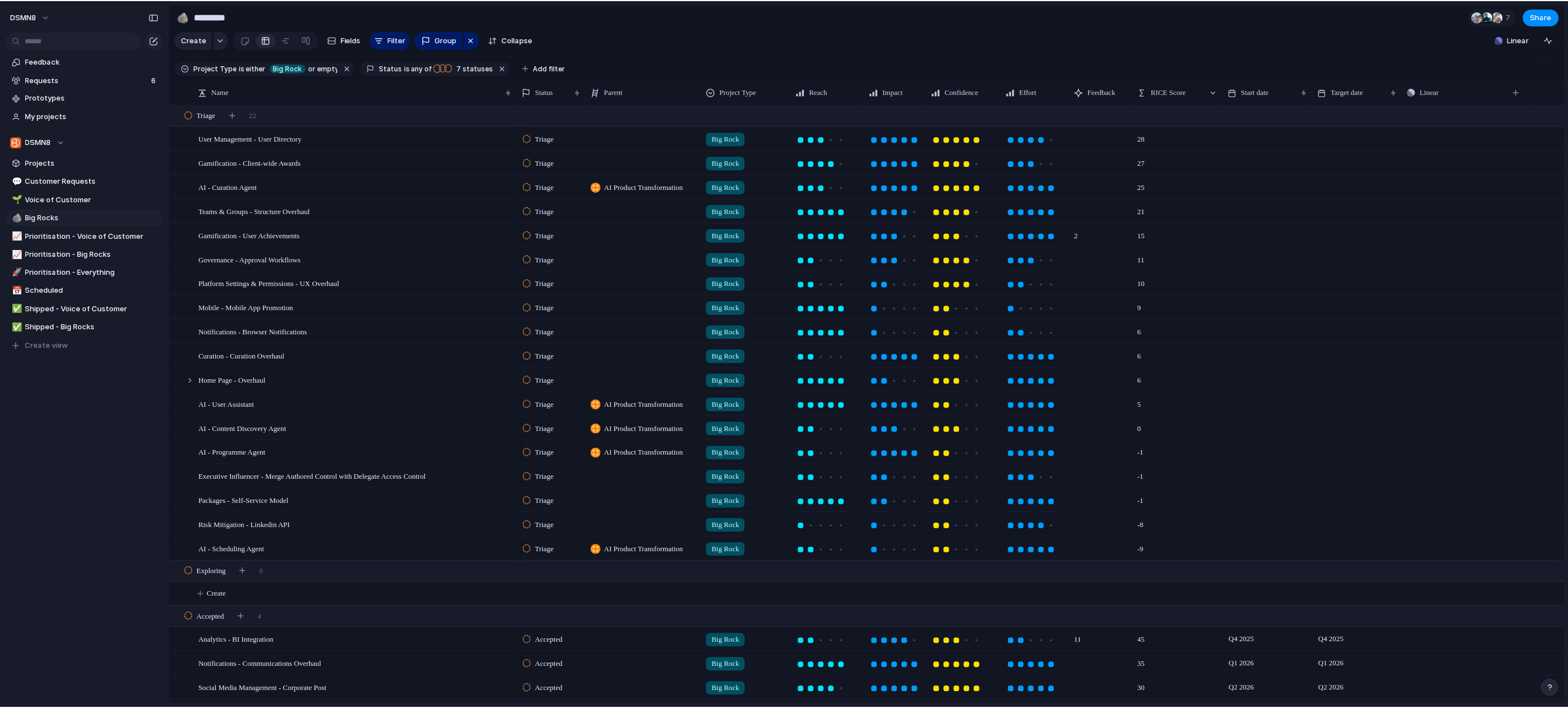
scroll to position [0, 0]
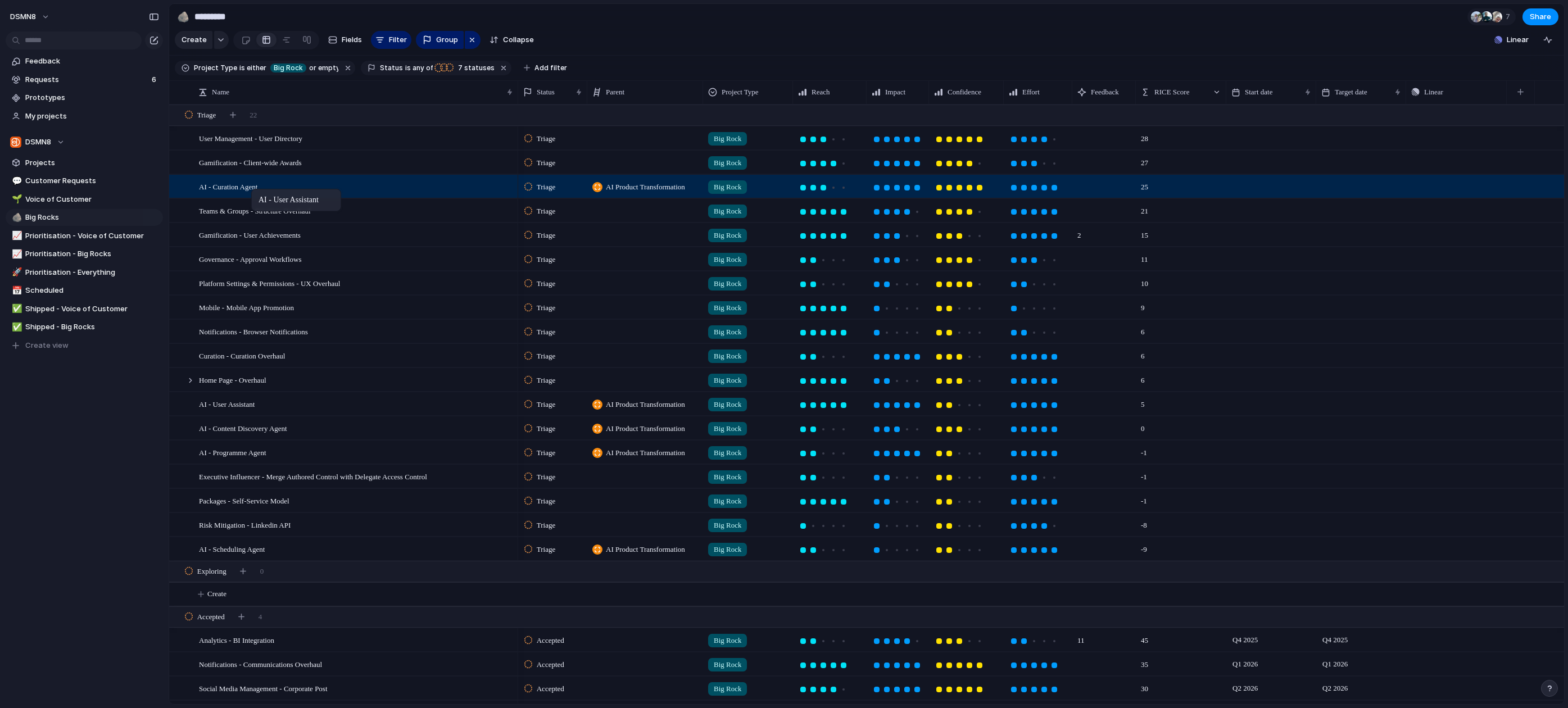
drag, startPoint x: 248, startPoint y: 404, endPoint x: 256, endPoint y: 191, distance: 213.2
drag, startPoint x: 248, startPoint y: 428, endPoint x: 251, endPoint y: 190, distance: 238.0
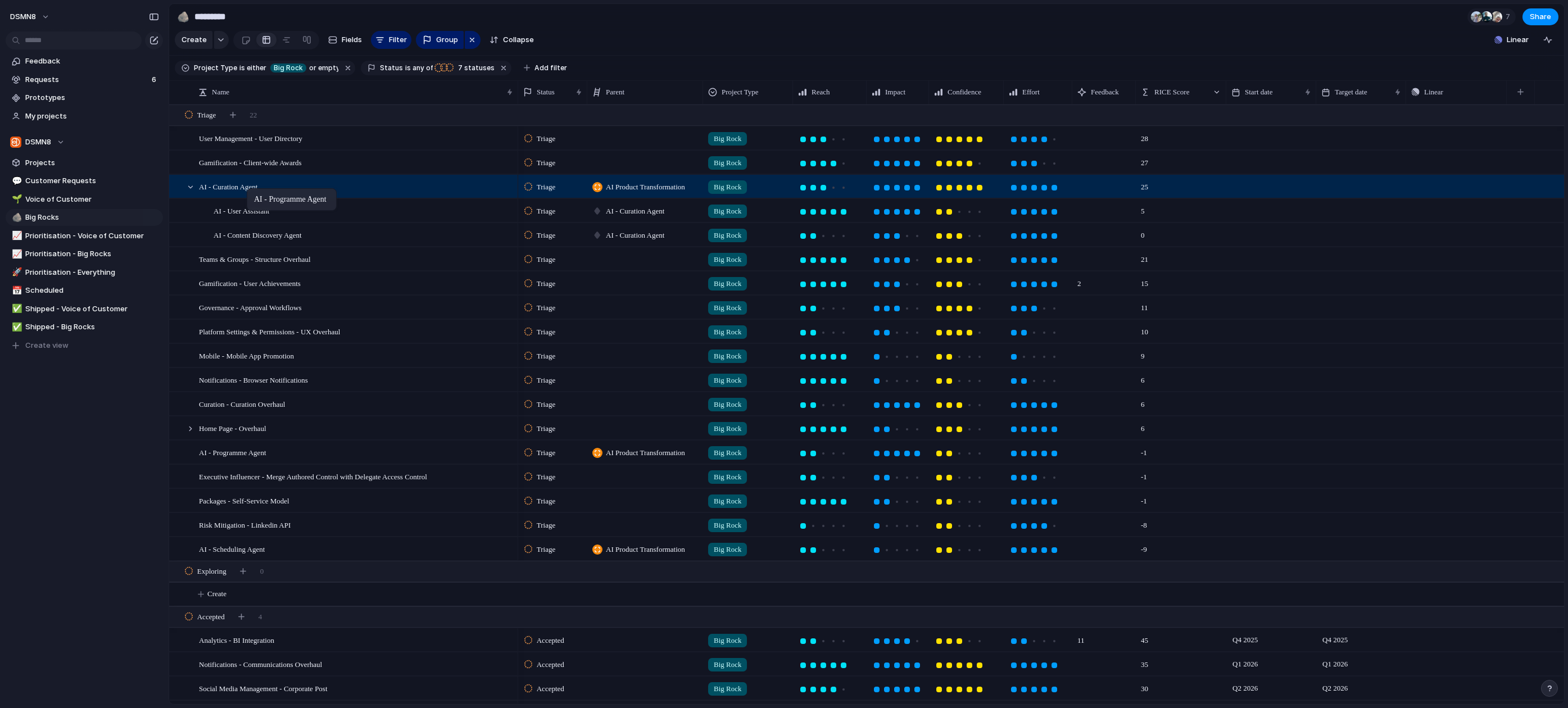
drag, startPoint x: 254, startPoint y: 424, endPoint x: 252, endPoint y: 191, distance: 233.0
drag, startPoint x: 238, startPoint y: 549, endPoint x: 272, endPoint y: 258, distance: 293.0
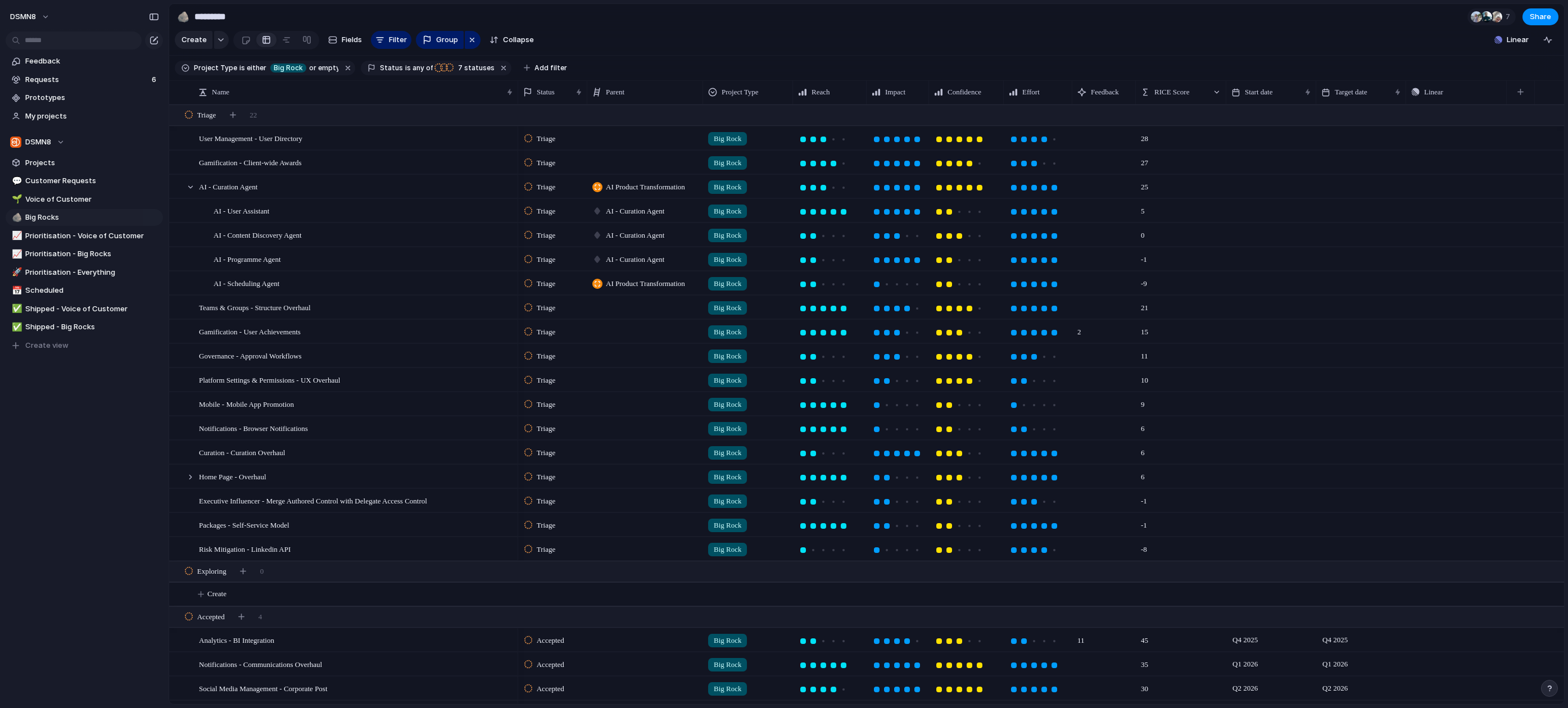
click at [615, 236] on span "AI - Curation Agent" at bounding box center [635, 235] width 58 height 12
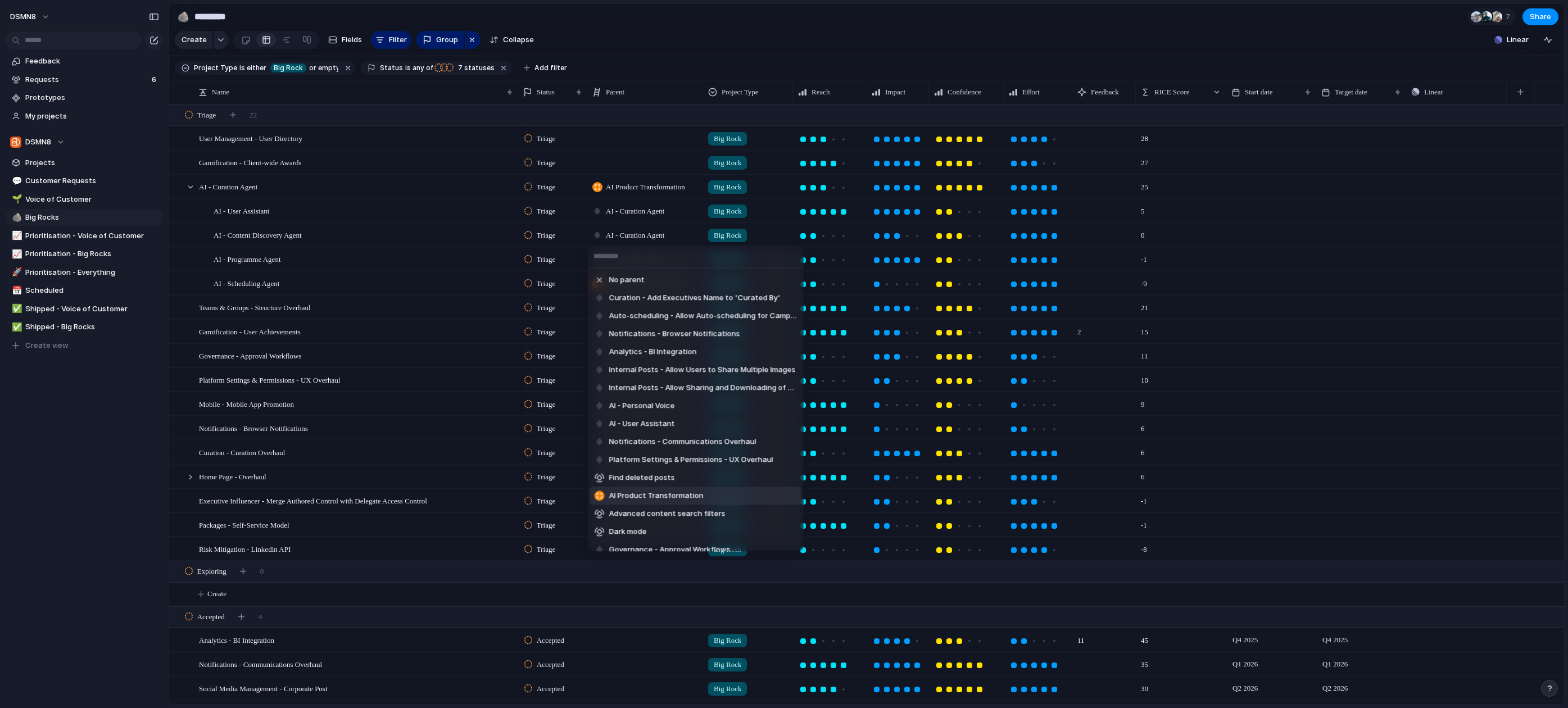
click at [665, 497] on span "AI Product Transformation" at bounding box center [656, 495] width 95 height 12
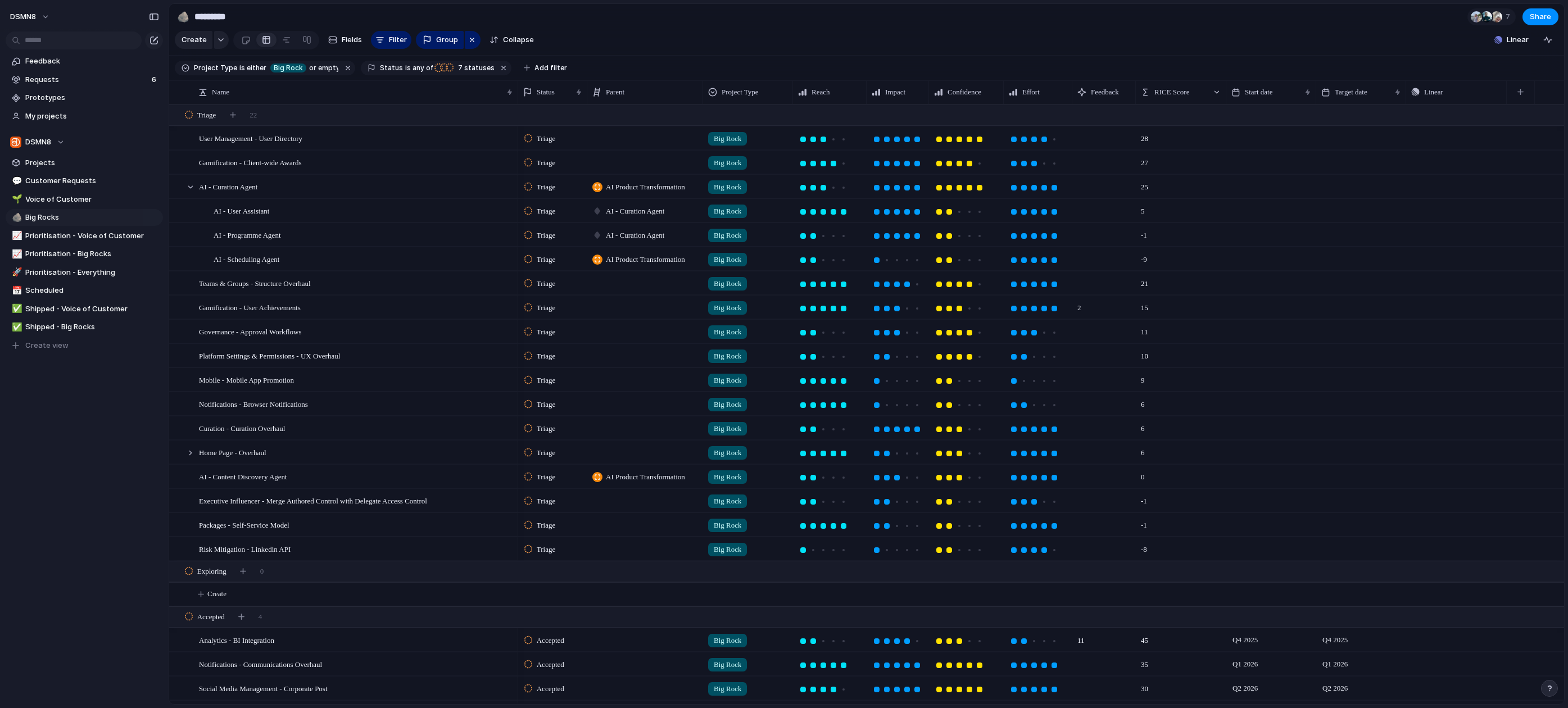
click at [618, 476] on span "AI Product Transformation" at bounding box center [645, 477] width 79 height 12
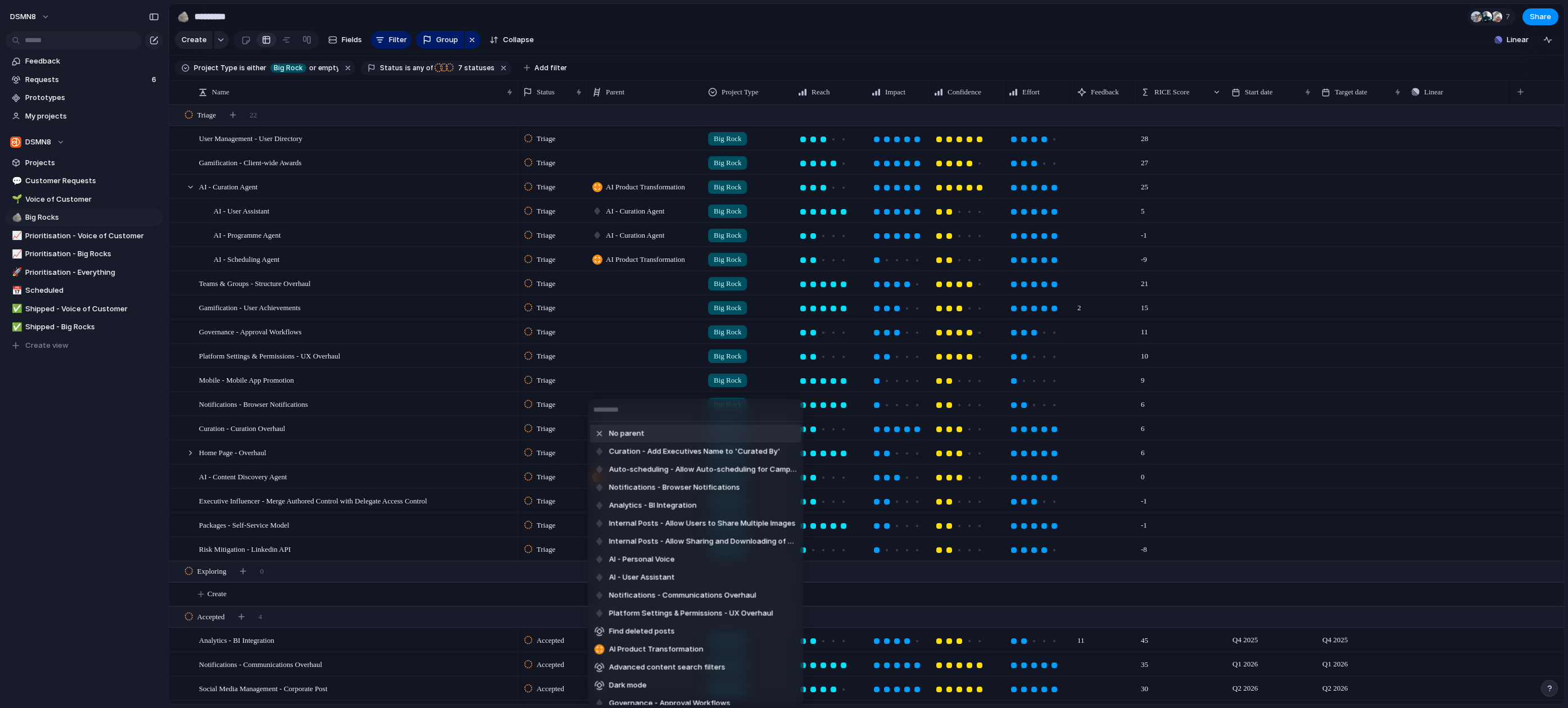
click at [628, 436] on span "No parent" at bounding box center [627, 433] width 35 height 12
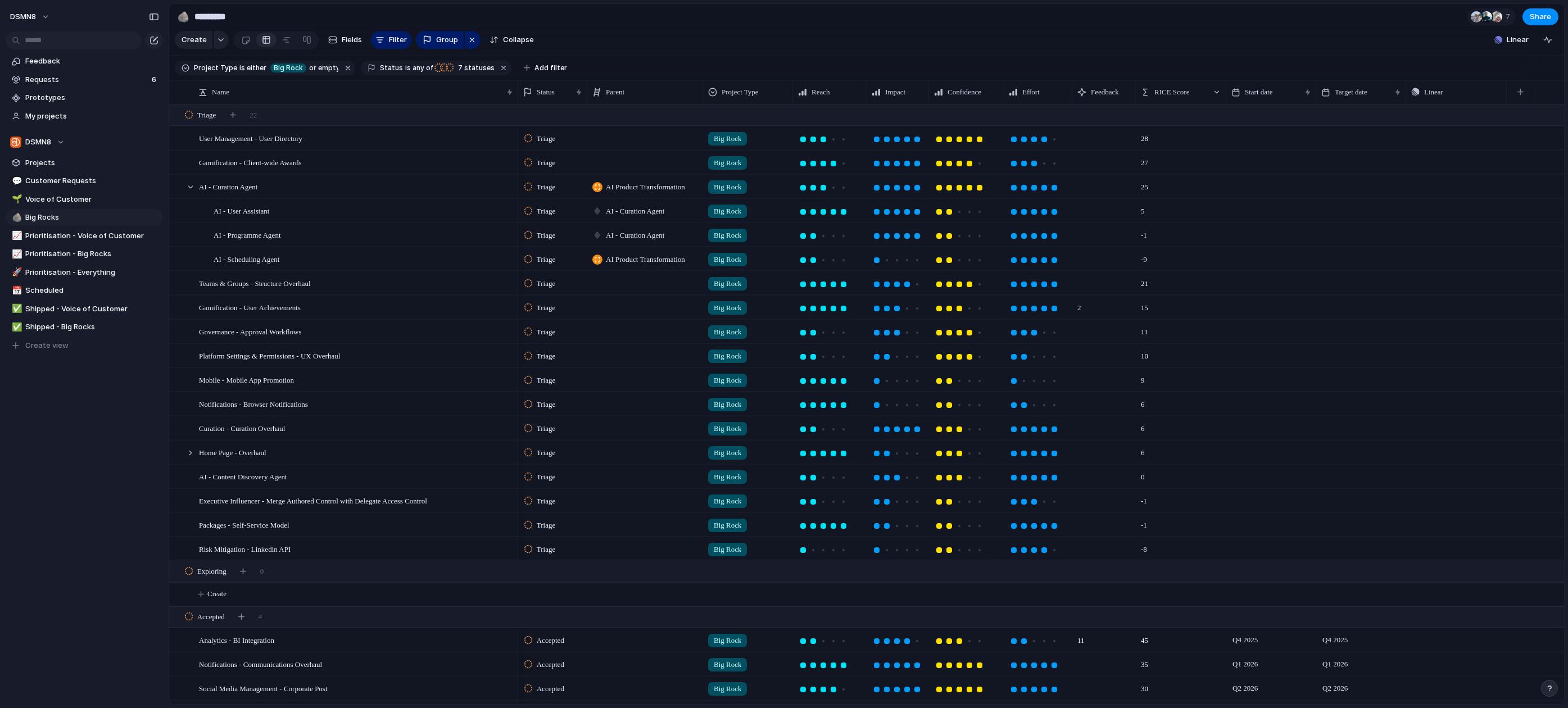
click at [626, 210] on span "AI - Curation Agent" at bounding box center [635, 211] width 58 height 12
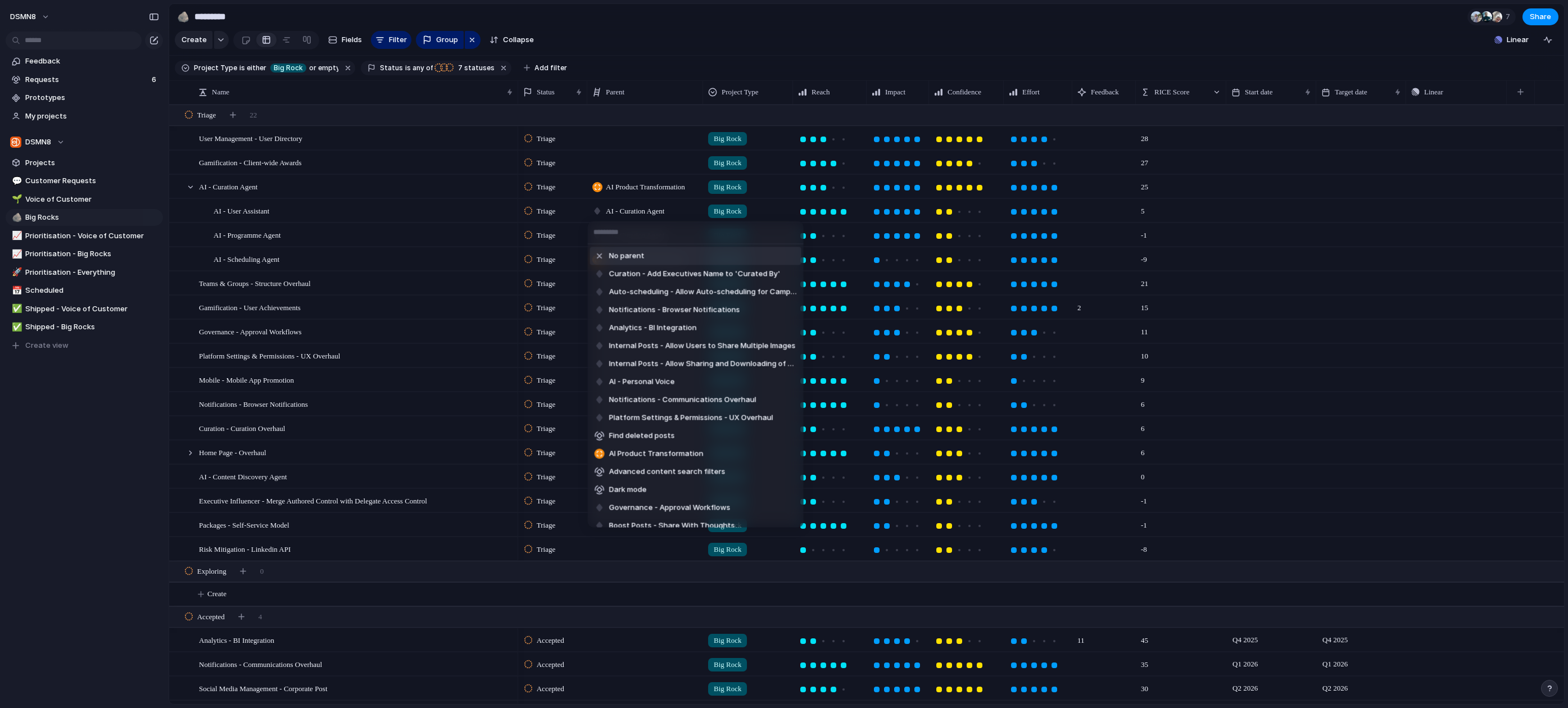
drag, startPoint x: 628, startPoint y: 258, endPoint x: 625, endPoint y: 235, distance: 23.2
click at [628, 258] on span "No parent" at bounding box center [627, 256] width 35 height 12
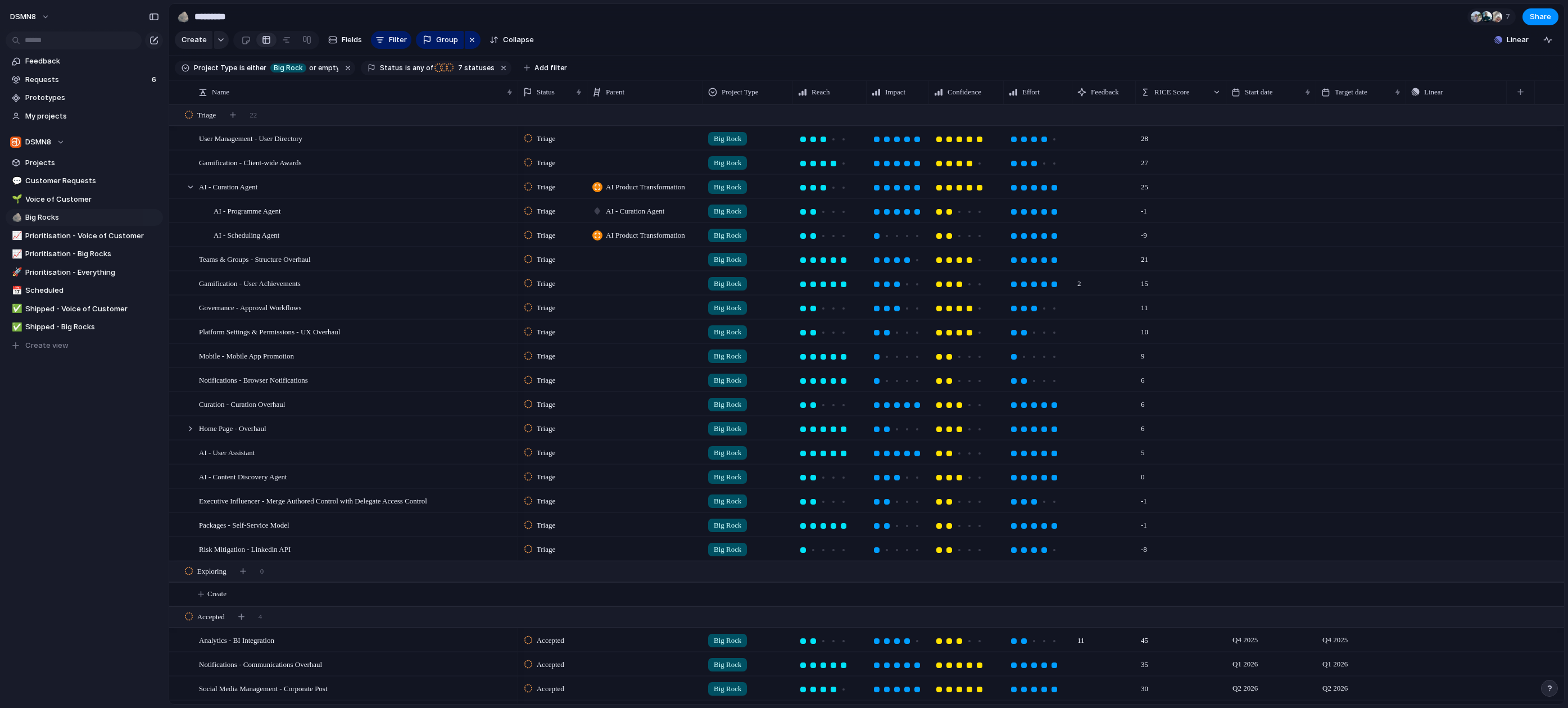
click at [626, 212] on span "AI - Curation Agent" at bounding box center [635, 211] width 58 height 12
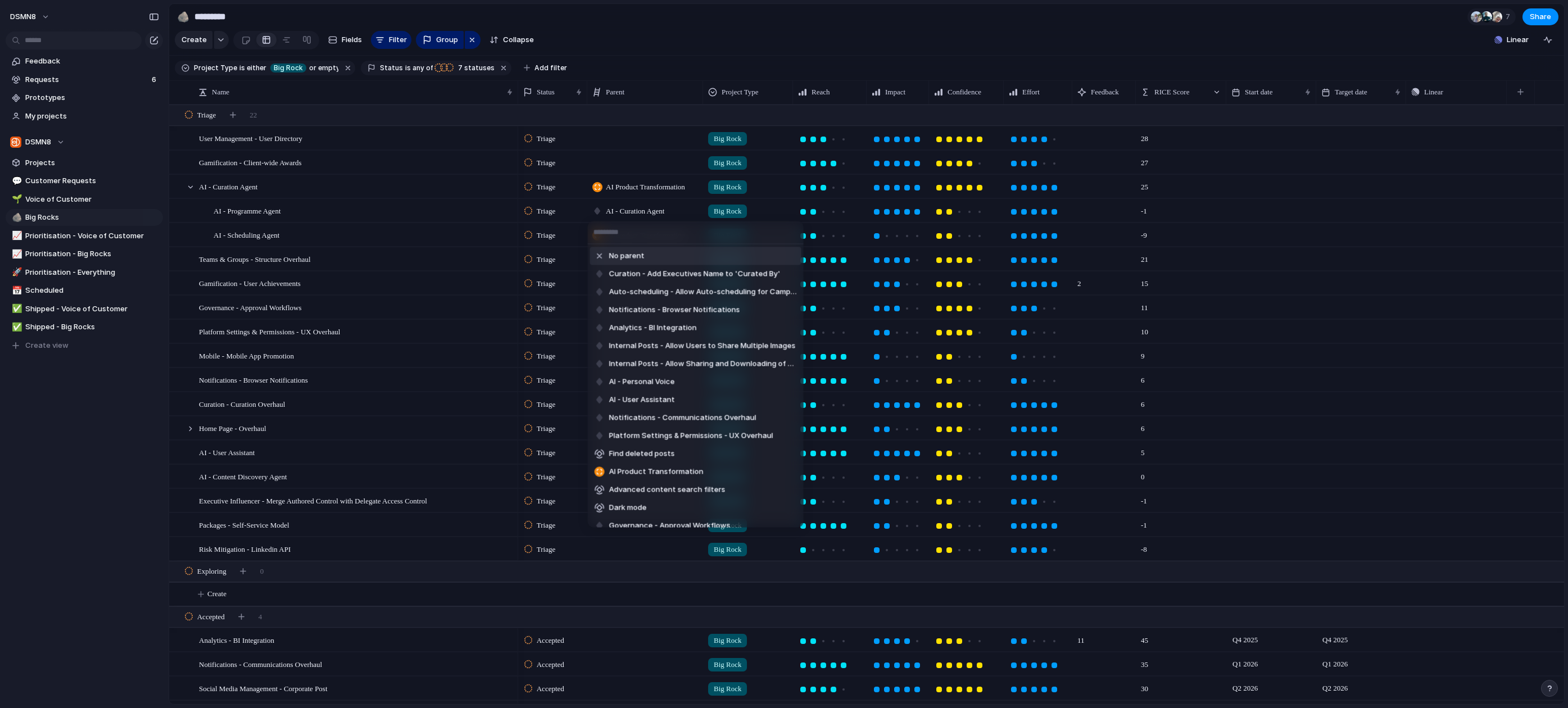
click at [630, 260] on span "No parent" at bounding box center [627, 256] width 35 height 12
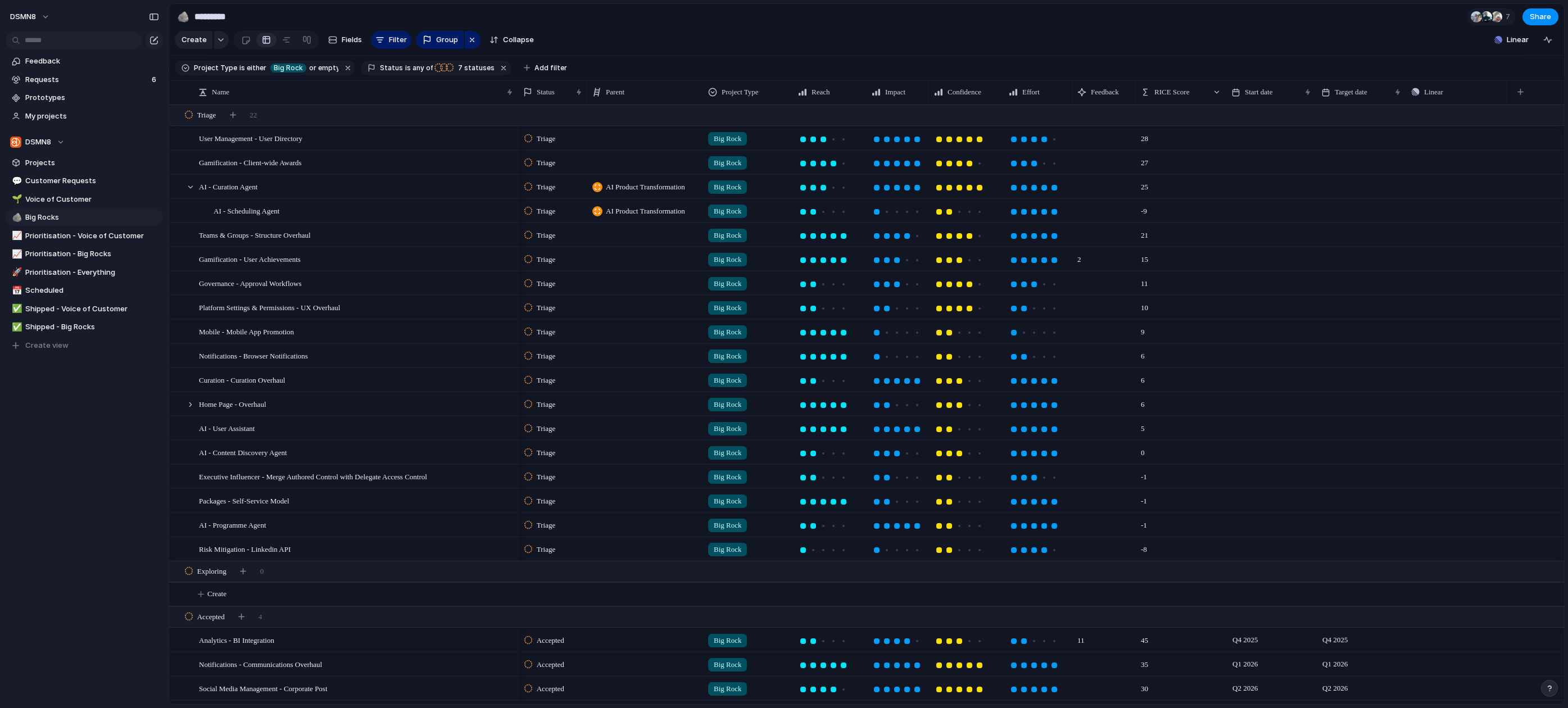
click at [625, 212] on span "AI Product Transformation" at bounding box center [645, 211] width 79 height 12
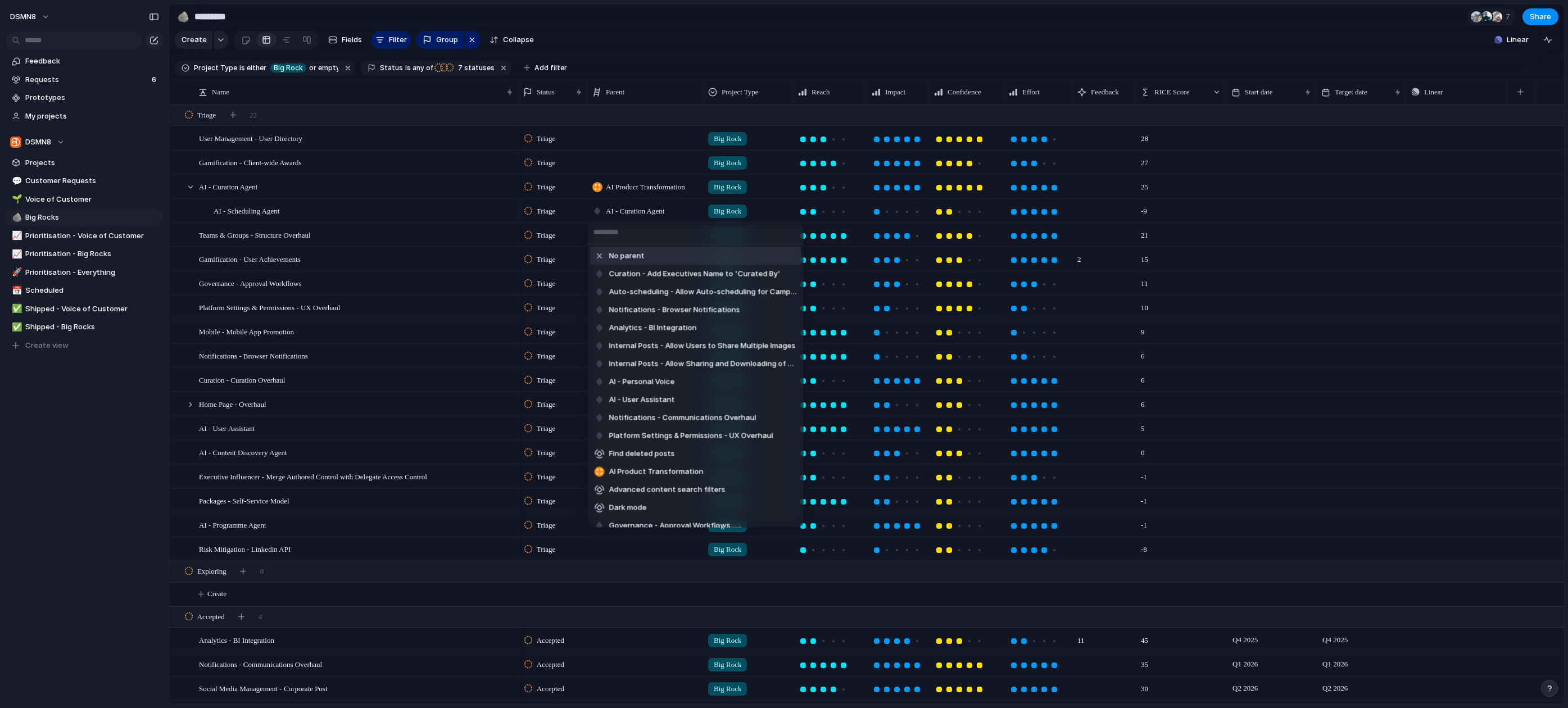
click at [628, 254] on span "No parent" at bounding box center [627, 256] width 35 height 12
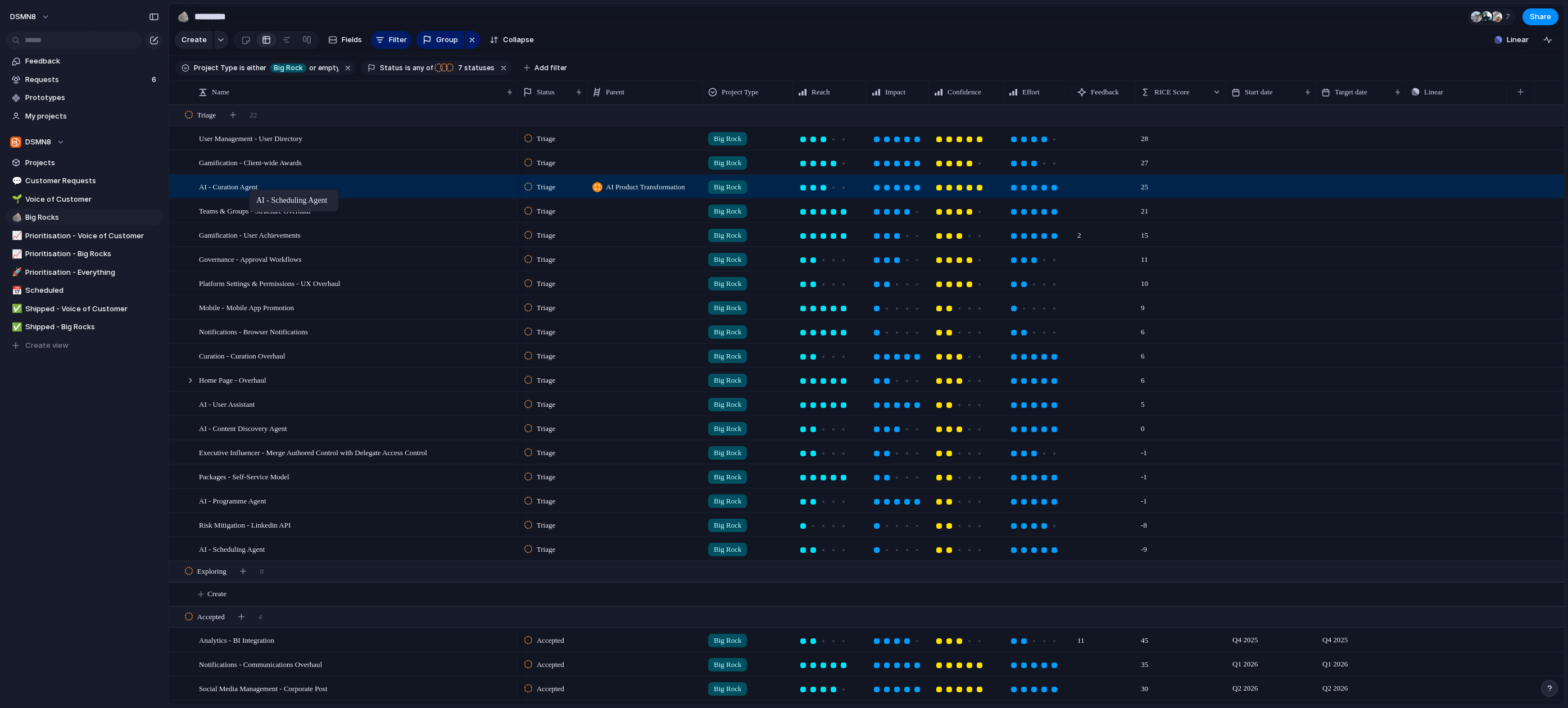
drag, startPoint x: 247, startPoint y: 549, endPoint x: 254, endPoint y: 191, distance: 358.1
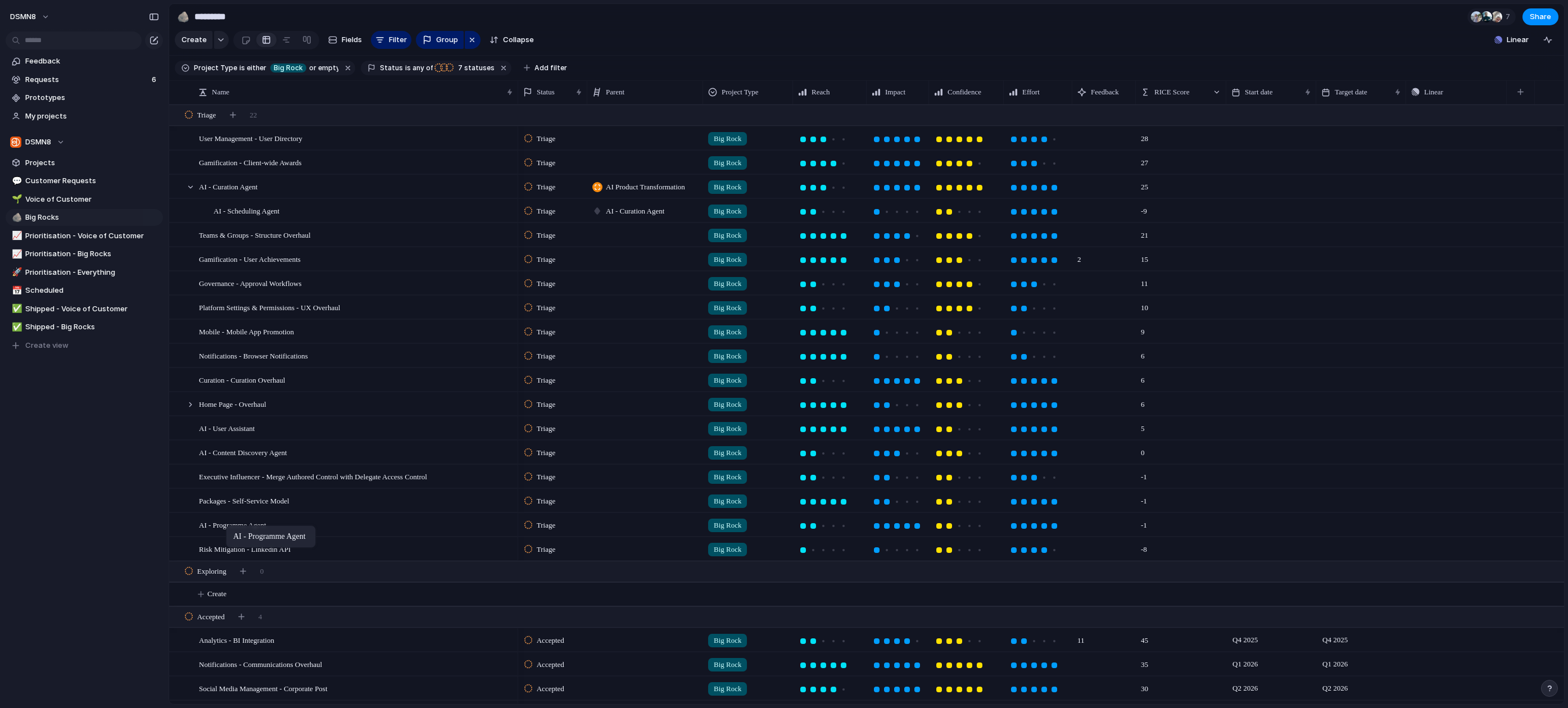
drag, startPoint x: 239, startPoint y: 496, endPoint x: 231, endPoint y: 528, distance: 33.0
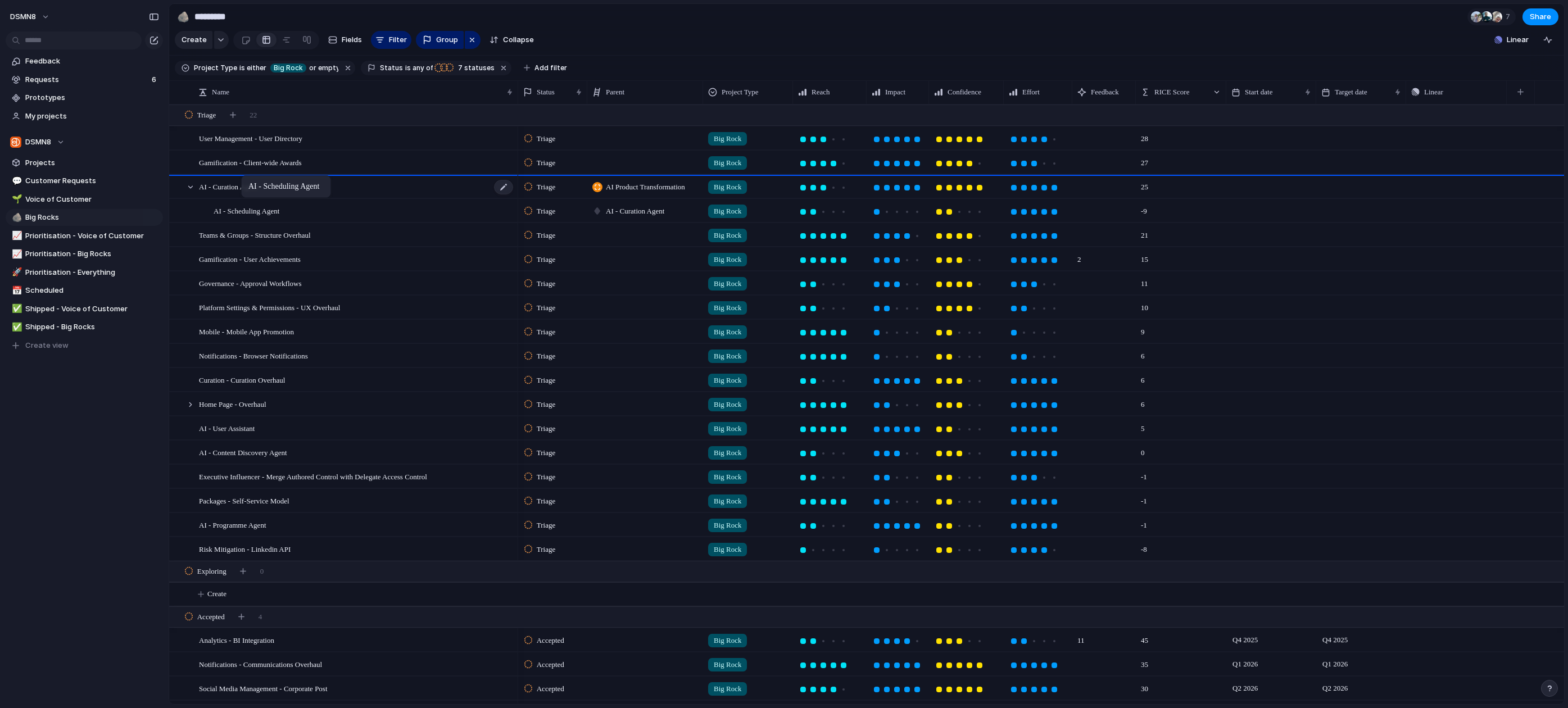
drag, startPoint x: 245, startPoint y: 216, endPoint x: 245, endPoint y: 177, distance: 39.0
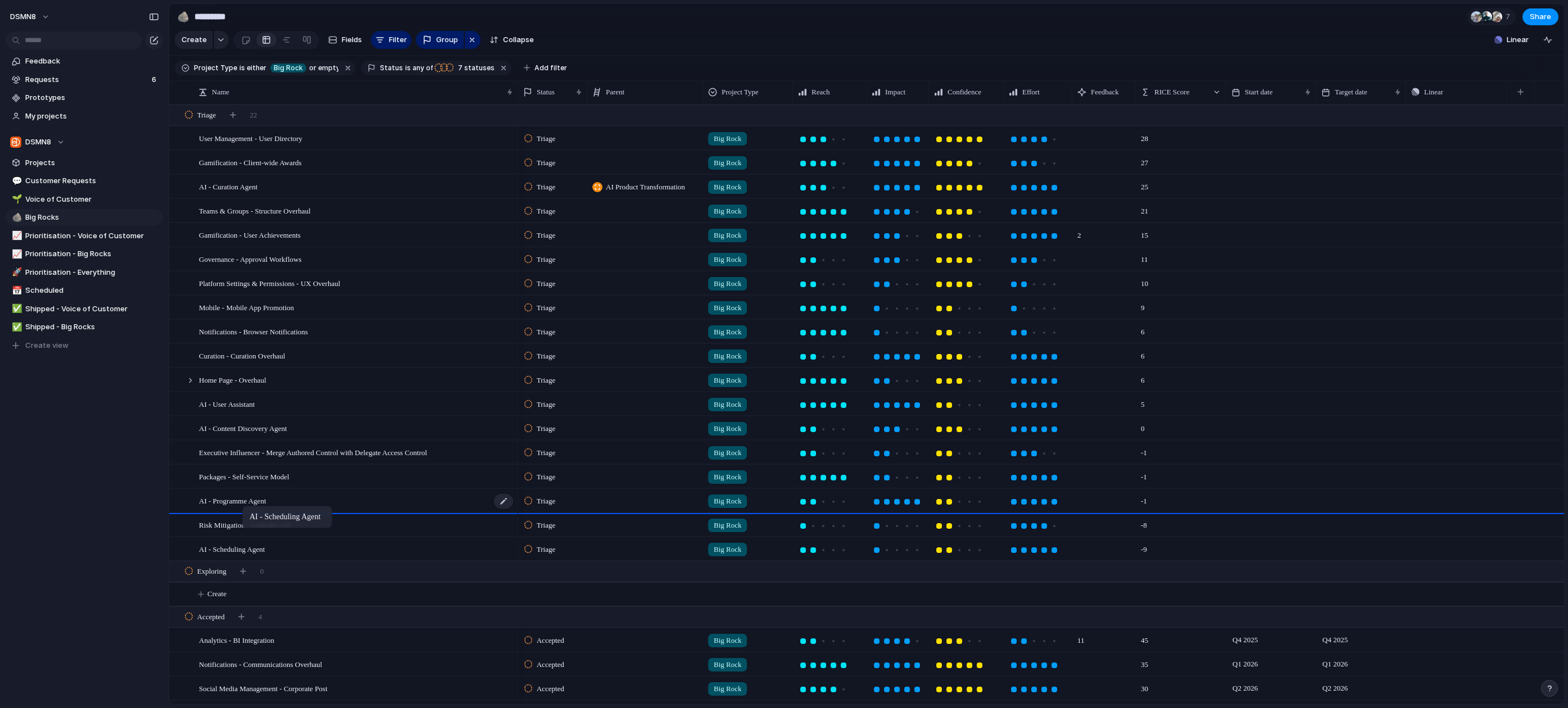
drag, startPoint x: 246, startPoint y: 549, endPoint x: 247, endPoint y: 508, distance: 41.0
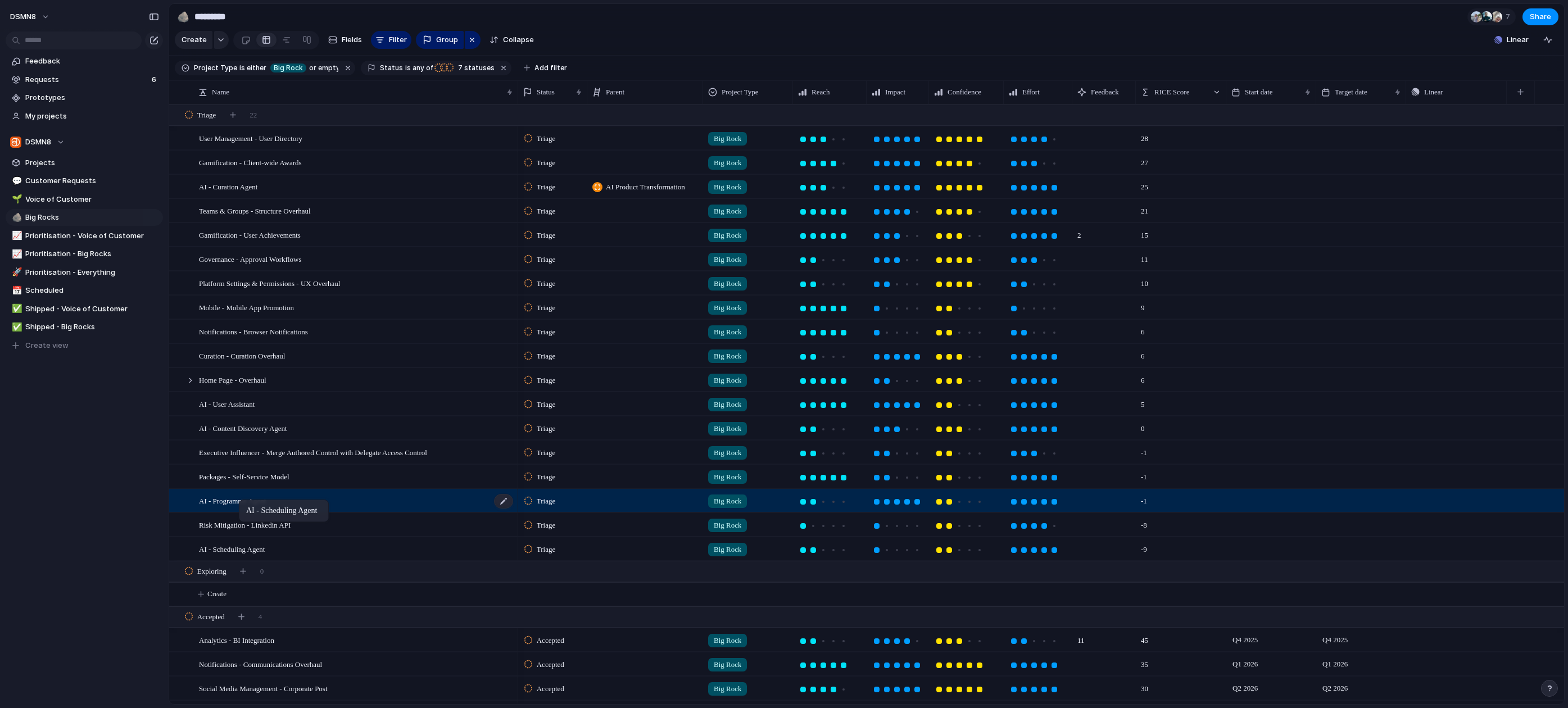
drag, startPoint x: 243, startPoint y: 549, endPoint x: 245, endPoint y: 502, distance: 47.0
drag, startPoint x: 237, startPoint y: 425, endPoint x: 241, endPoint y: 503, distance: 78.1
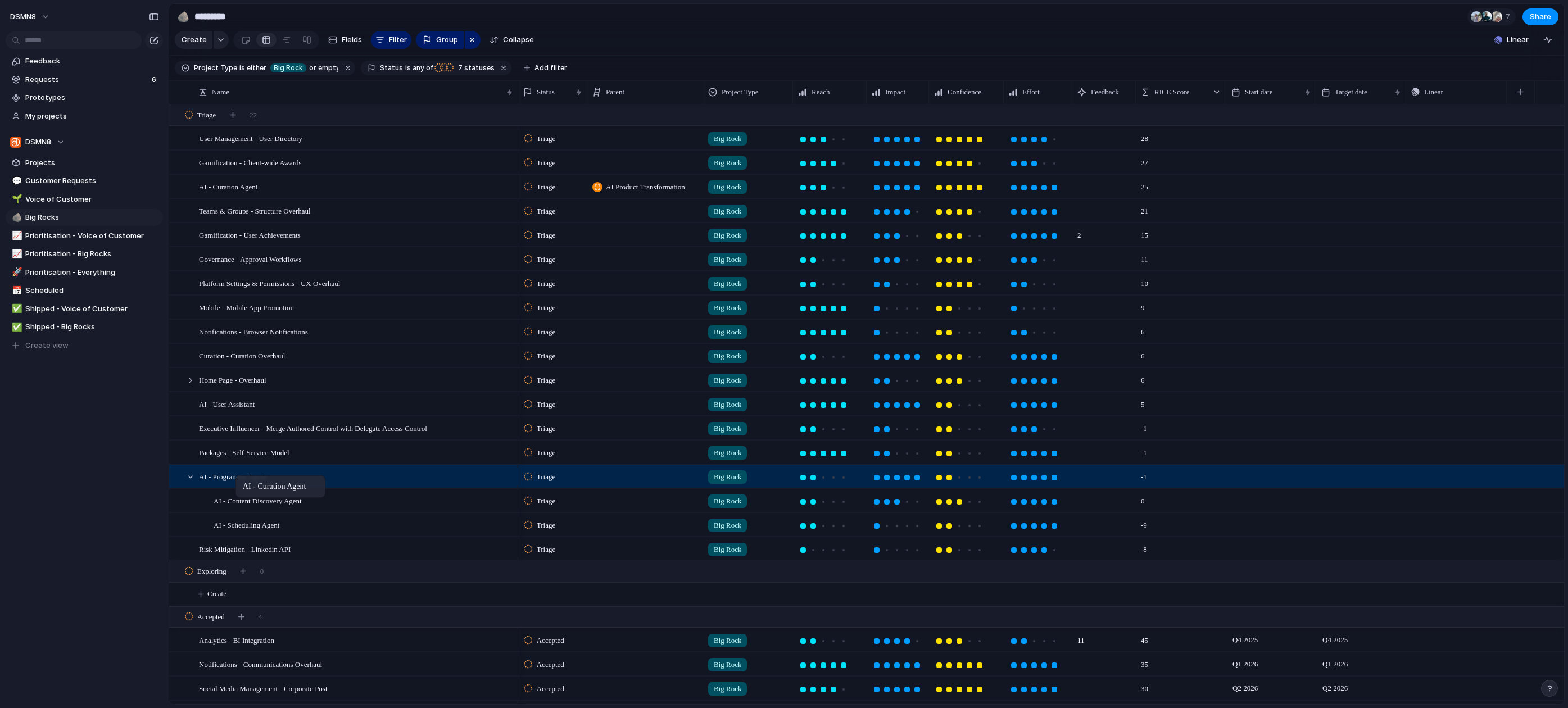
drag, startPoint x: 229, startPoint y: 184, endPoint x: 241, endPoint y: 478, distance: 294.2
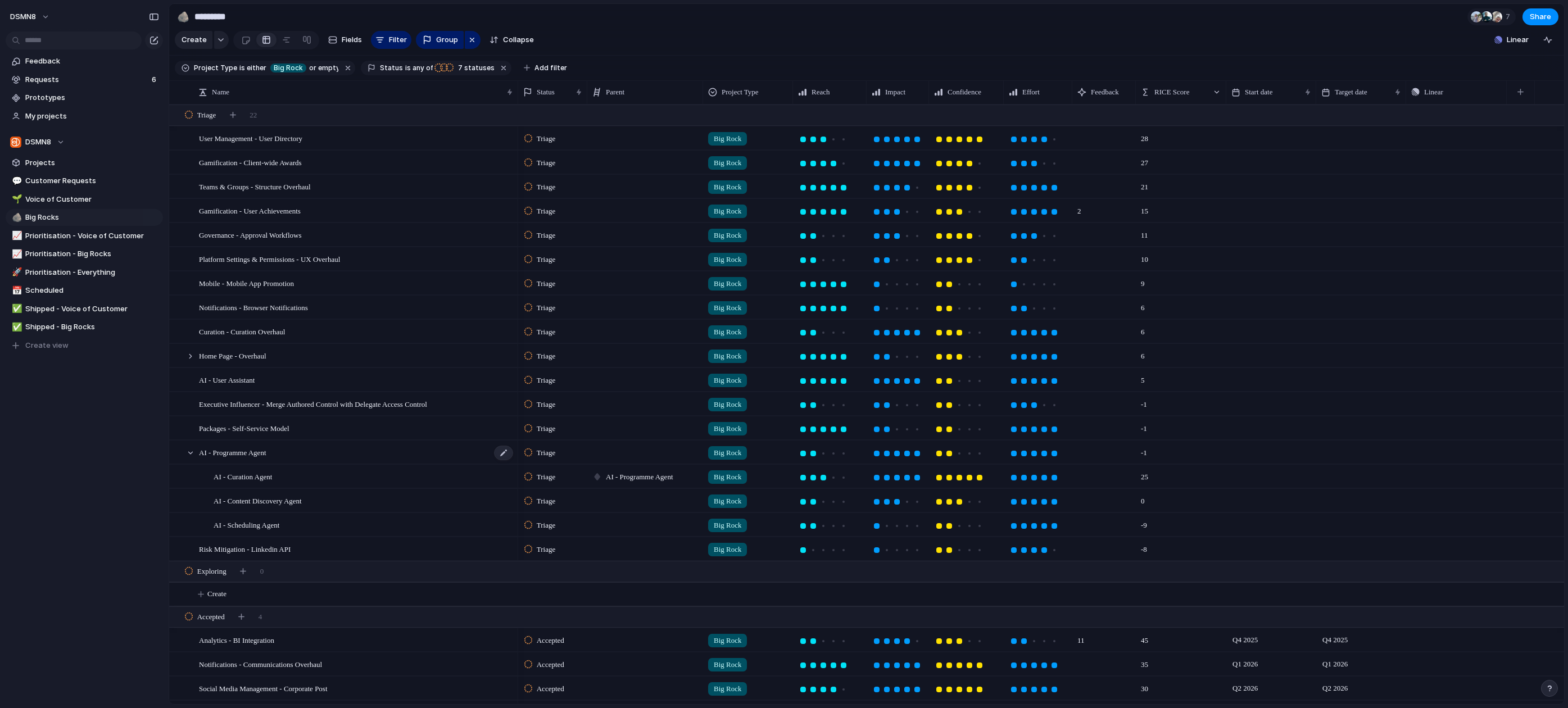
click at [267, 453] on span "AI - Programme Agent" at bounding box center [233, 452] width 67 height 13
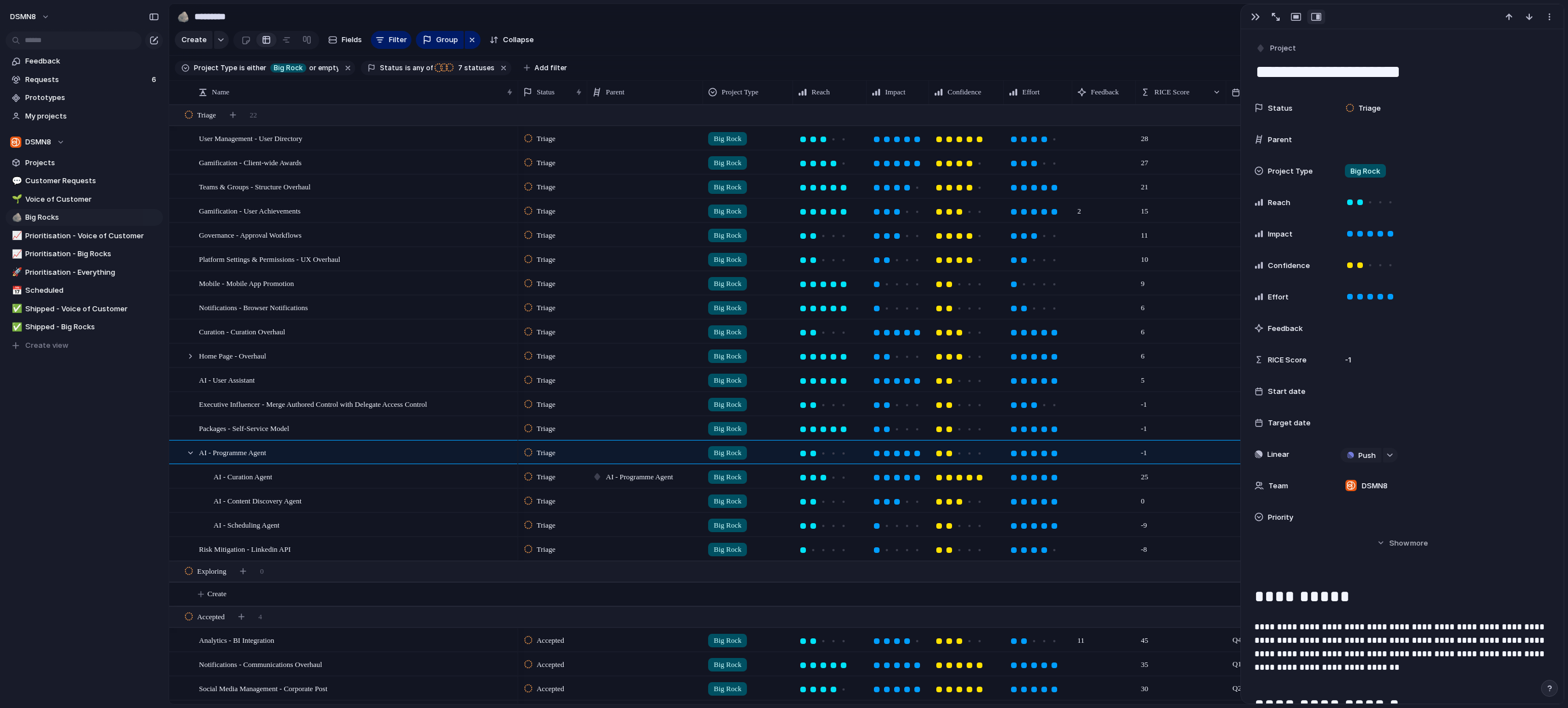
click at [620, 451] on div at bounding box center [645, 452] width 116 height 23
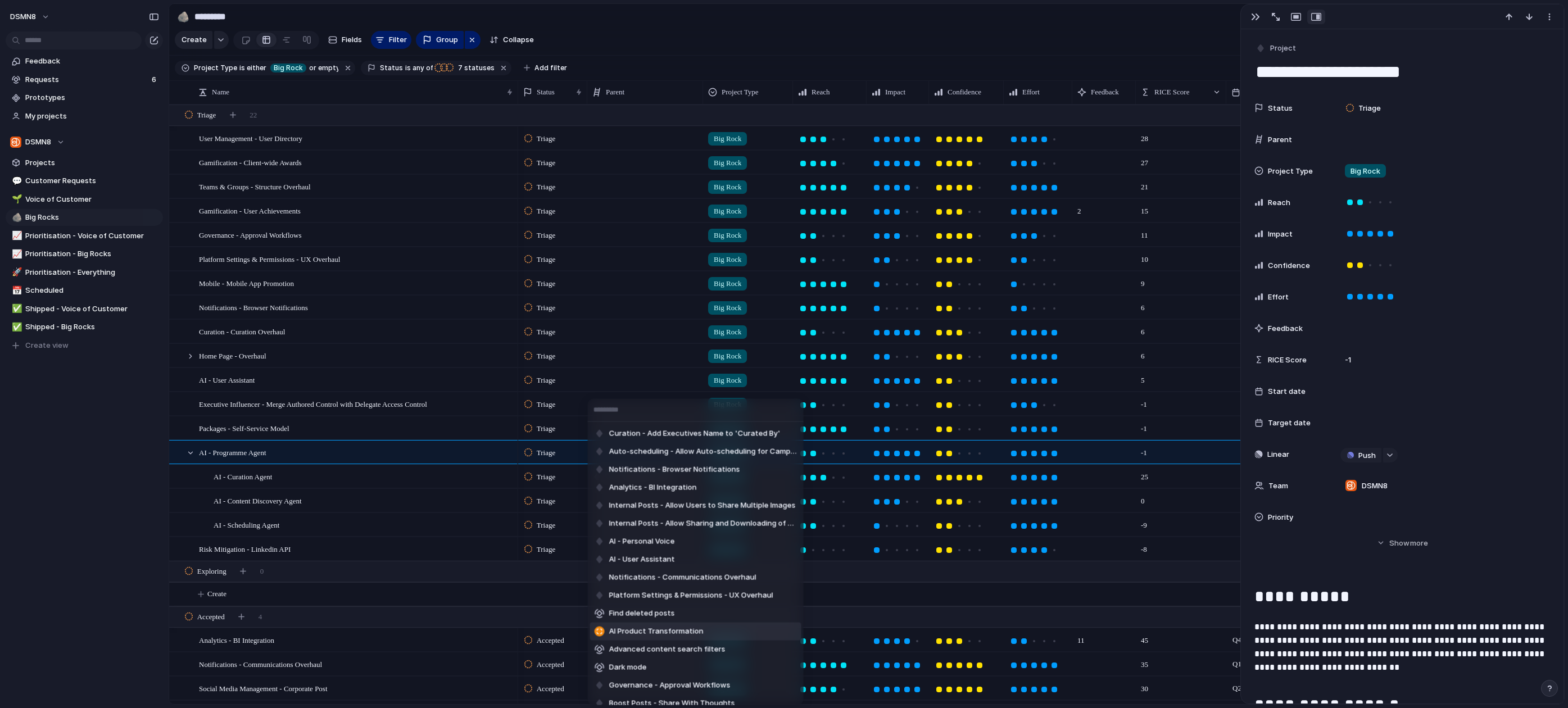
click at [646, 633] on span "AI Product Transformation" at bounding box center [656, 632] width 95 height 12
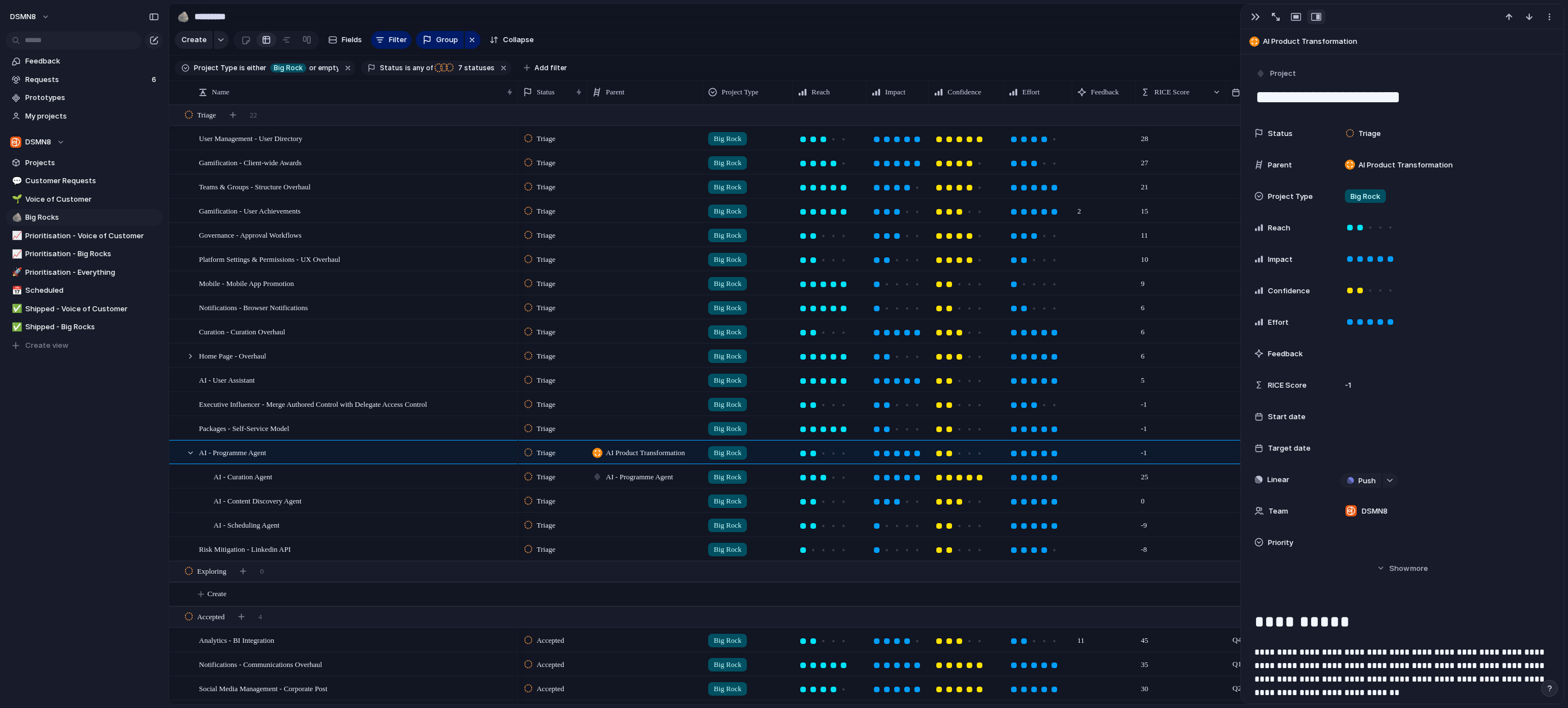
click at [637, 476] on span "AI - Programme Agent" at bounding box center [640, 477] width 67 height 12
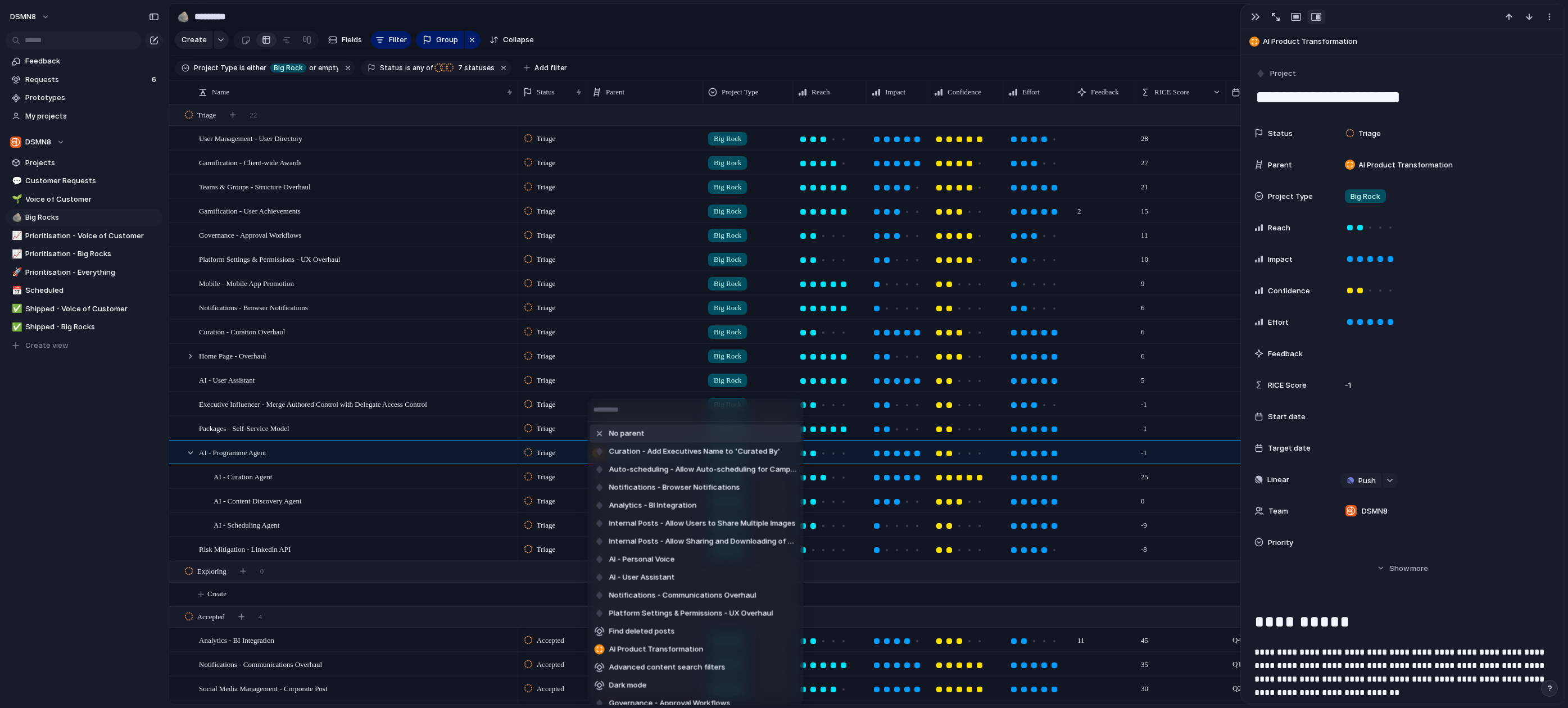
click at [640, 432] on span "No parent" at bounding box center [627, 433] width 35 height 12
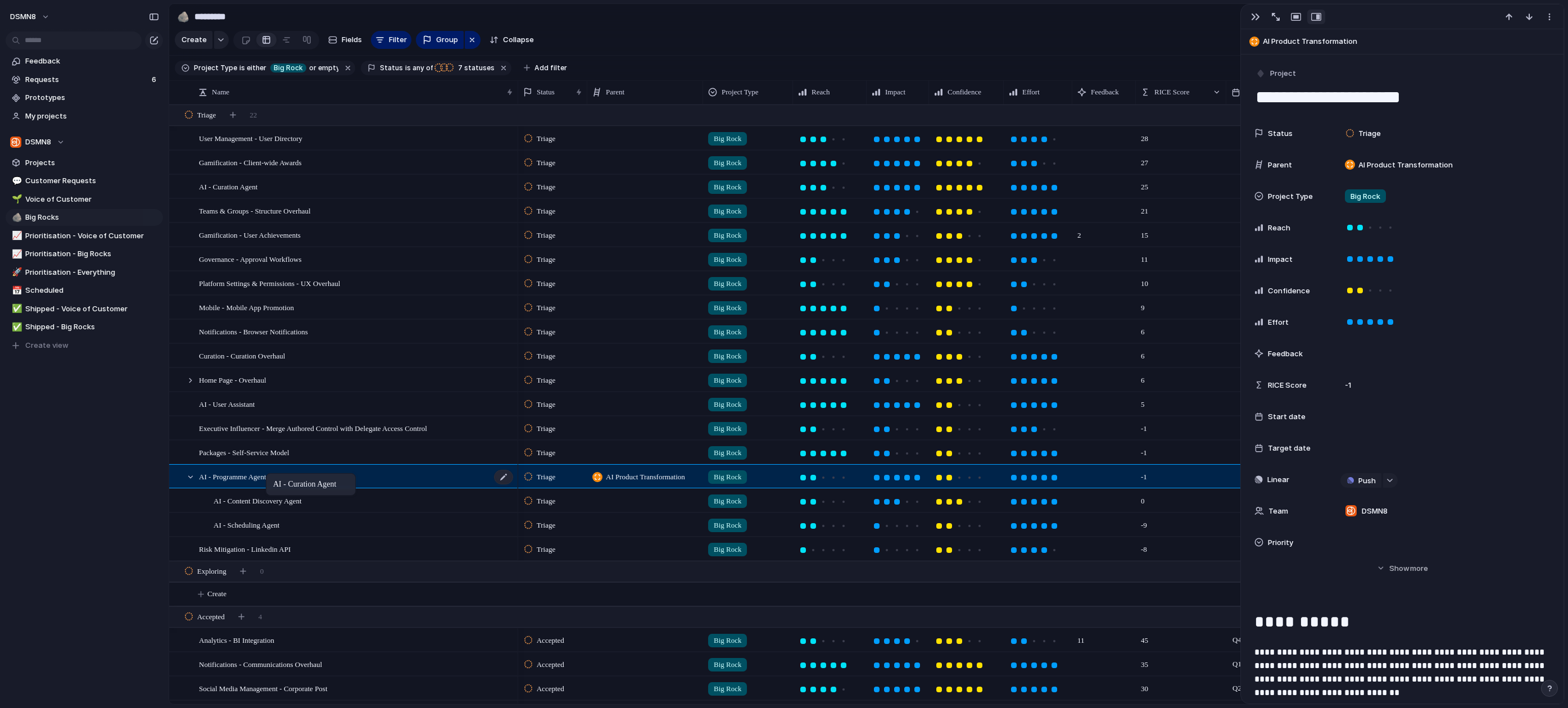
drag, startPoint x: 234, startPoint y: 185, endPoint x: 271, endPoint y: 476, distance: 293.3
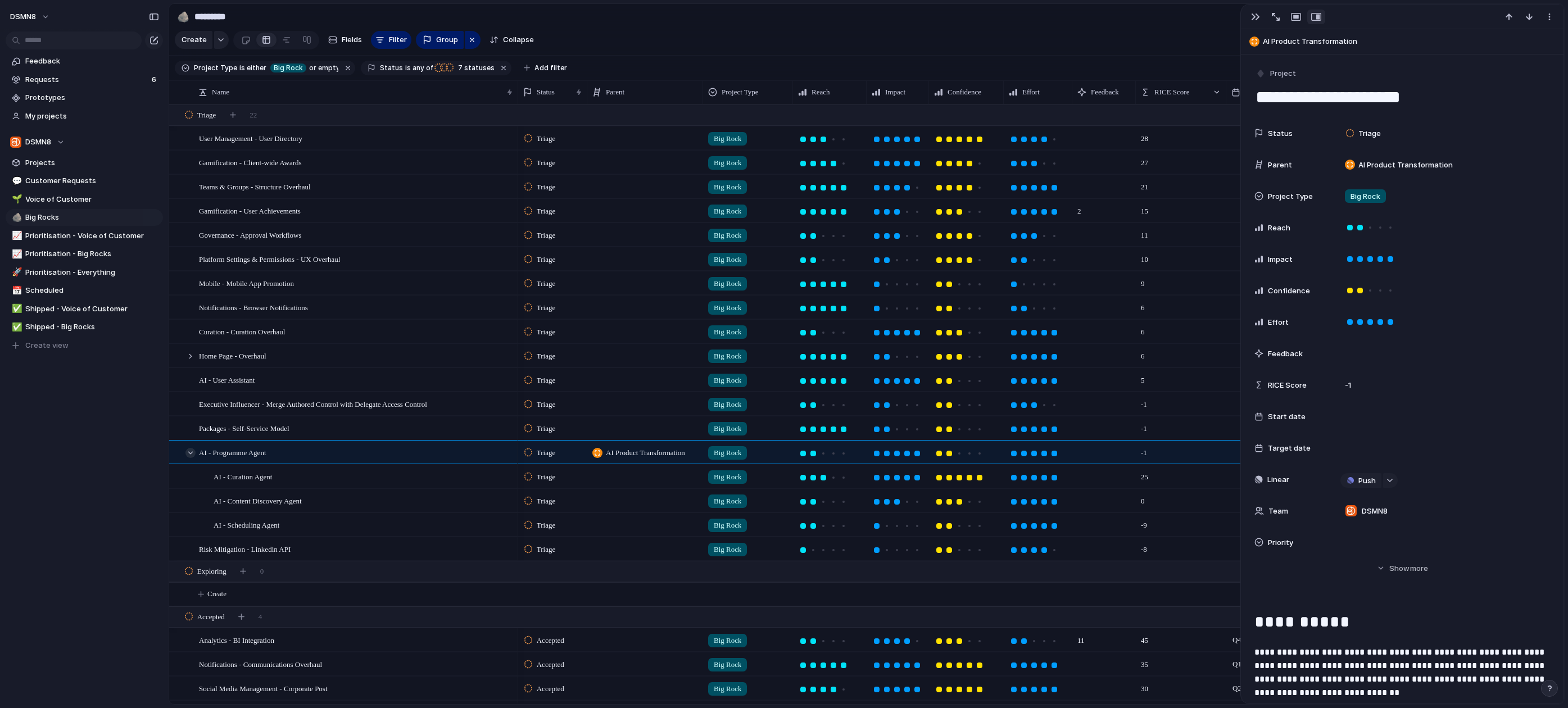
click at [190, 453] on div at bounding box center [190, 453] width 10 height 10
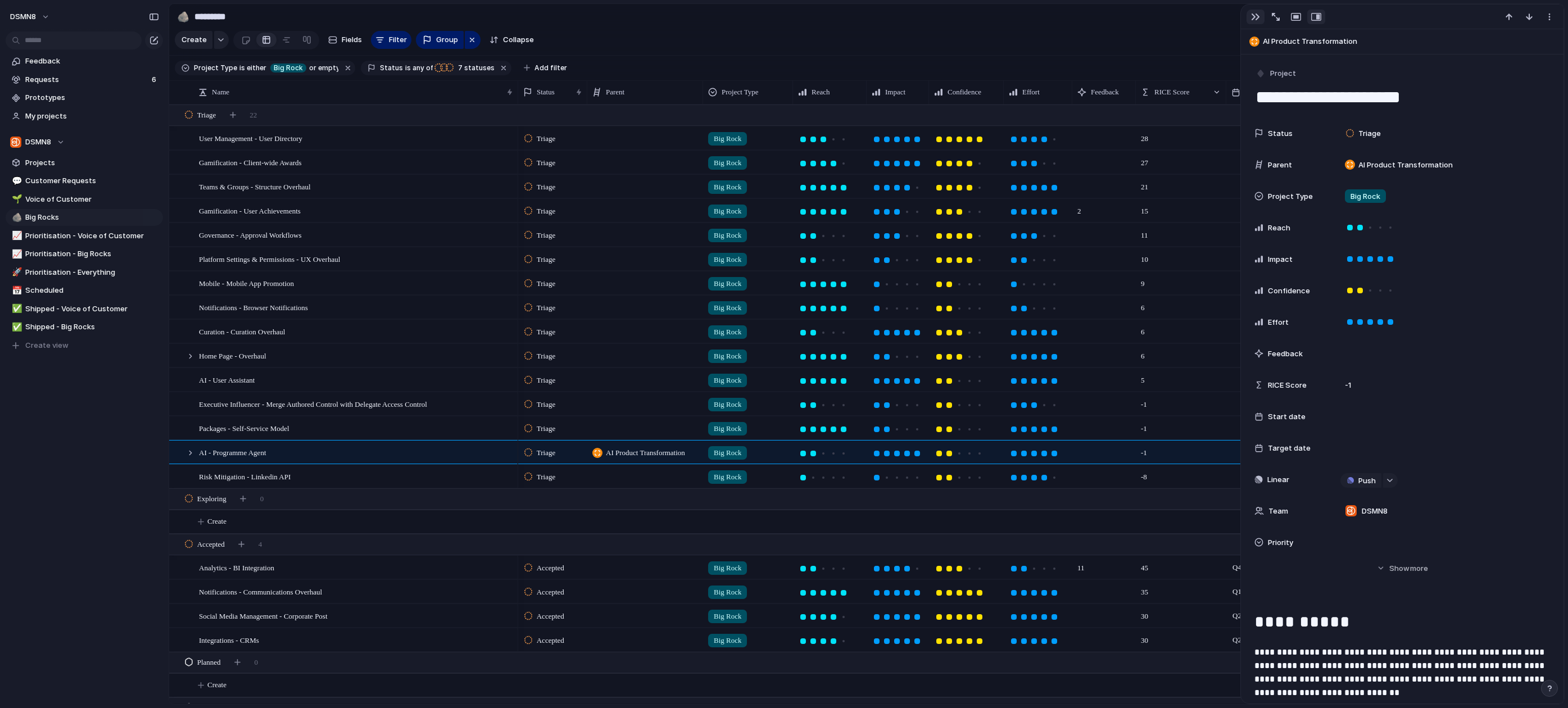
click at [1256, 16] on div "button" at bounding box center [1255, 17] width 9 height 9
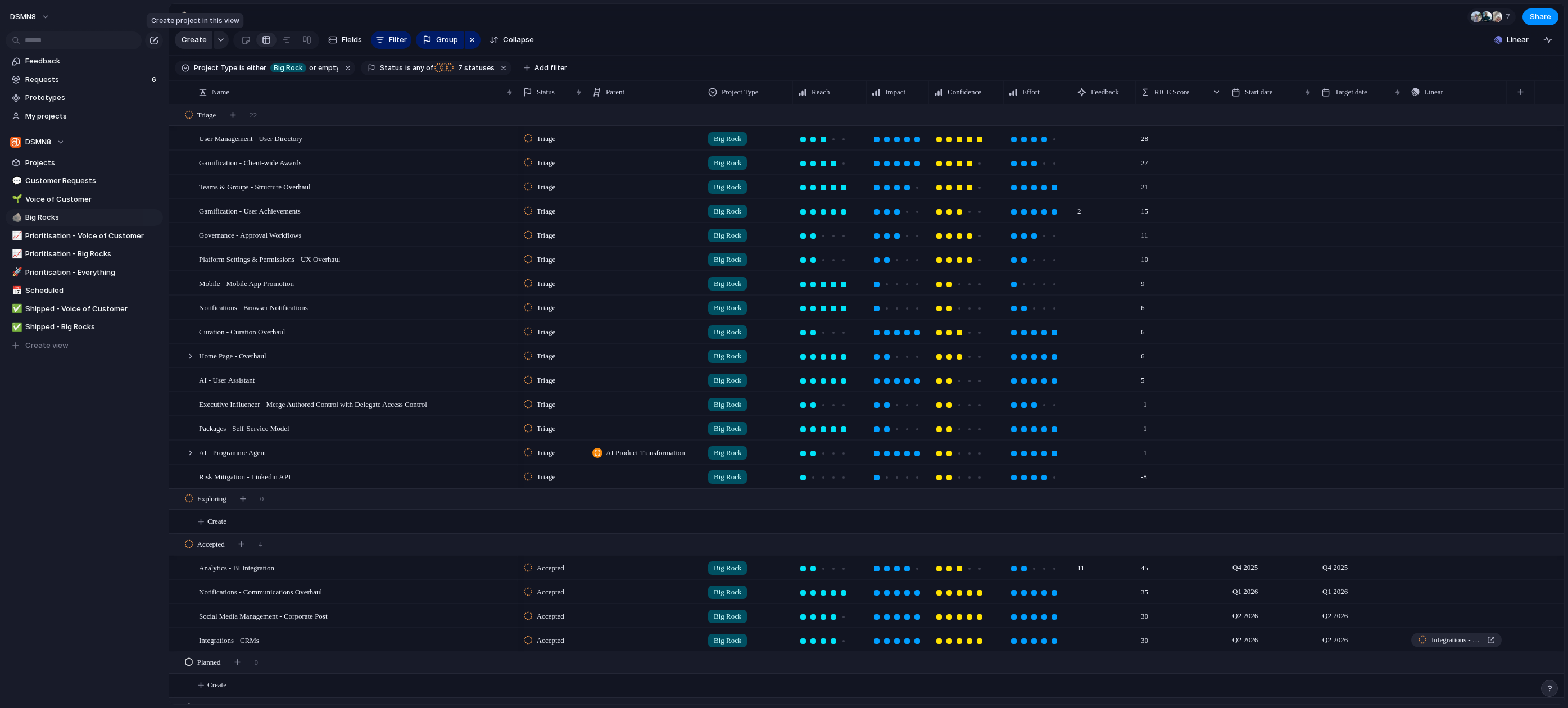
click at [190, 43] on span "Create" at bounding box center [194, 40] width 26 height 12
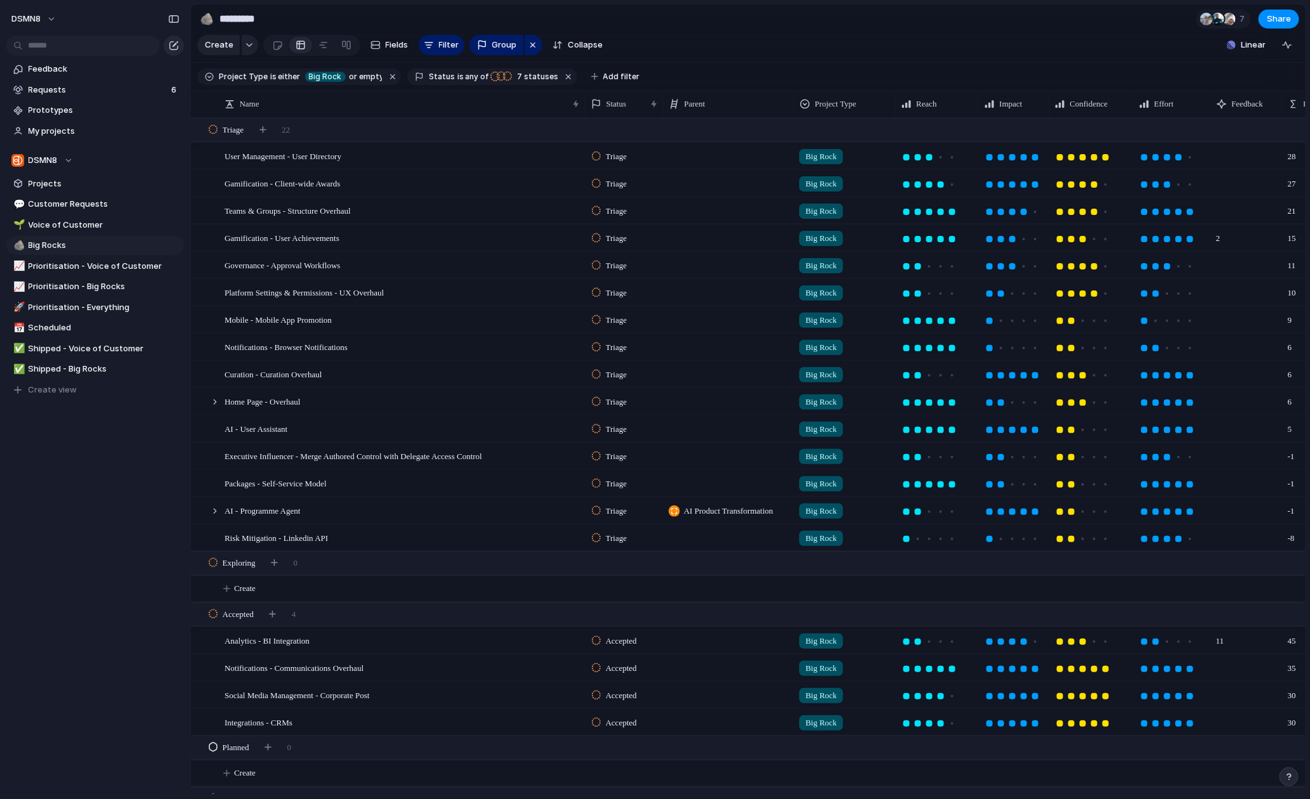
click at [174, 46] on div "button" at bounding box center [174, 46] width 10 height 10
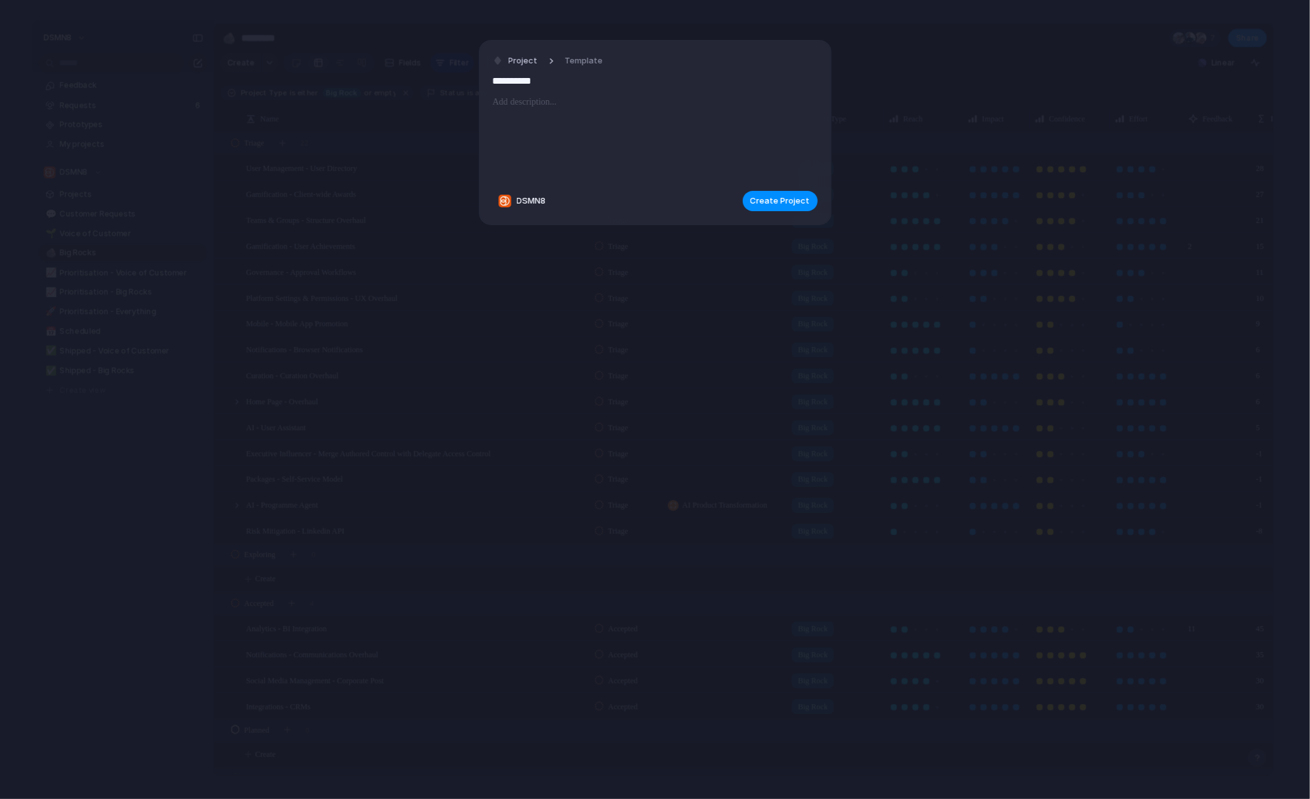
type input "**********"
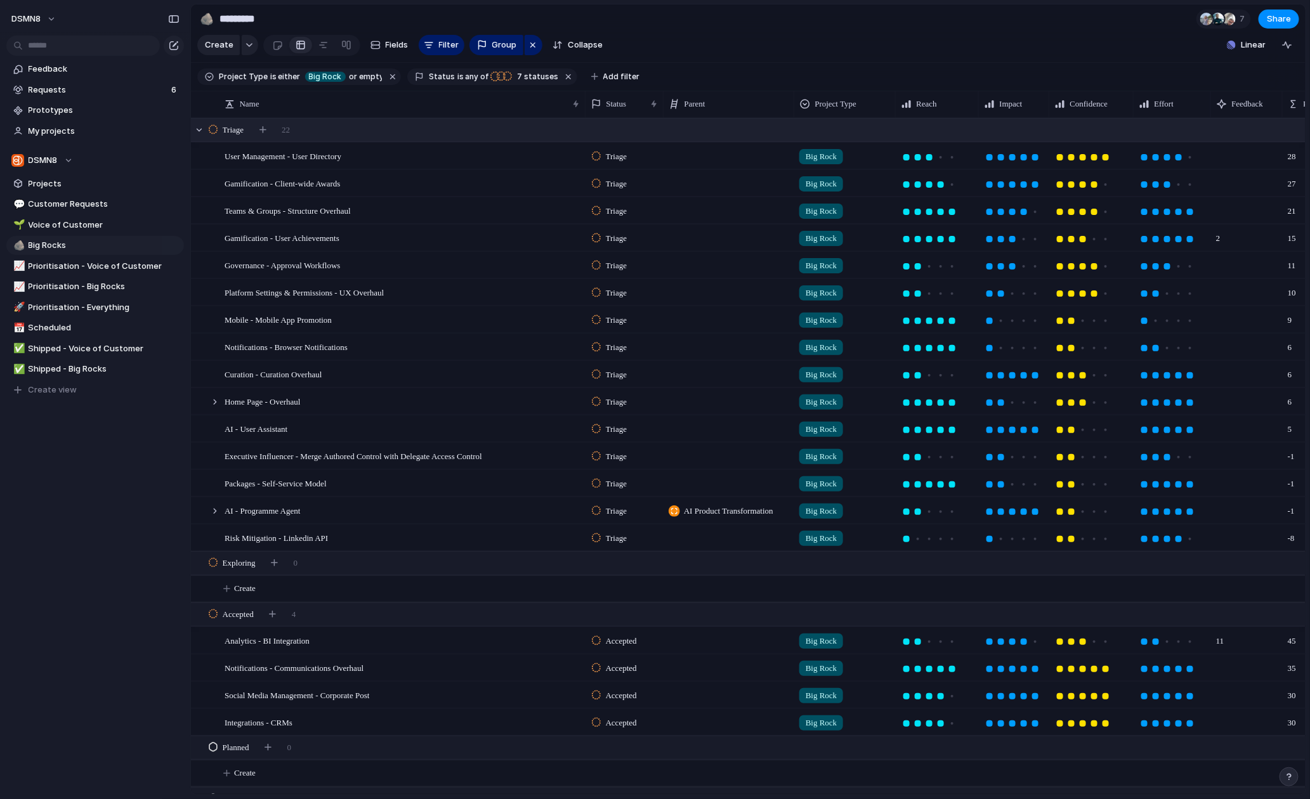
scroll to position [0, 1]
click at [266, 128] on div "button" at bounding box center [262, 129] width 7 height 7
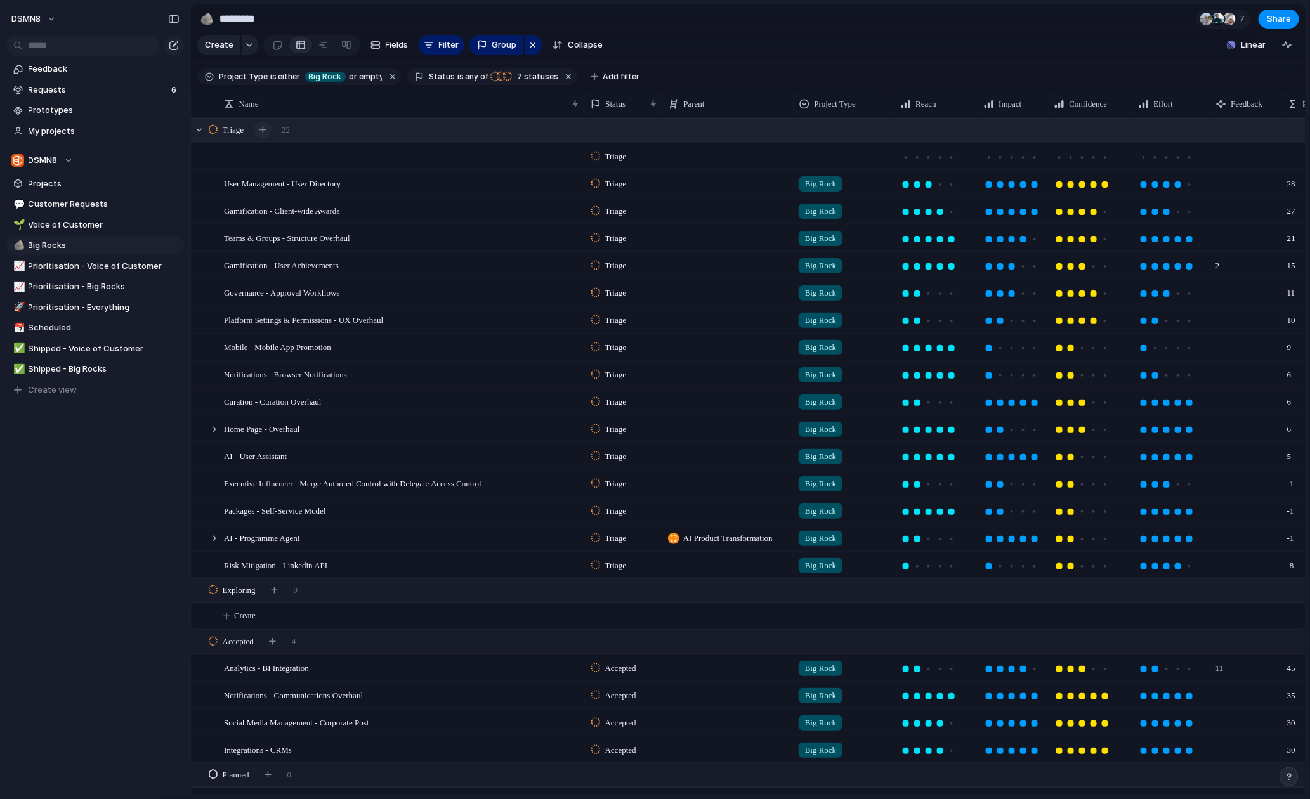
scroll to position [0, 0]
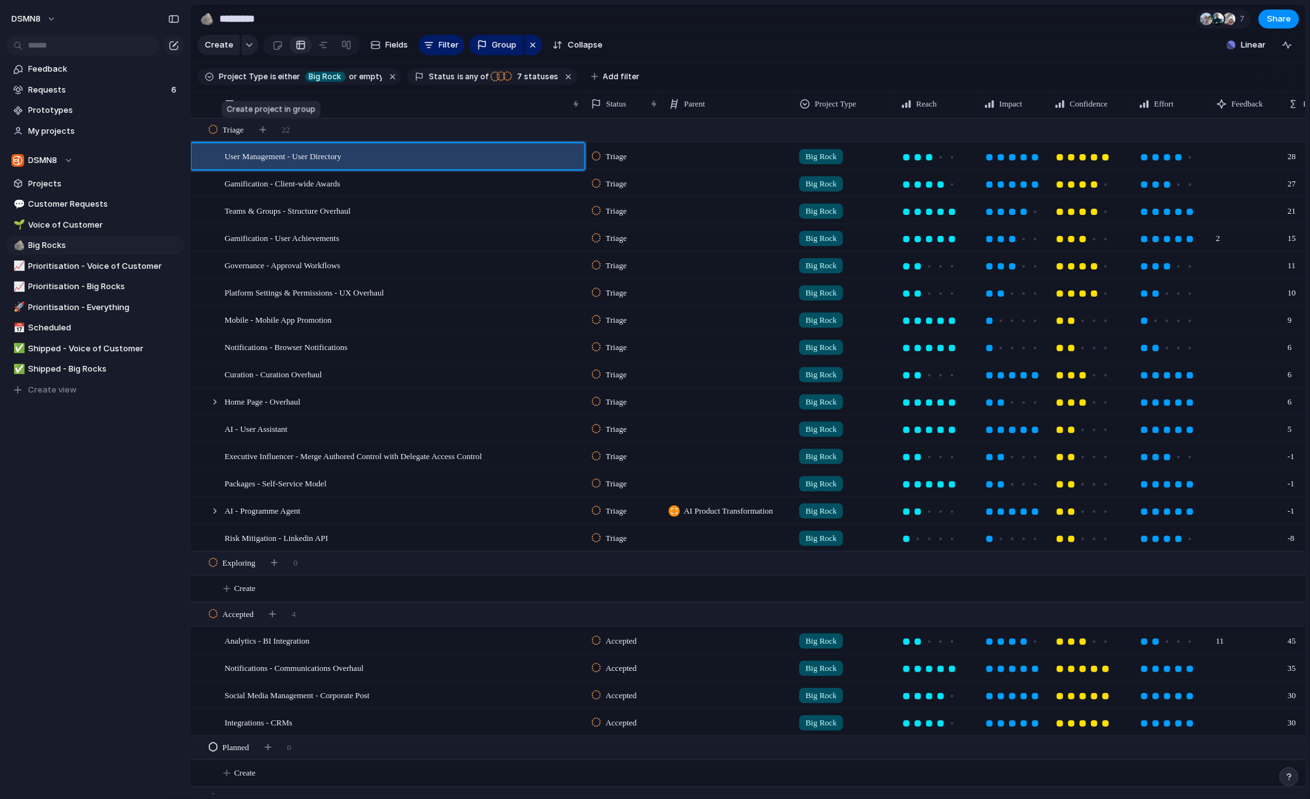
click at [266, 128] on div "button" at bounding box center [262, 129] width 7 height 7
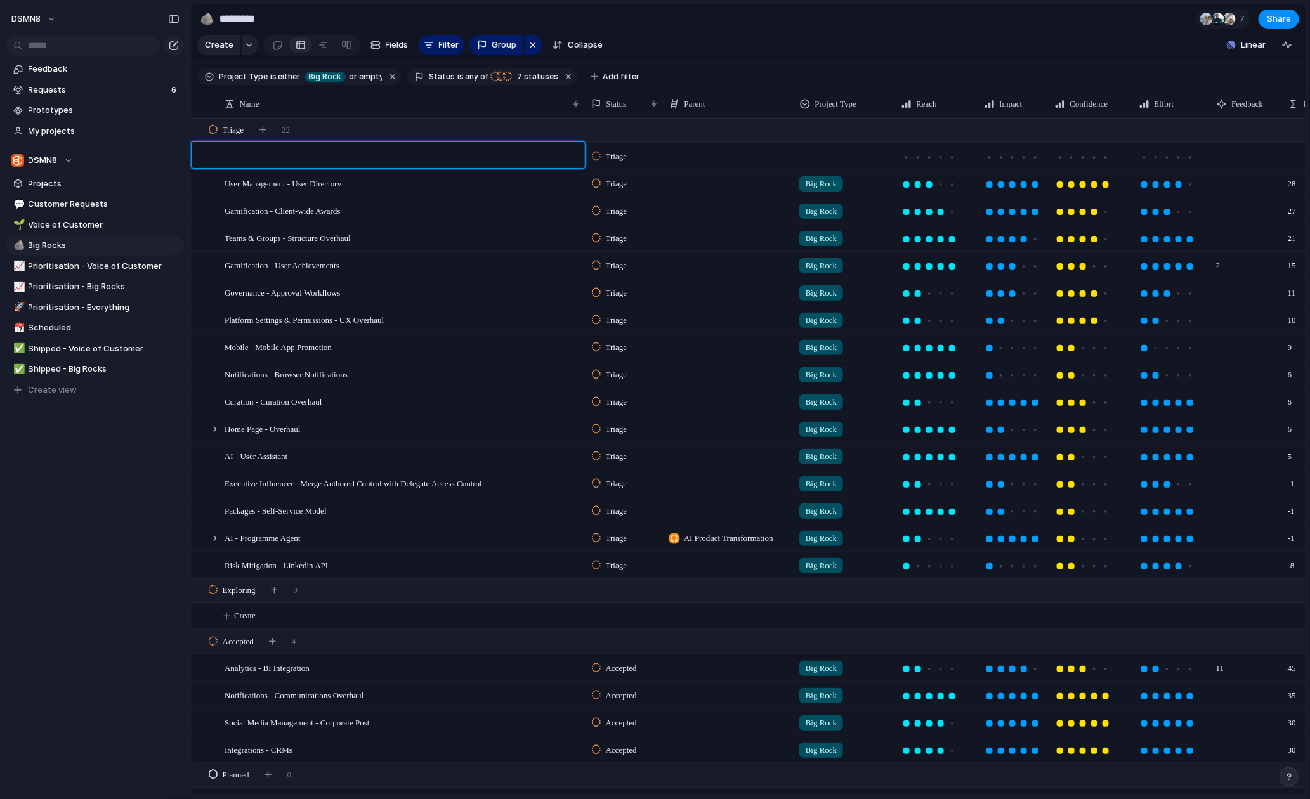
click at [269, 154] on textarea at bounding box center [400, 157] width 351 height 16
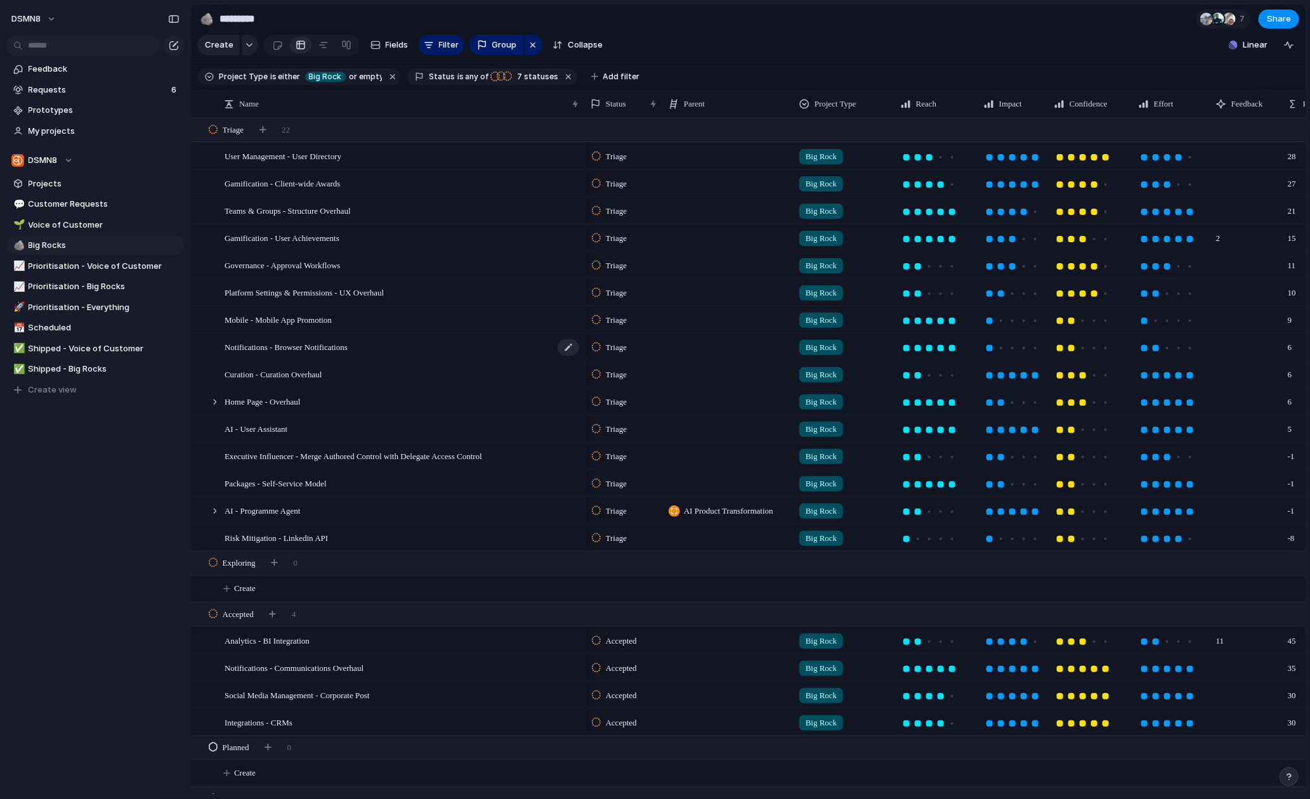
scroll to position [150, 0]
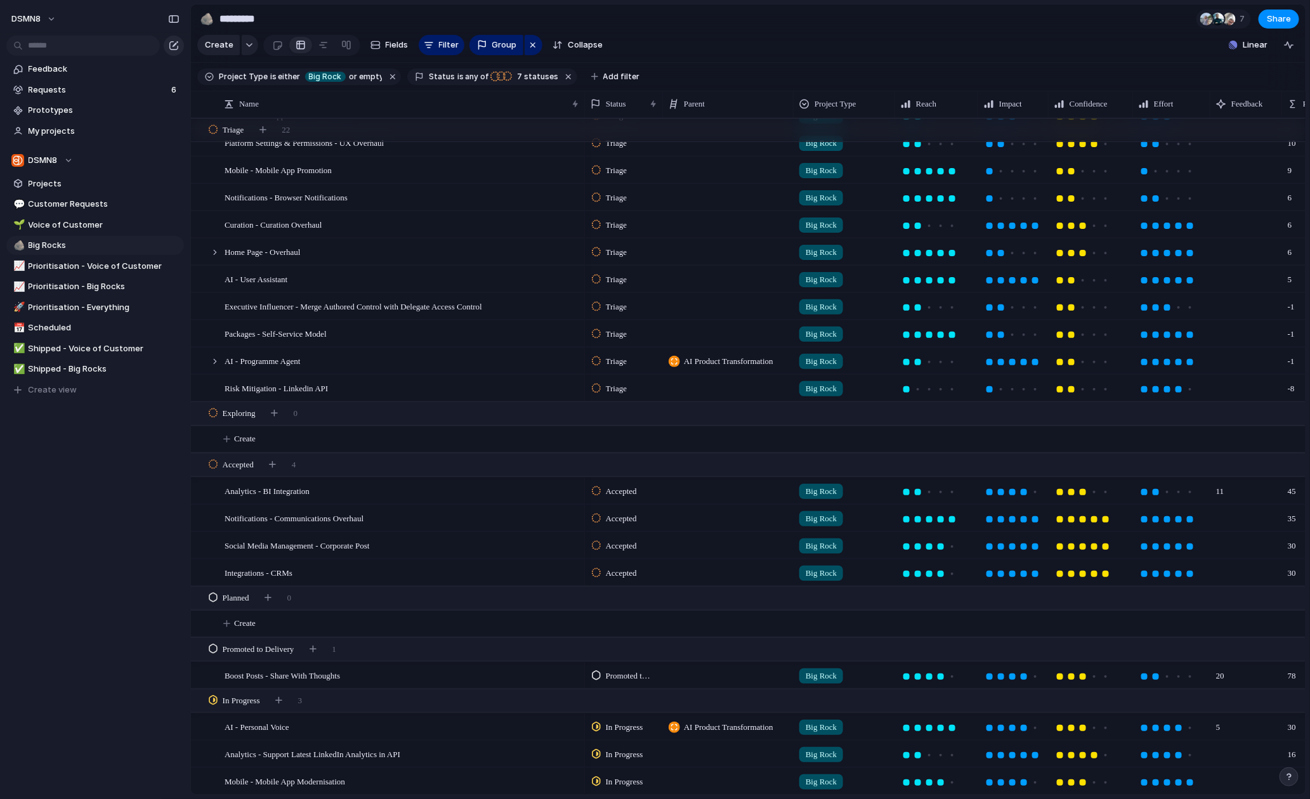
click at [176, 45] on div "button" at bounding box center [174, 46] width 10 height 10
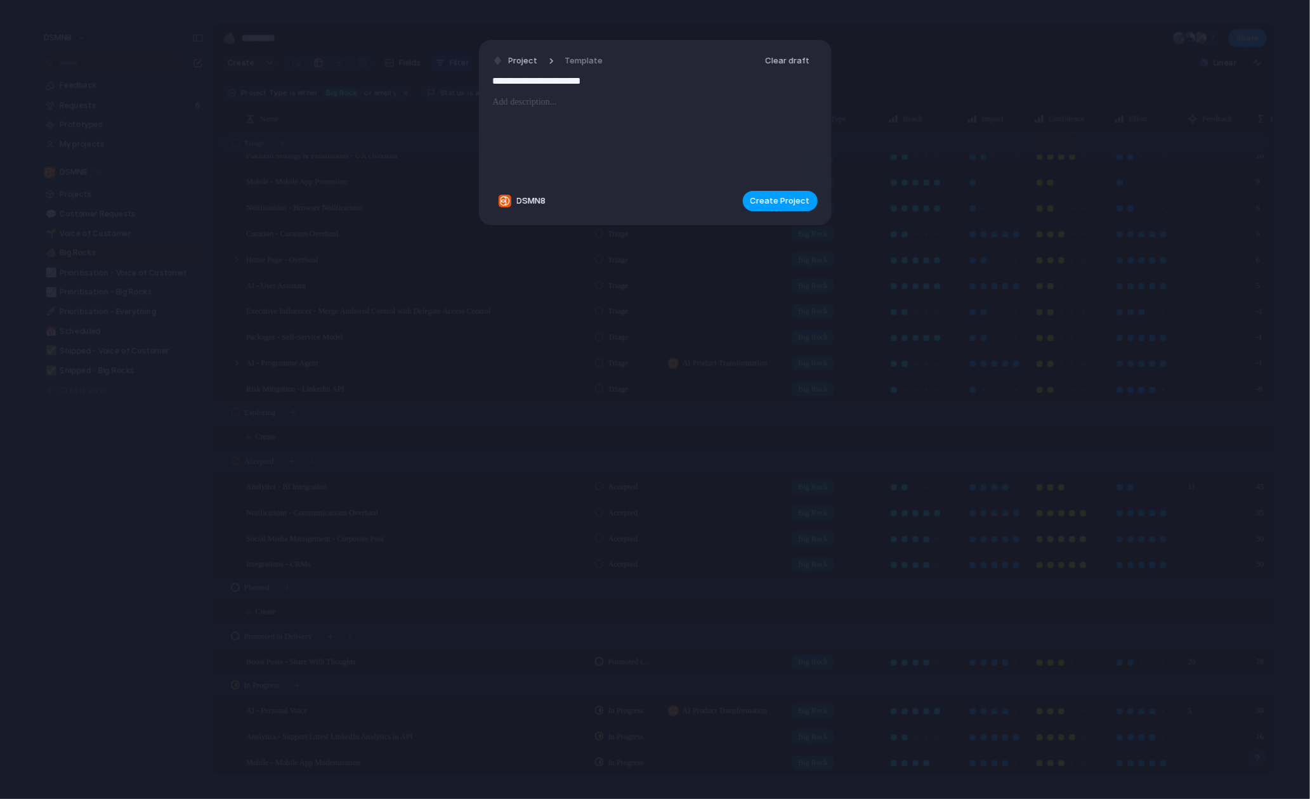
type input "**********"
click at [777, 202] on span "Create Project" at bounding box center [781, 201] width 60 height 13
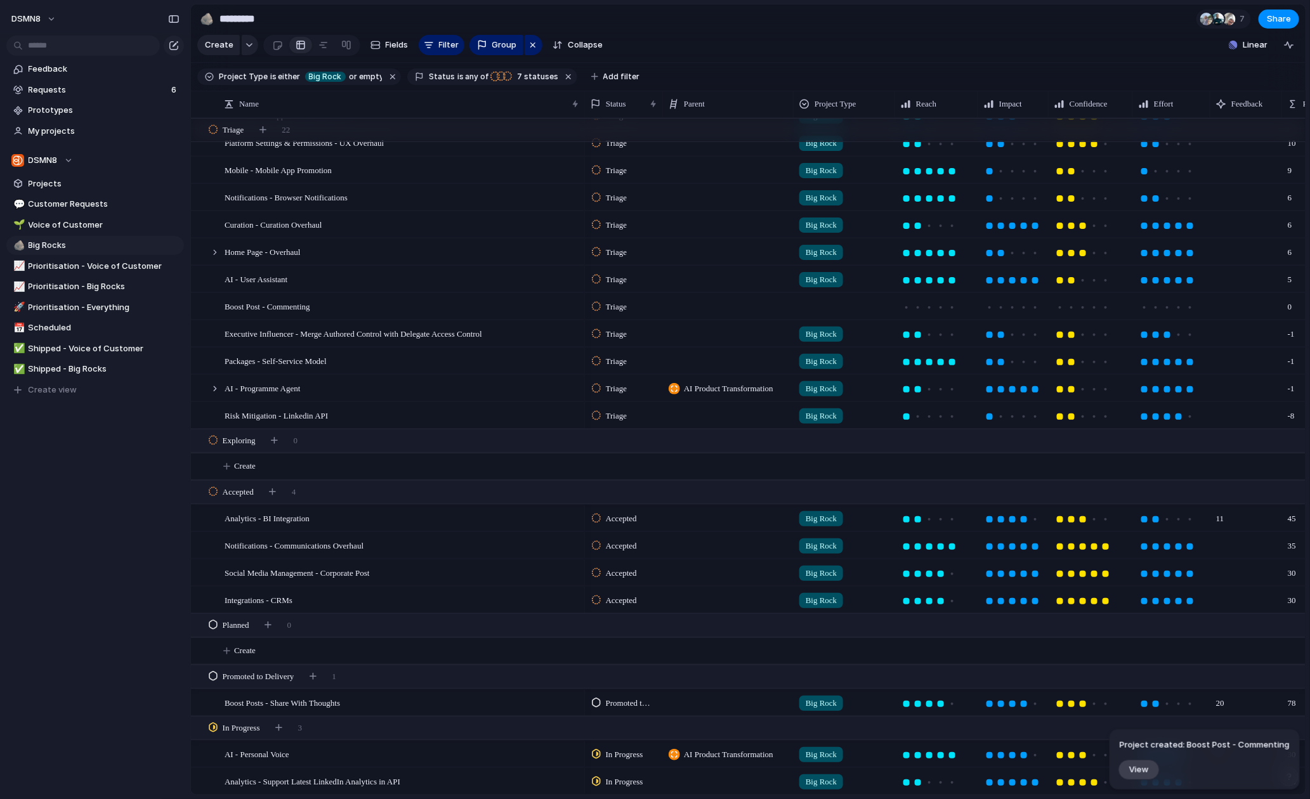
click at [820, 307] on div at bounding box center [844, 304] width 100 height 21
click at [809, 358] on div at bounding box center [807, 359] width 22 height 22
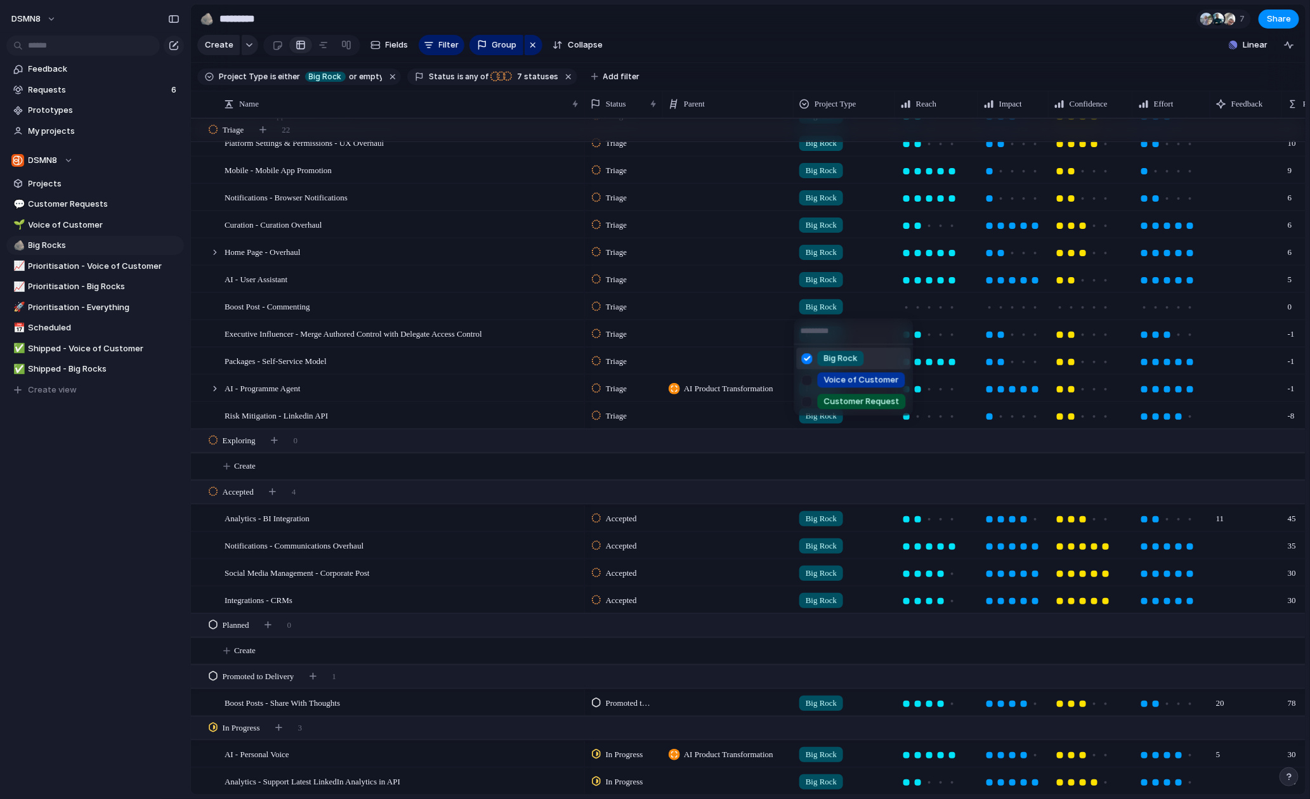
click at [931, 307] on div "Big Rock Voice of Customer Customer Request" at bounding box center [655, 399] width 1310 height 799
click at [939, 307] on div at bounding box center [941, 308] width 6 height 6
click at [1013, 308] on div at bounding box center [1012, 308] width 6 height 6
click at [1105, 310] on div at bounding box center [1105, 307] width 11 height 11
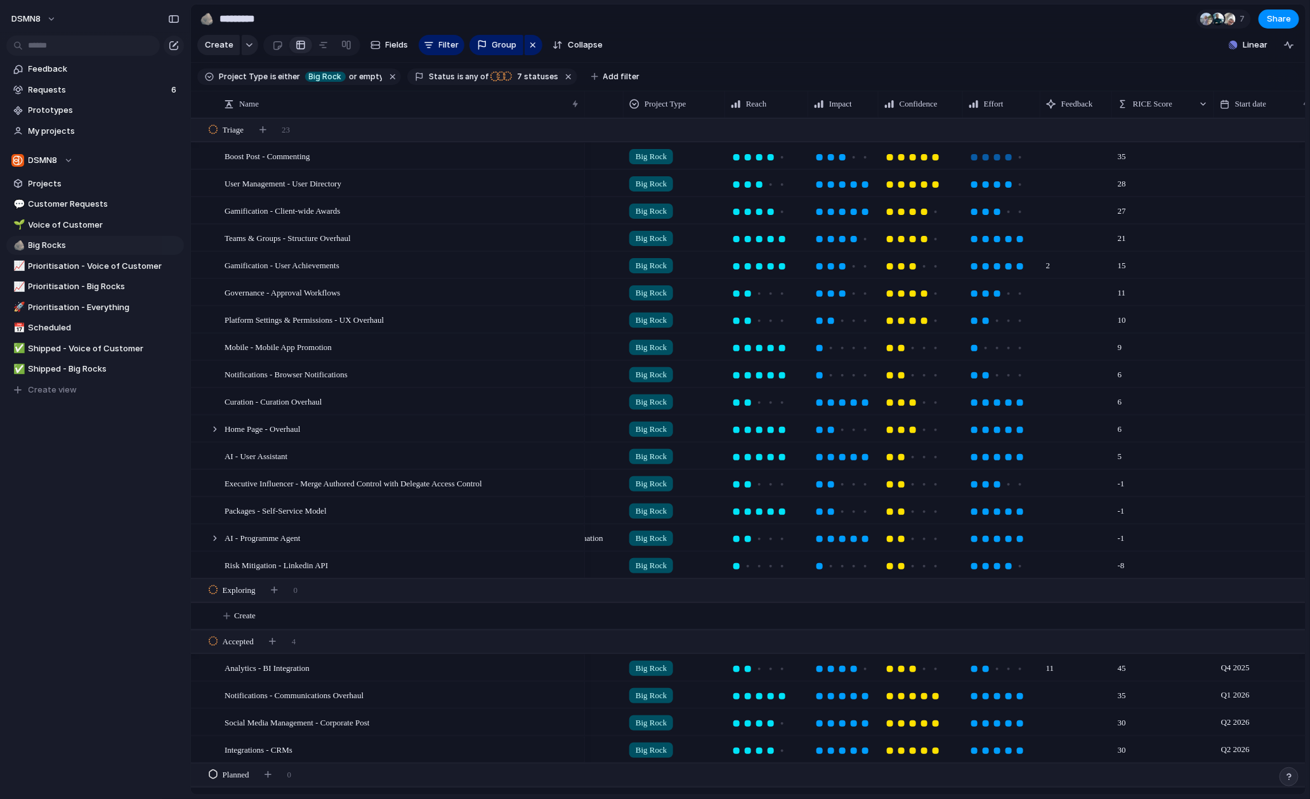
click at [1009, 157] on div at bounding box center [1009, 157] width 6 height 6
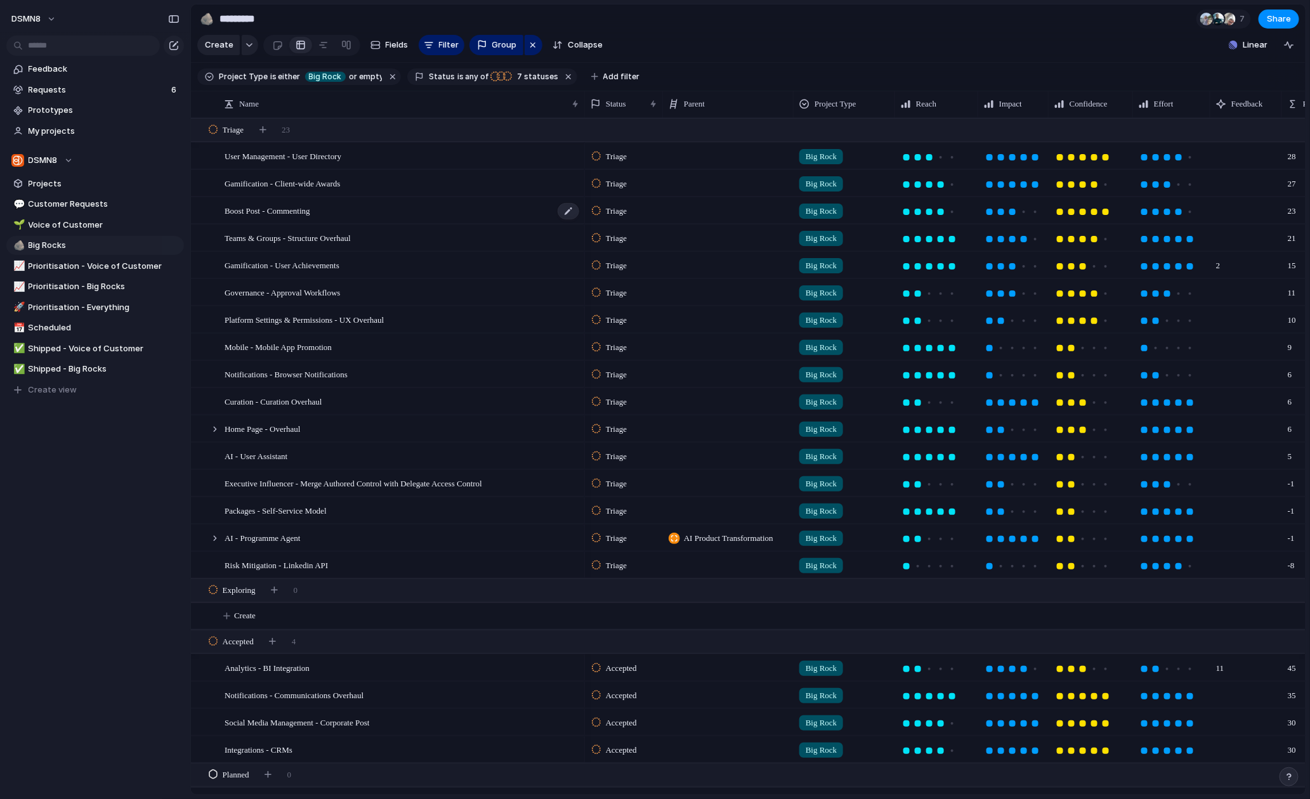
click at [310, 211] on span "Boost Post - Commenting" at bounding box center [268, 210] width 86 height 15
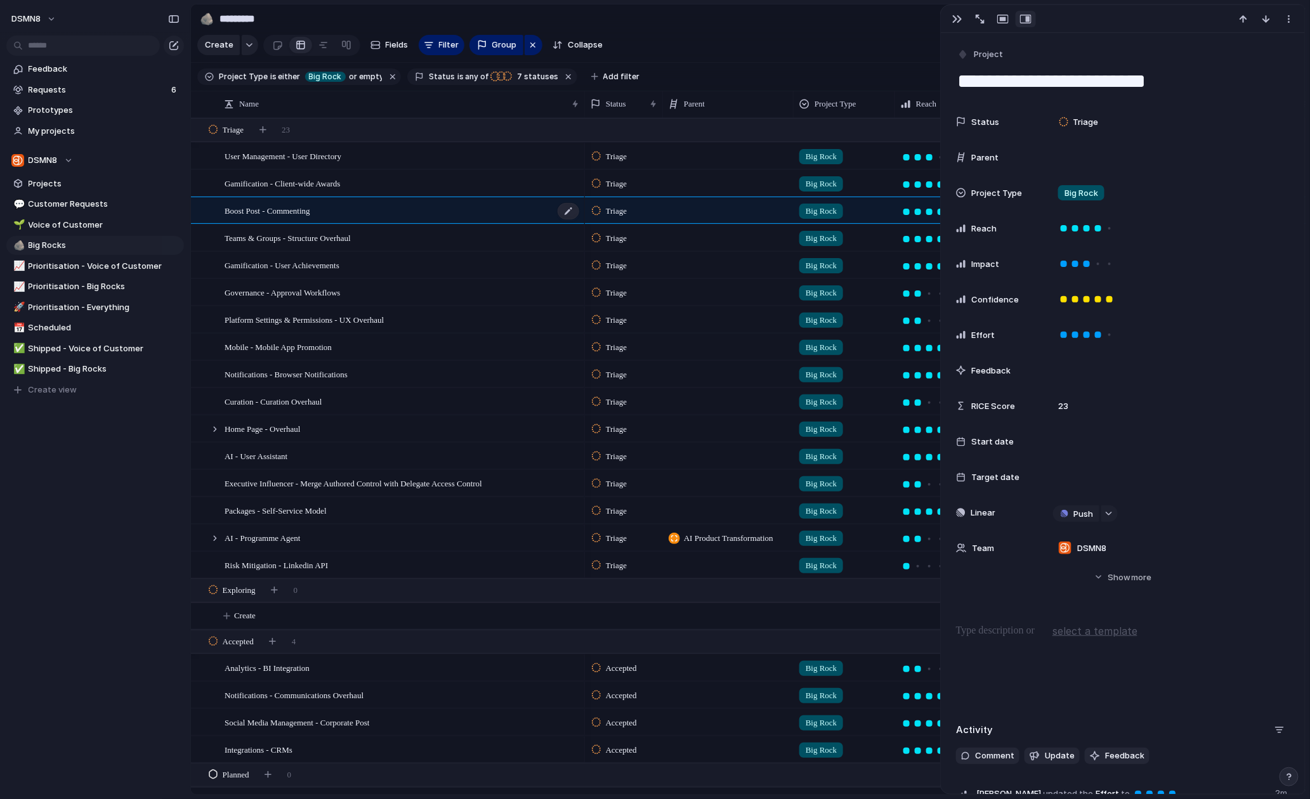
click at [253, 214] on span "Boost Post - Commenting" at bounding box center [268, 210] width 86 height 15
click at [263, 206] on span "Boost Post - Commenting" at bounding box center [268, 210] width 86 height 15
click at [357, 207] on div "Boost Post - Commenting" at bounding box center [403, 211] width 356 height 26
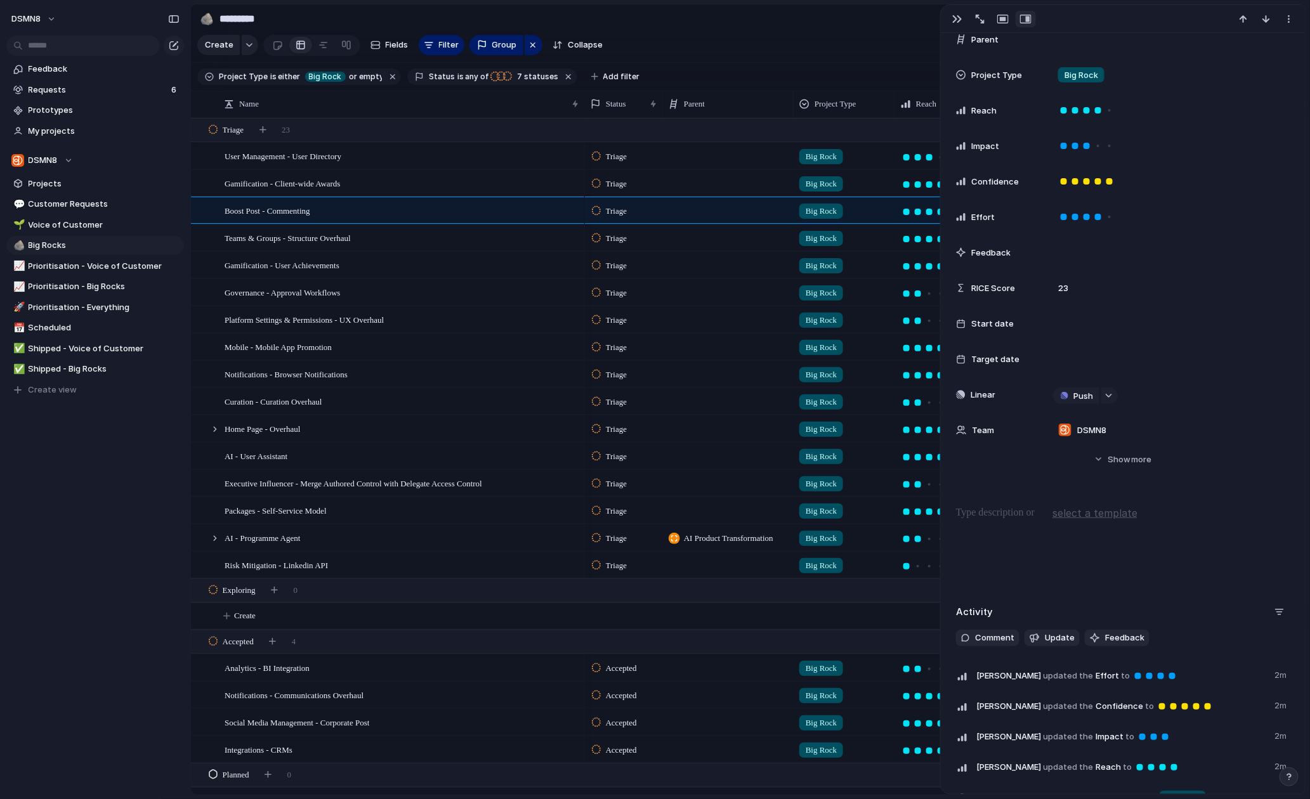
scroll to position [150, 0]
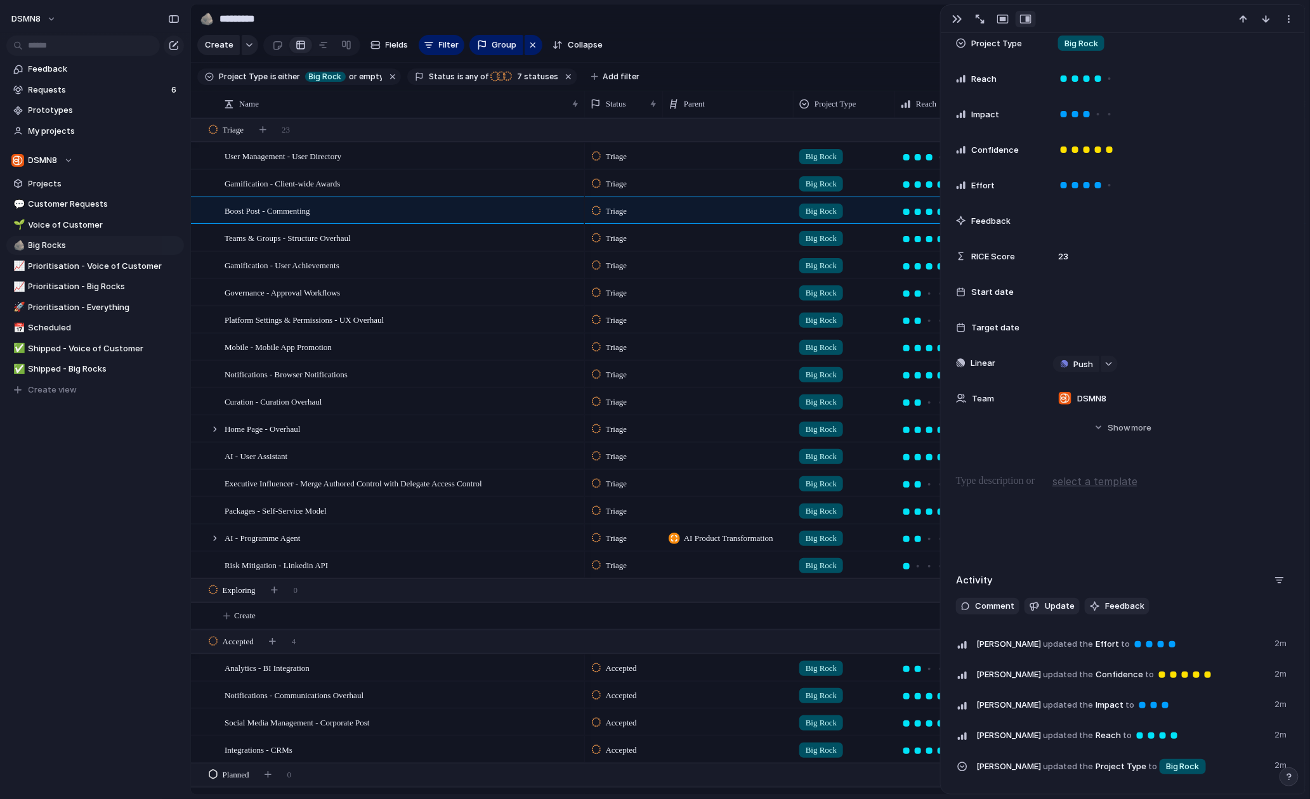
click at [977, 475] on p at bounding box center [1123, 481] width 334 height 15
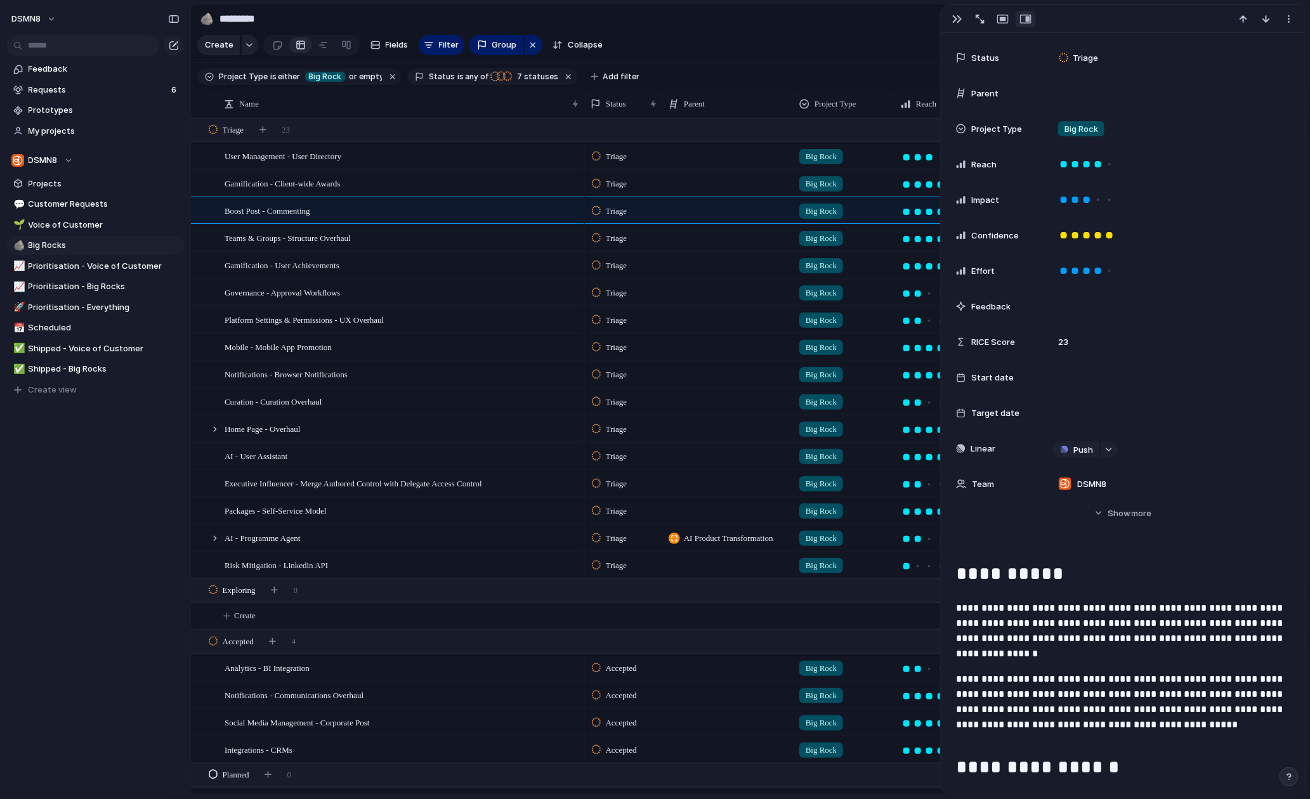
scroll to position [0, 0]
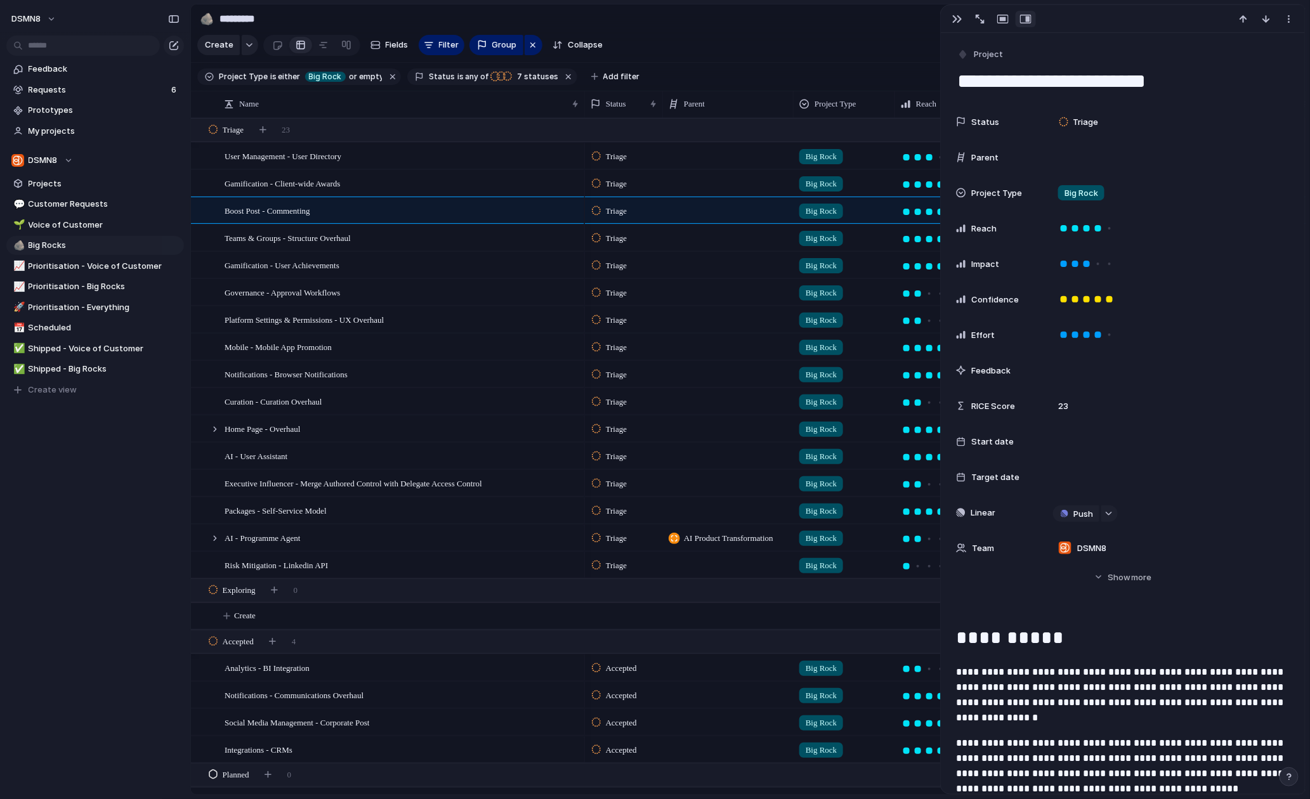
click at [920, 15] on section "🪨 ********* 7 Share" at bounding box center [748, 18] width 1115 height 29
click at [925, 18] on section "🪨 ********* 7 Share" at bounding box center [748, 18] width 1115 height 29
click at [965, 19] on button "button" at bounding box center [957, 19] width 20 height 16
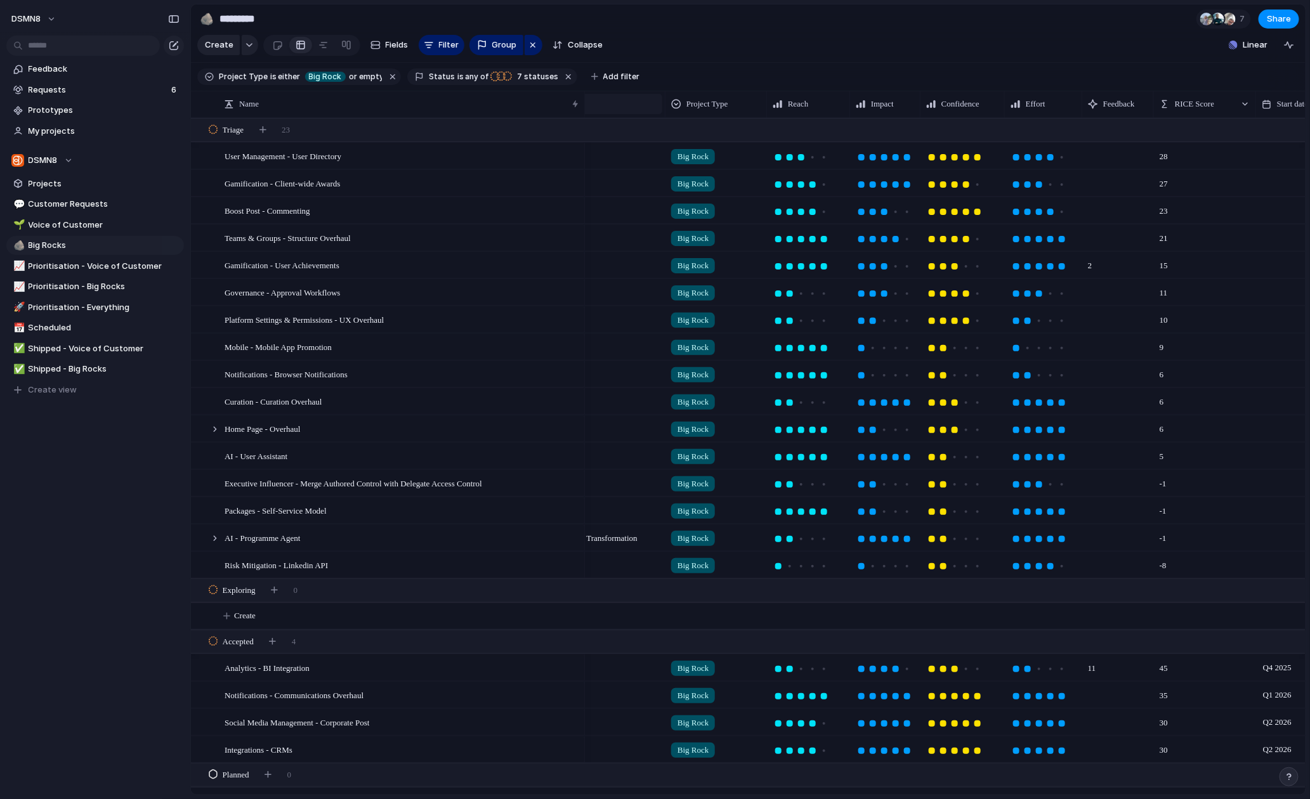
click at [664, 108] on div at bounding box center [665, 104] width 6 height 27
